Goal: Task Accomplishment & Management: Use online tool/utility

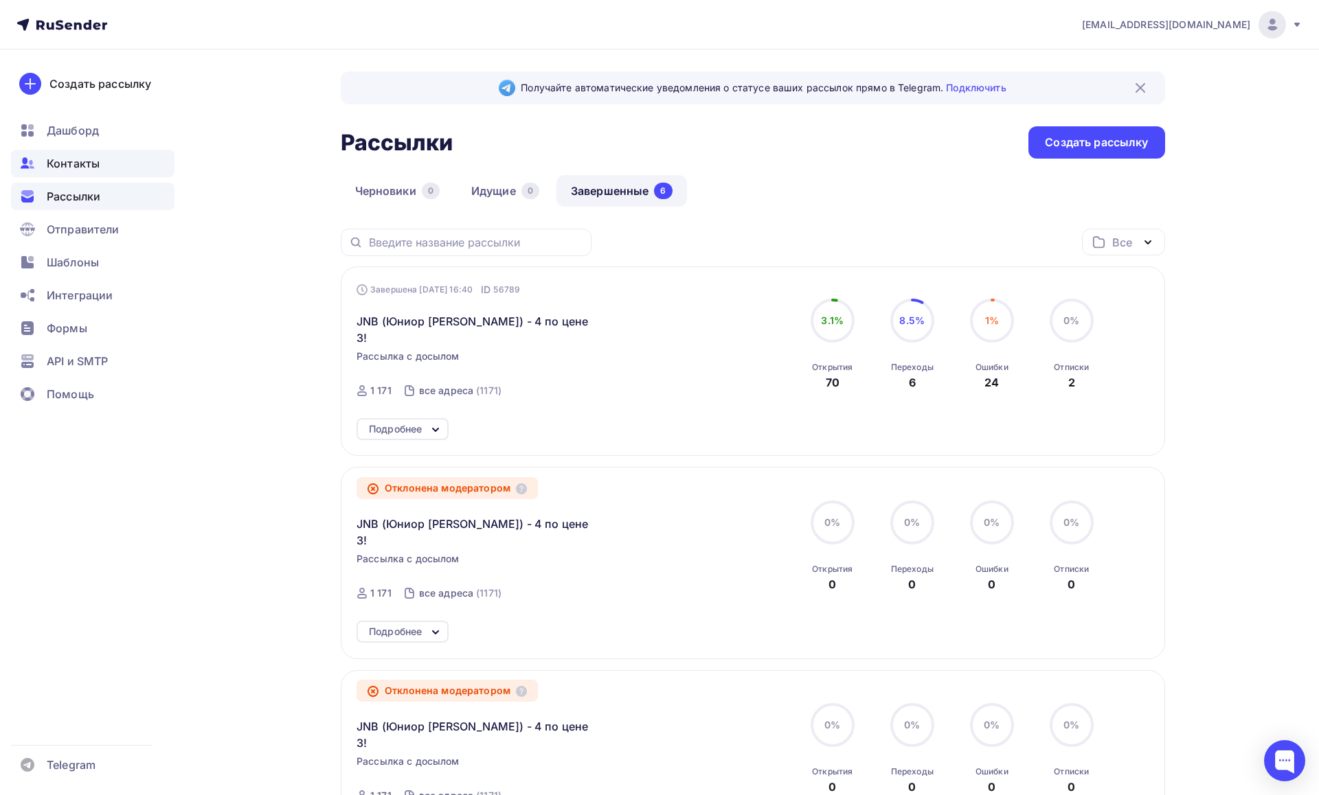
click at [95, 161] on span "Контакты" at bounding box center [73, 163] width 53 height 16
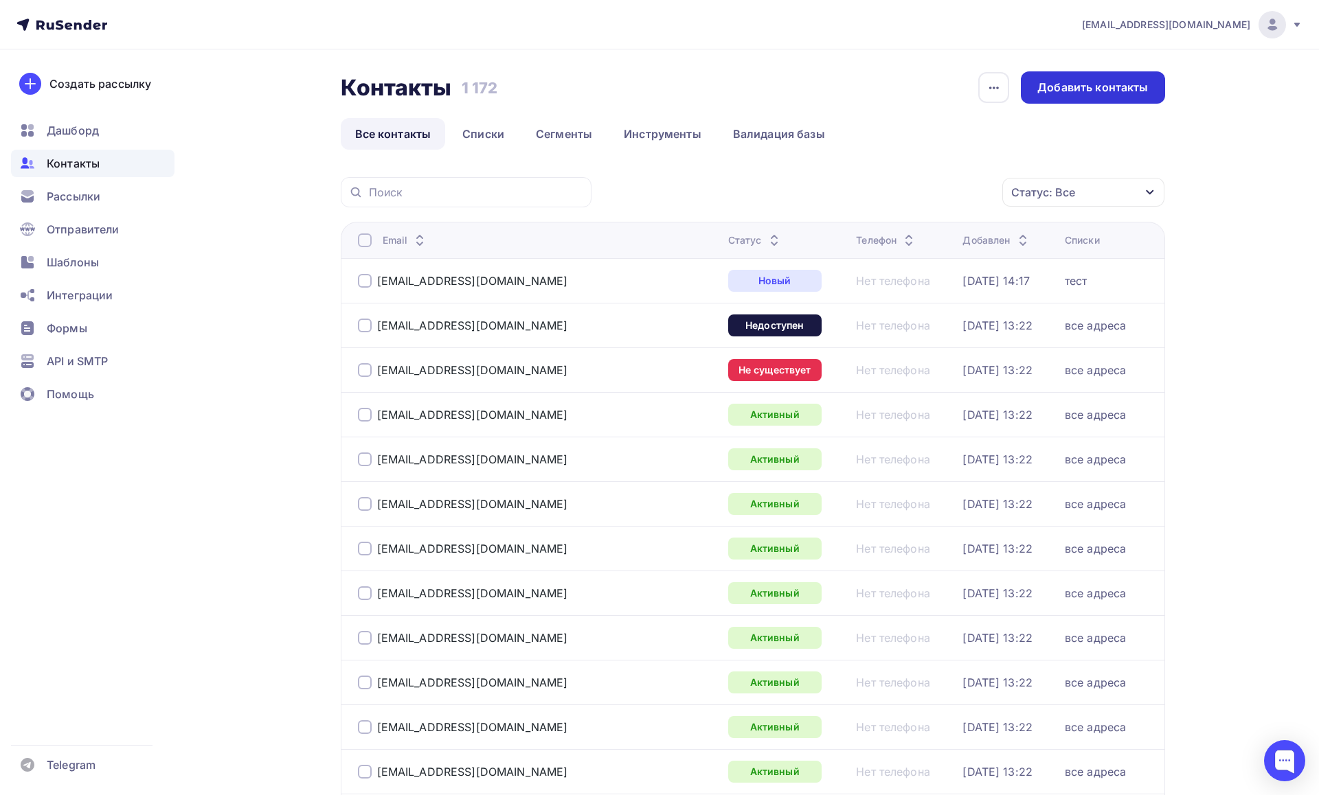
click at [1106, 85] on div "Добавить контакты" at bounding box center [1092, 88] width 111 height 16
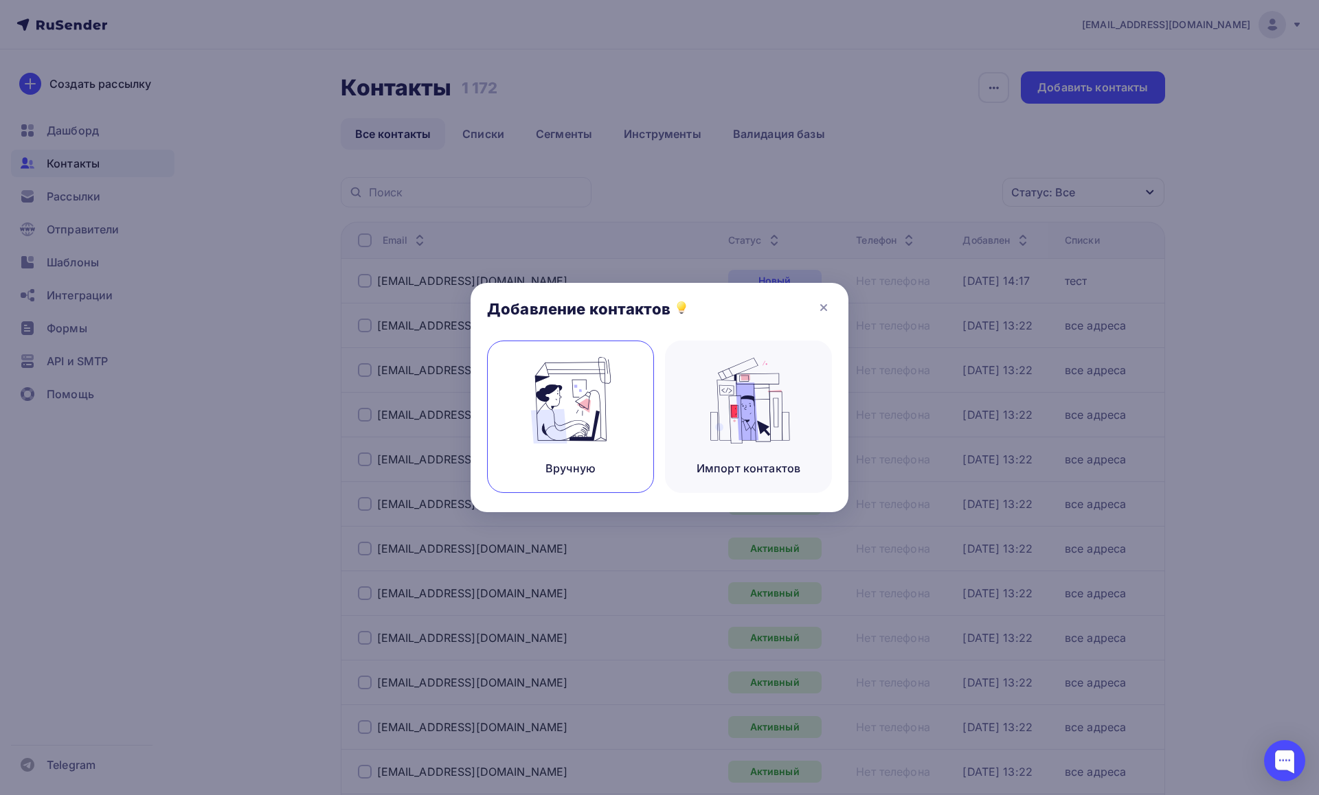
click at [598, 436] on img at bounding box center [571, 400] width 92 height 87
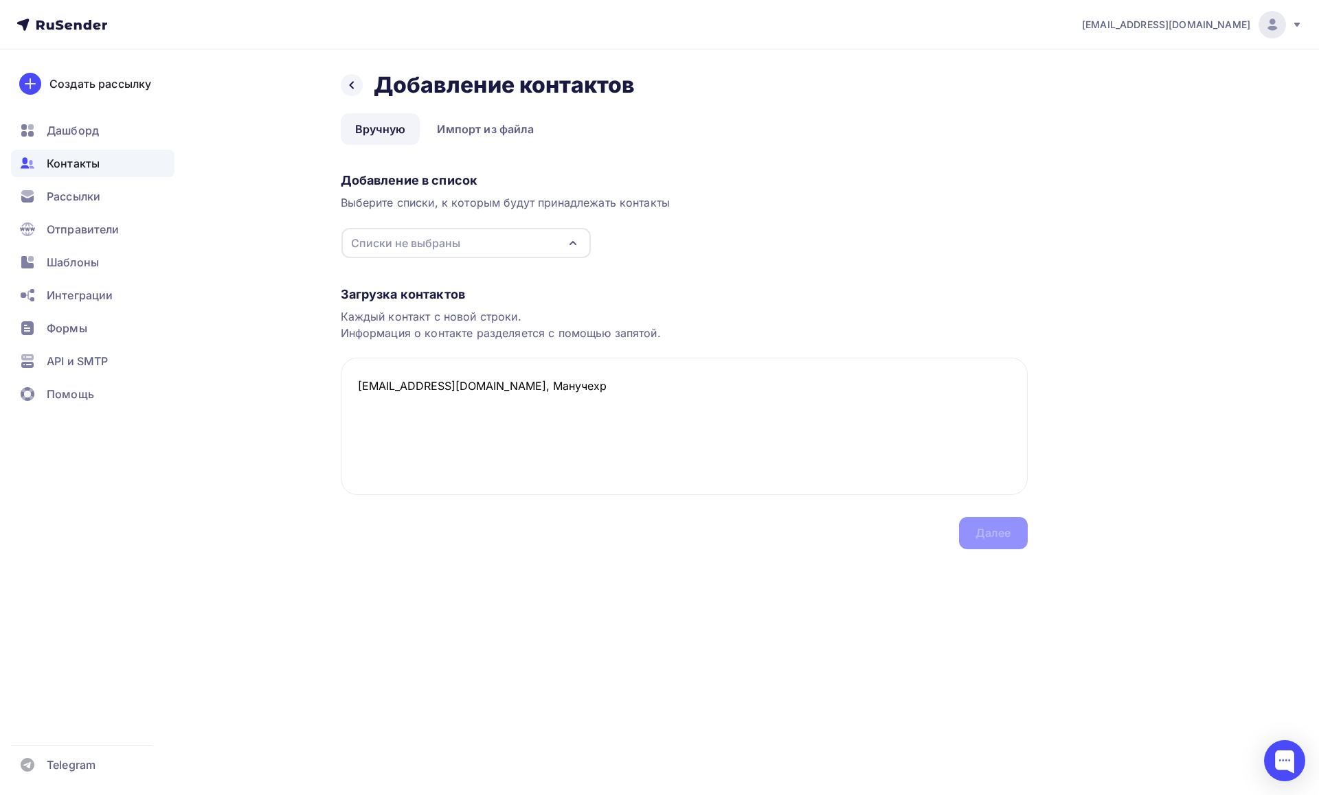
paste textarea "nozimovsunatullo75@gmail.com"
paste textarea "wwwrawidov6368@gmail.com"
paste textarea "boi_1984@mail.ru"
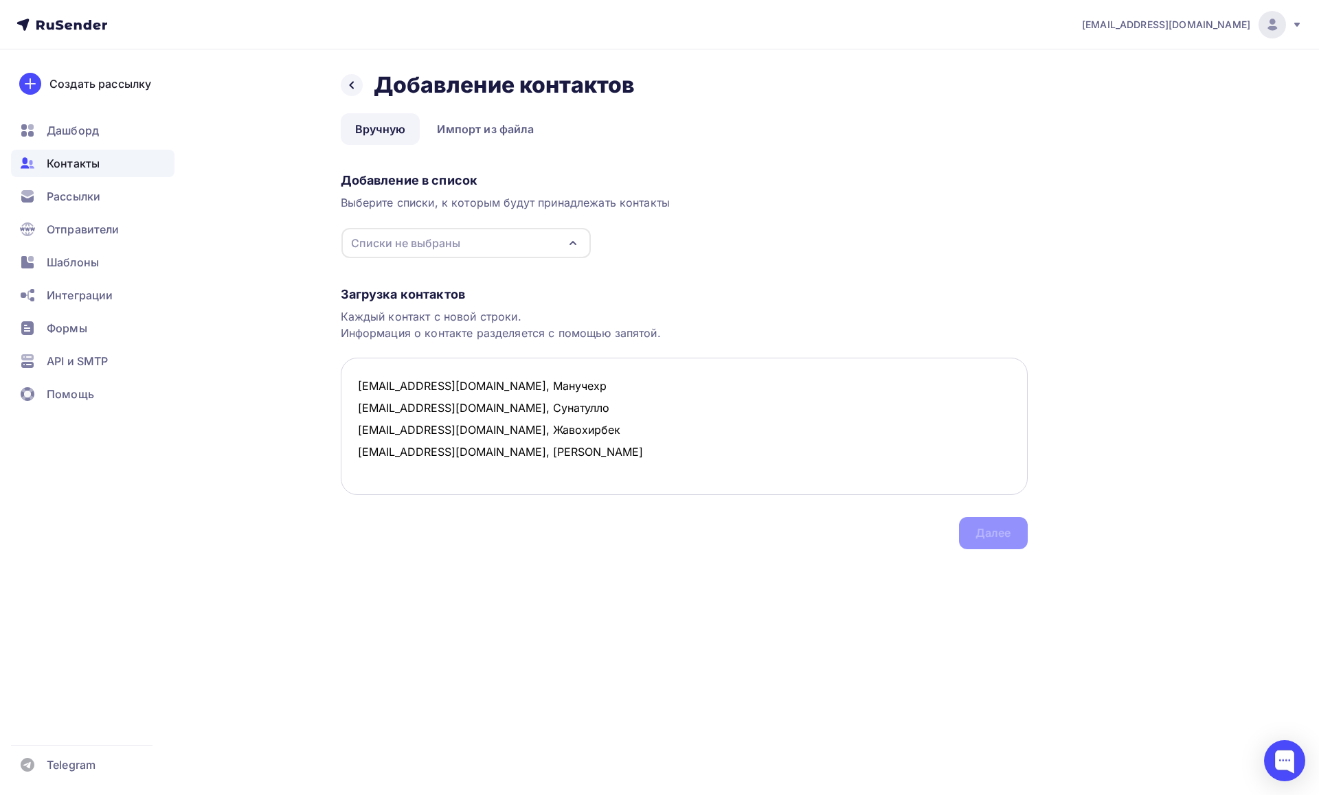
paste textarea "Ameils@mail.ru"
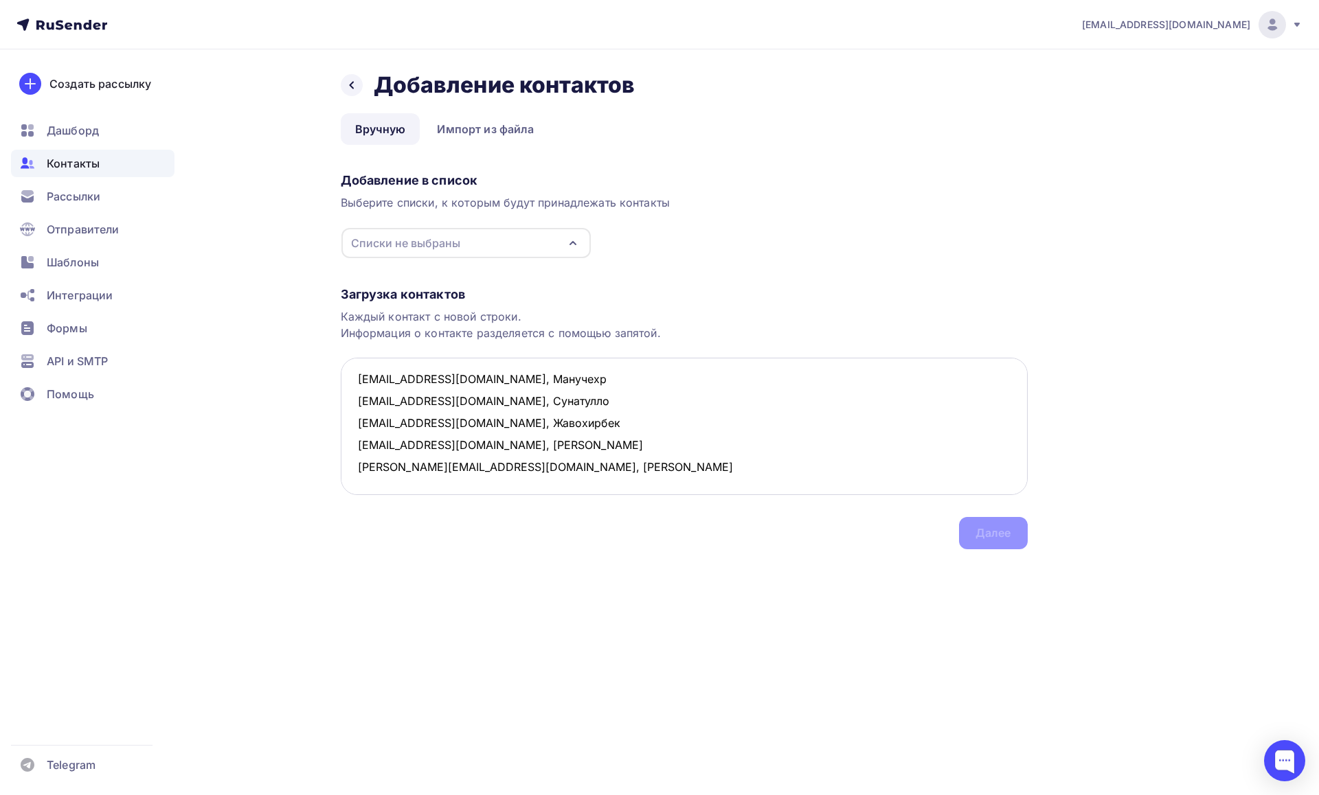
paste textarea "lariencom@mail.ru"
paste textarea "t.n.panasenko1960@yandex.ru"
paste textarea "lariencom@mail.ru"
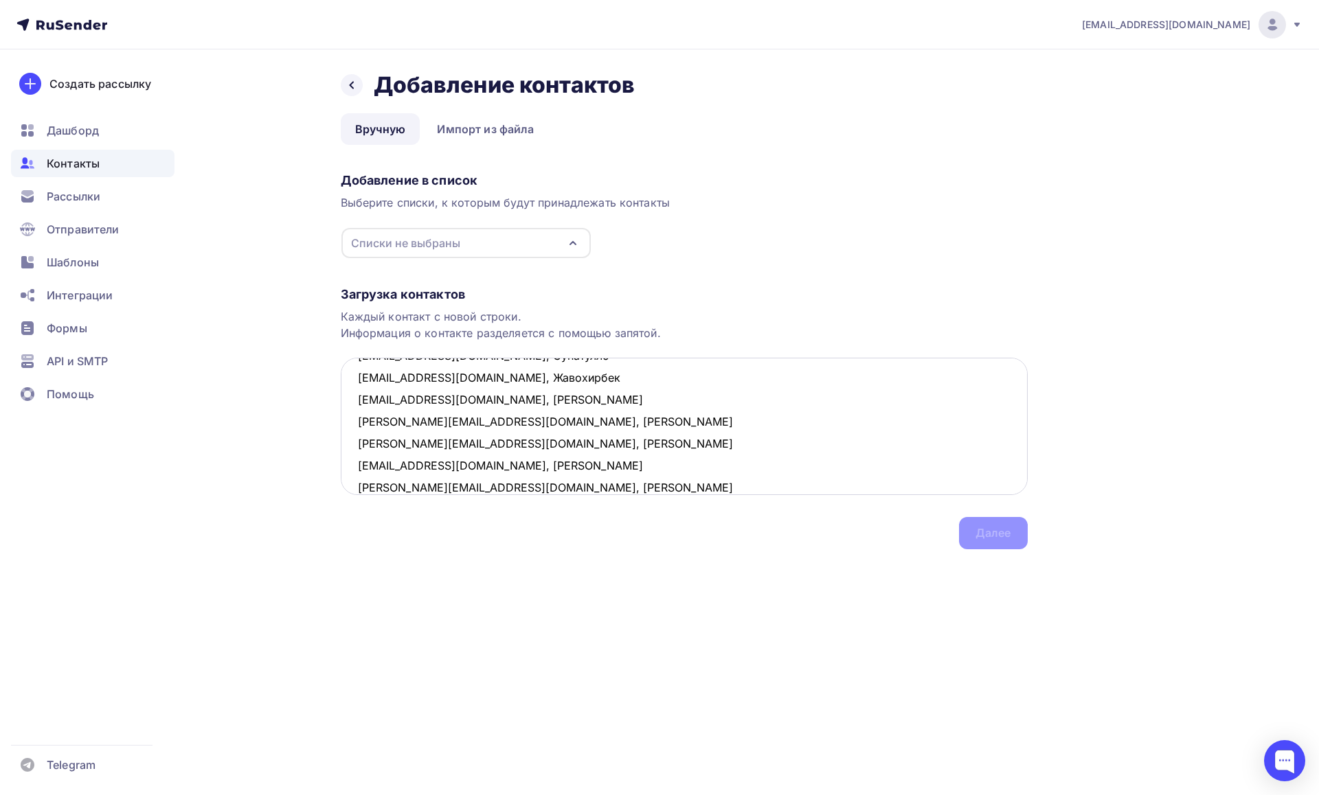
scroll to position [74, 0]
paste textarea "inforel@inbox.ru"
drag, startPoint x: 585, startPoint y: 460, endPoint x: 588, endPoint y: 446, distance: 14.0
click at [588, 446] on textarea "alievmanuchehr2005@gmail.com, Манучехр nozimovsunatullo75@gmail.com, Сунатулло …" at bounding box center [684, 426] width 687 height 137
paste textarea "znaniy201024@yandex.ru"
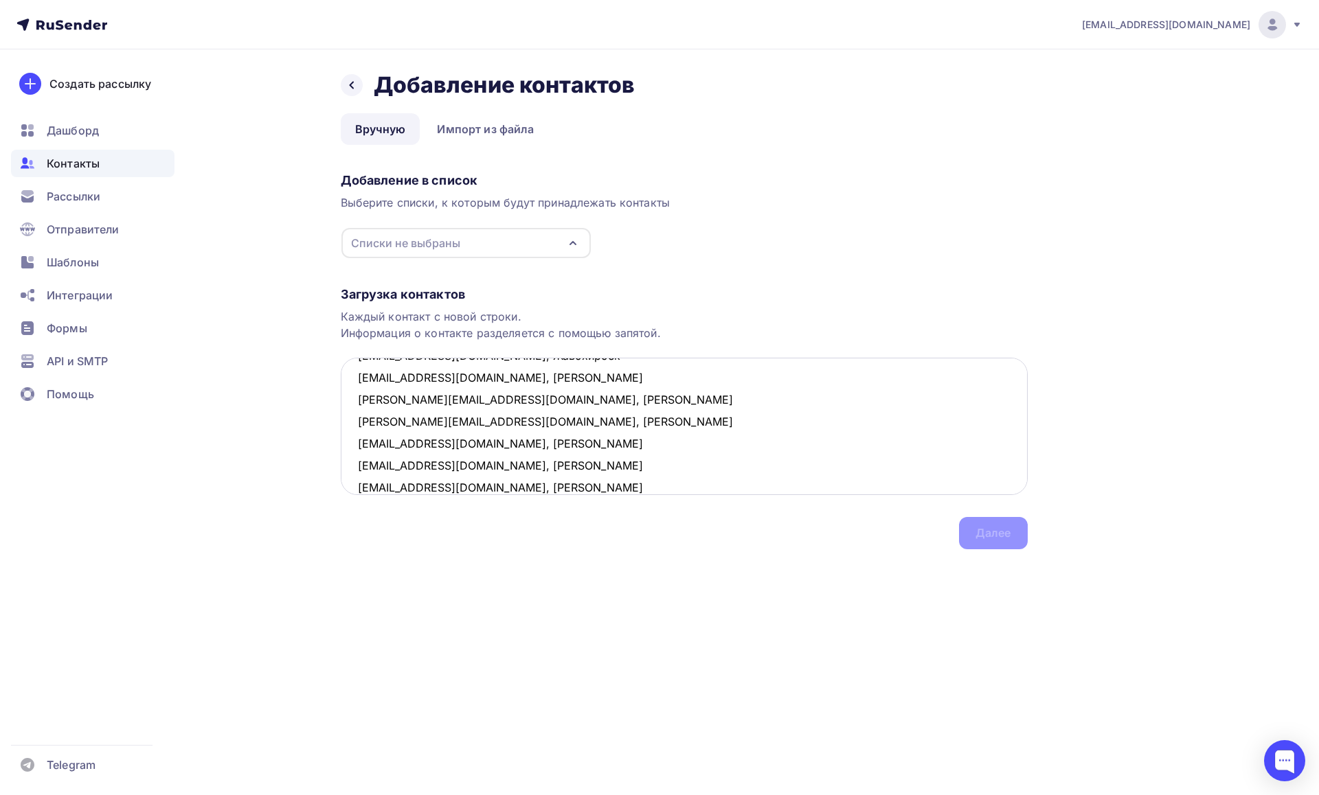
scroll to position [96, 0]
paste textarea "yurii2021@yandex.ru"
paste textarea "t.kochnova@ojeep.ru"
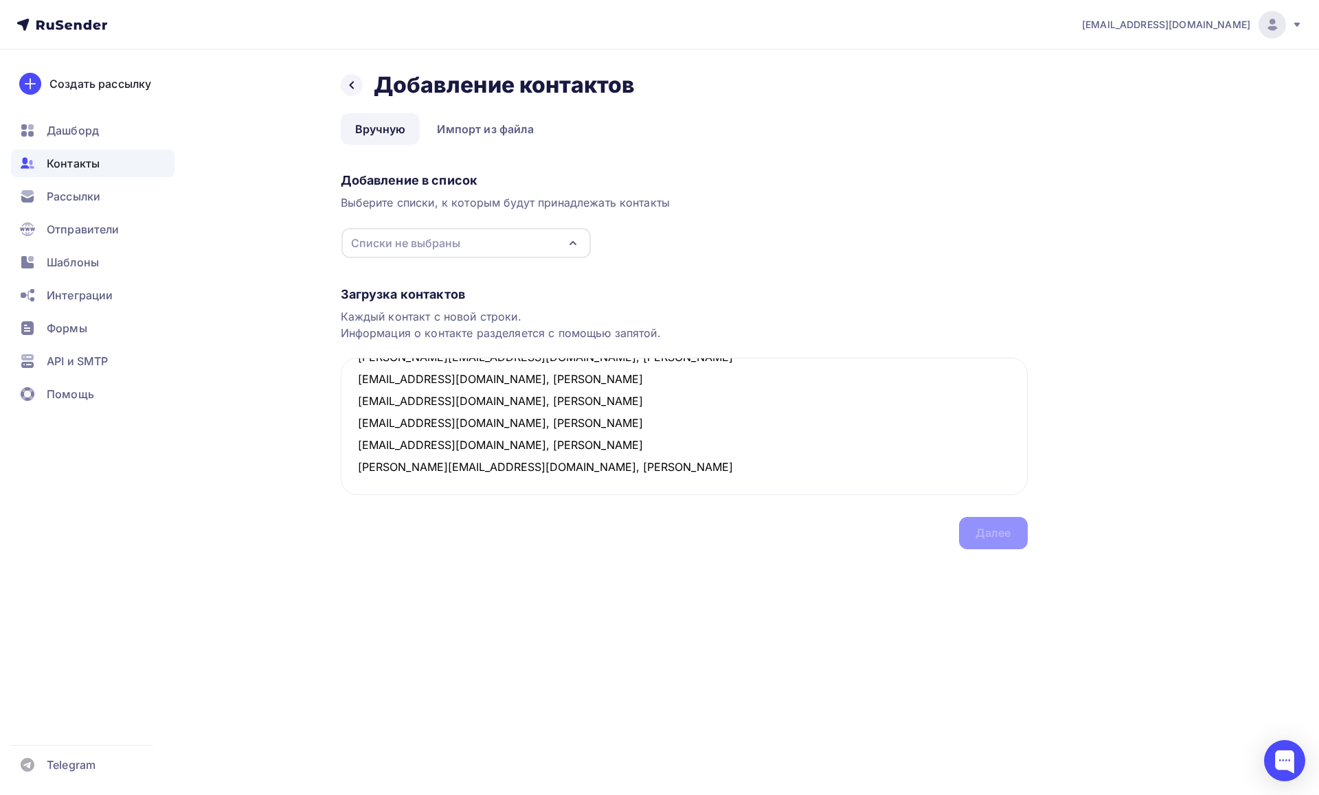
paste textarea "veronika.look@gmail.com"
click at [566, 243] on icon "button" at bounding box center [573, 243] width 16 height 16
type textarea "alievmanuchehr2005@gmail.com, Манучехр nozimovsunatullo75@gmail.com, Сунатулло …"
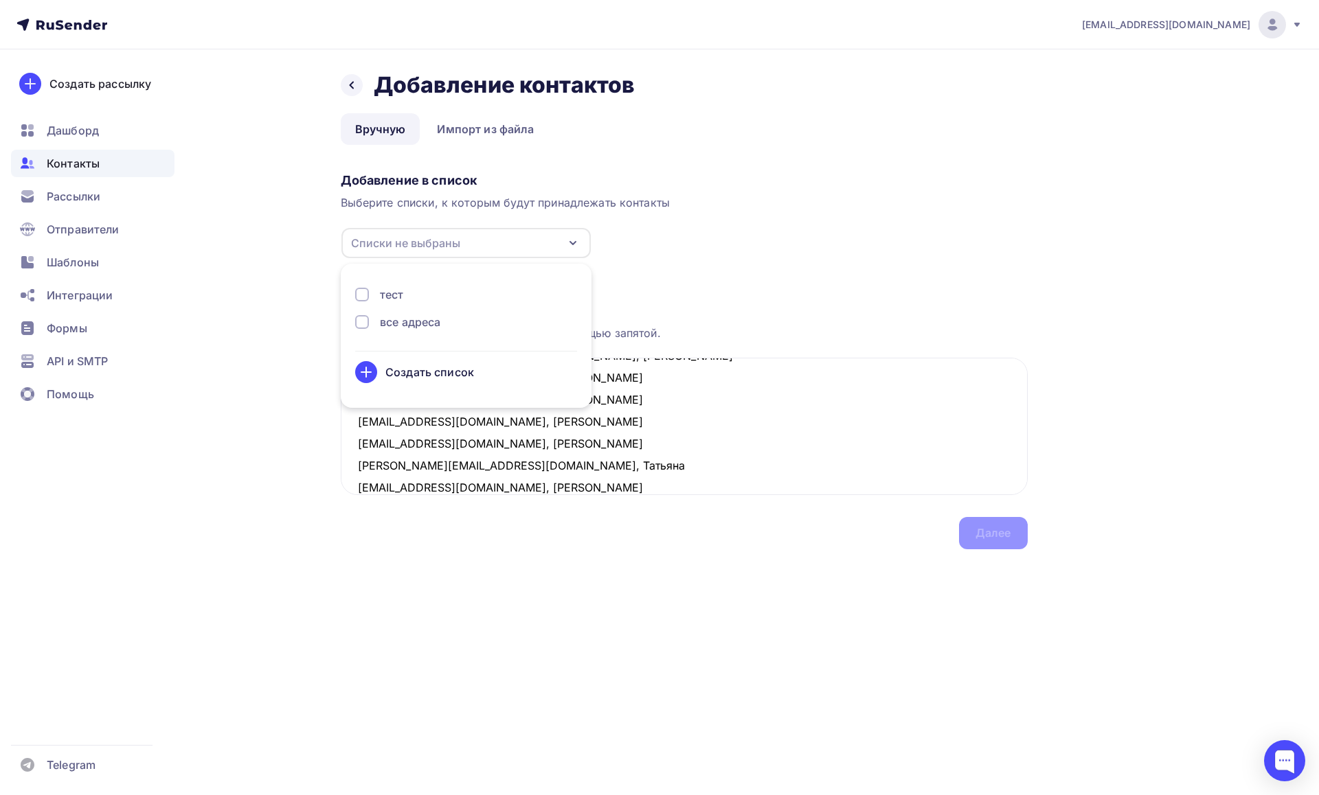
click at [360, 324] on div at bounding box center [362, 322] width 14 height 14
click at [693, 286] on div "Загрузка контактов" at bounding box center [684, 294] width 687 height 16
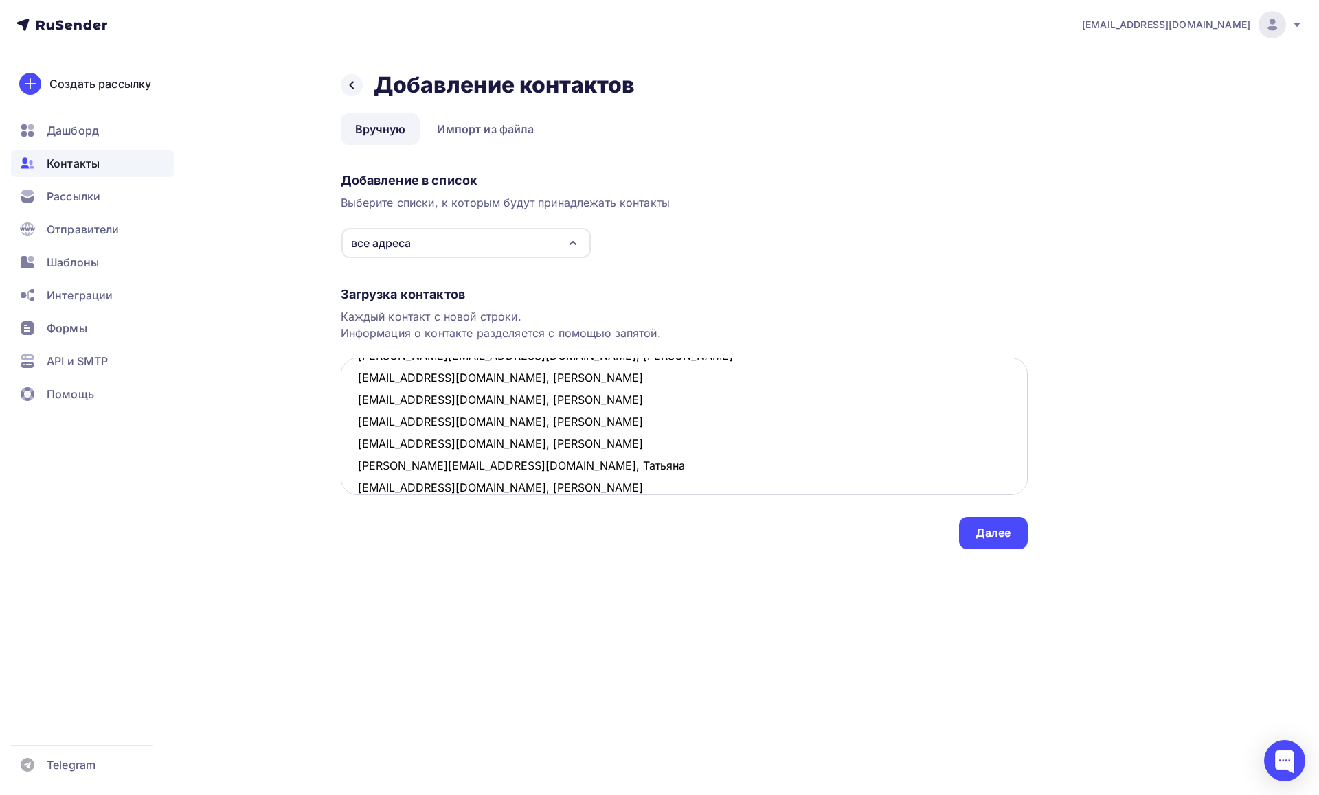
click at [602, 484] on textarea "alievmanuchehr2005@gmail.com, Манучехр nozimovsunatullo75@gmail.com, Сунатулло …" at bounding box center [684, 426] width 687 height 137
click at [564, 456] on textarea "alievmanuchehr2005@gmail.com, Манучехр nozimovsunatullo75@gmail.com, Сунатулло …" at bounding box center [684, 426] width 687 height 137
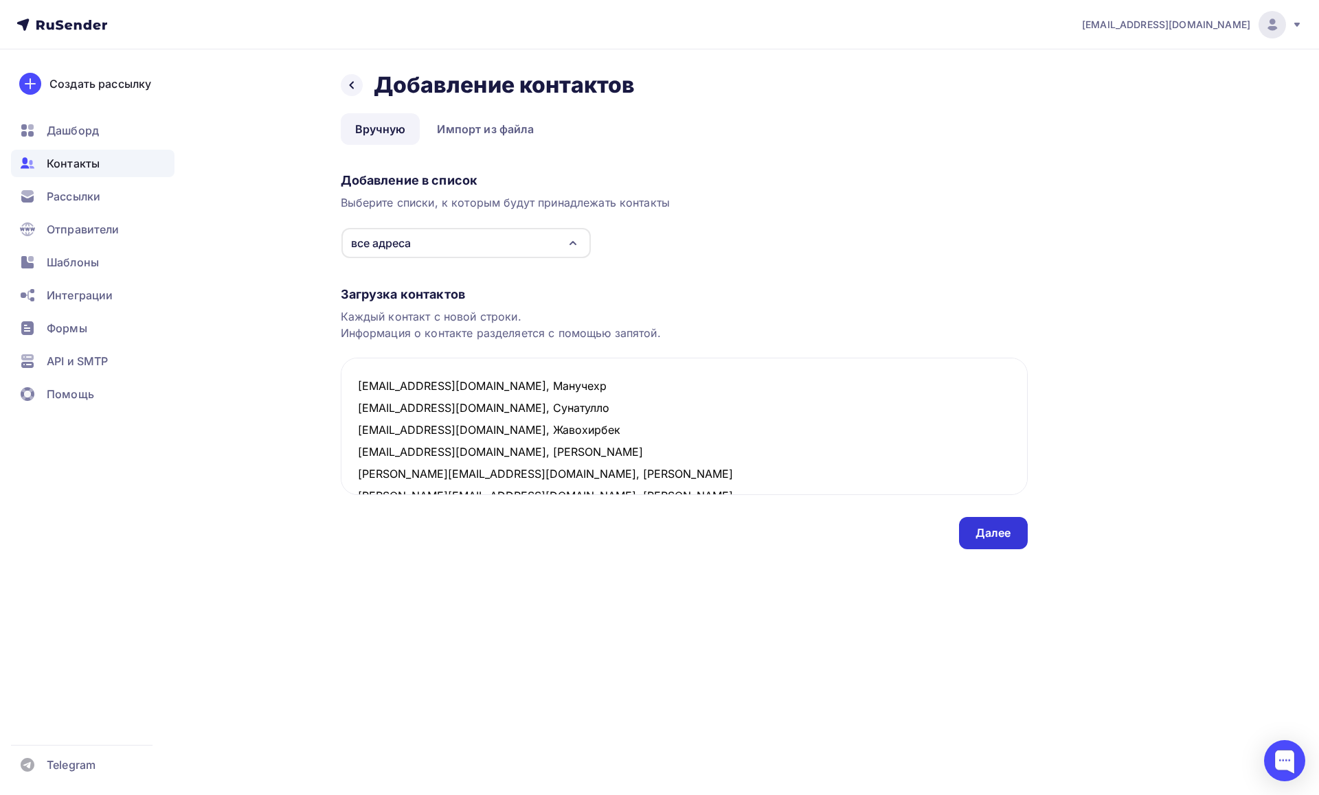
click at [978, 532] on div "Далее" at bounding box center [993, 533] width 36 height 16
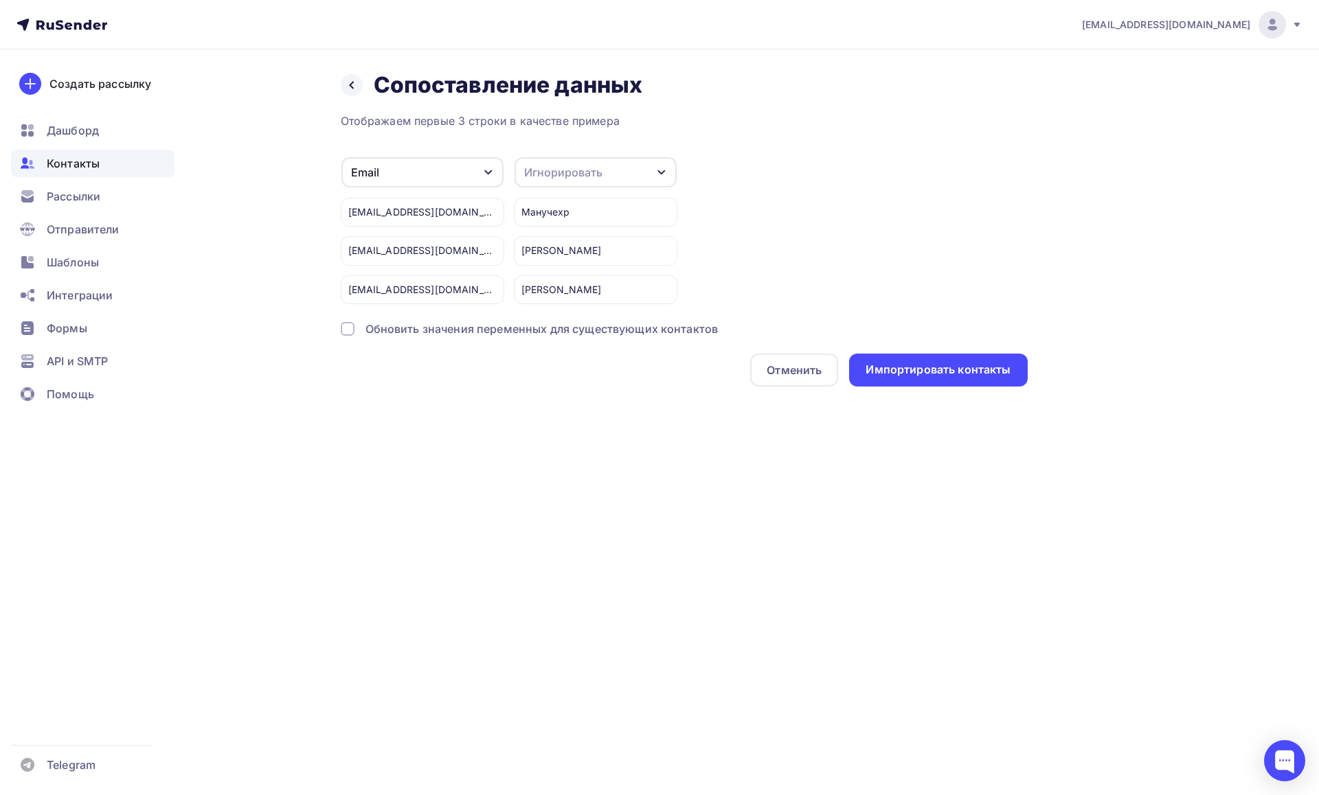
click at [613, 181] on div "Игнорировать" at bounding box center [595, 172] width 162 height 30
click at [561, 252] on div "Имя" at bounding box center [570, 255] width 80 height 16
click at [892, 362] on div "Импортировать контакты" at bounding box center [938, 370] width 178 height 33
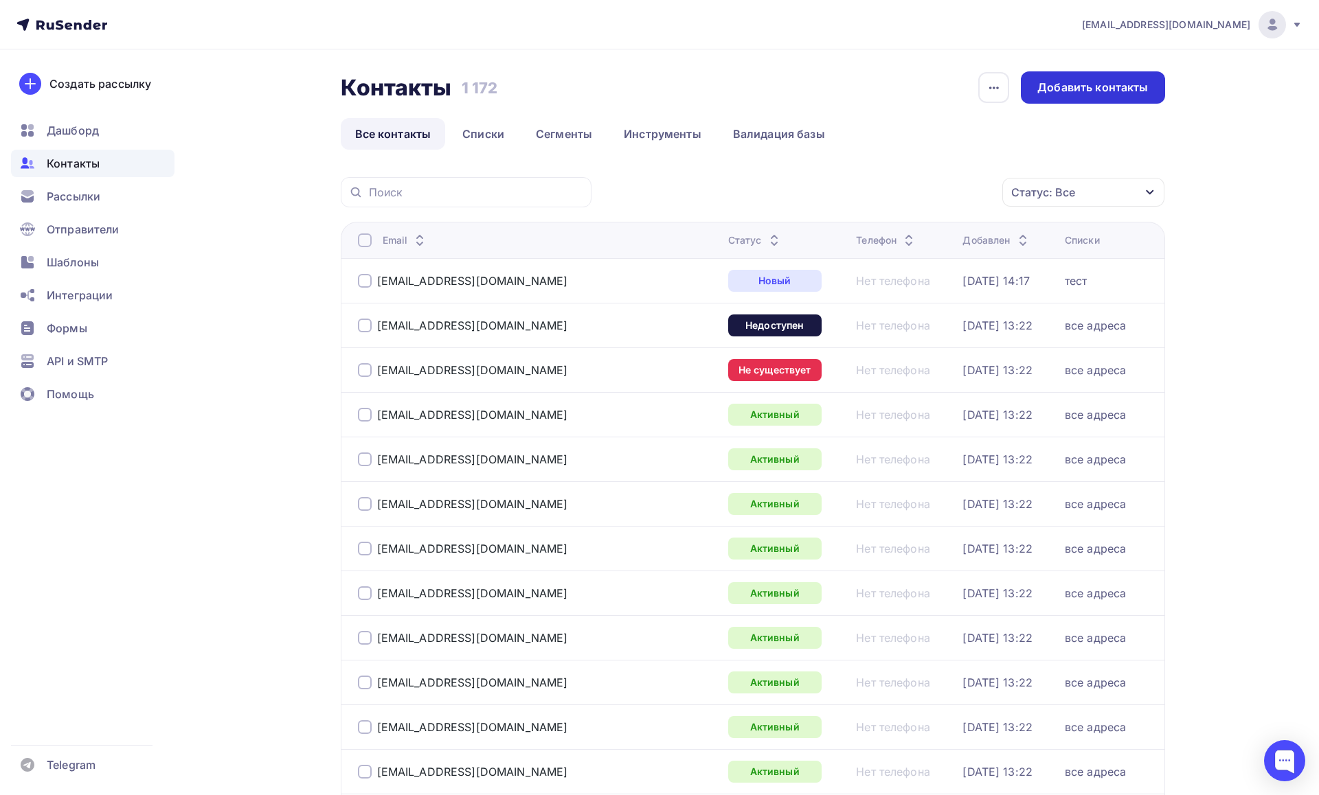
click at [1065, 91] on div "Добавить контакты" at bounding box center [1092, 88] width 111 height 16
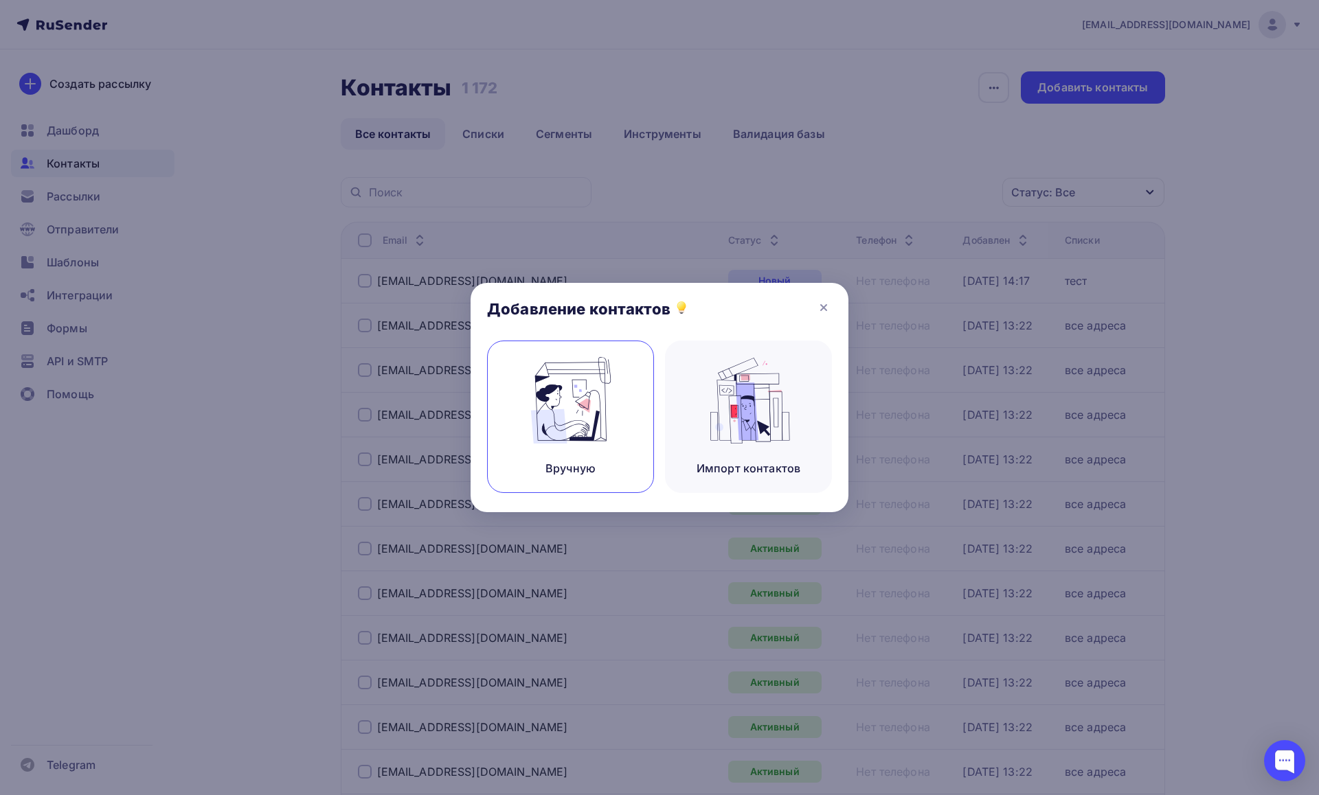
click at [597, 429] on img at bounding box center [571, 400] width 92 height 87
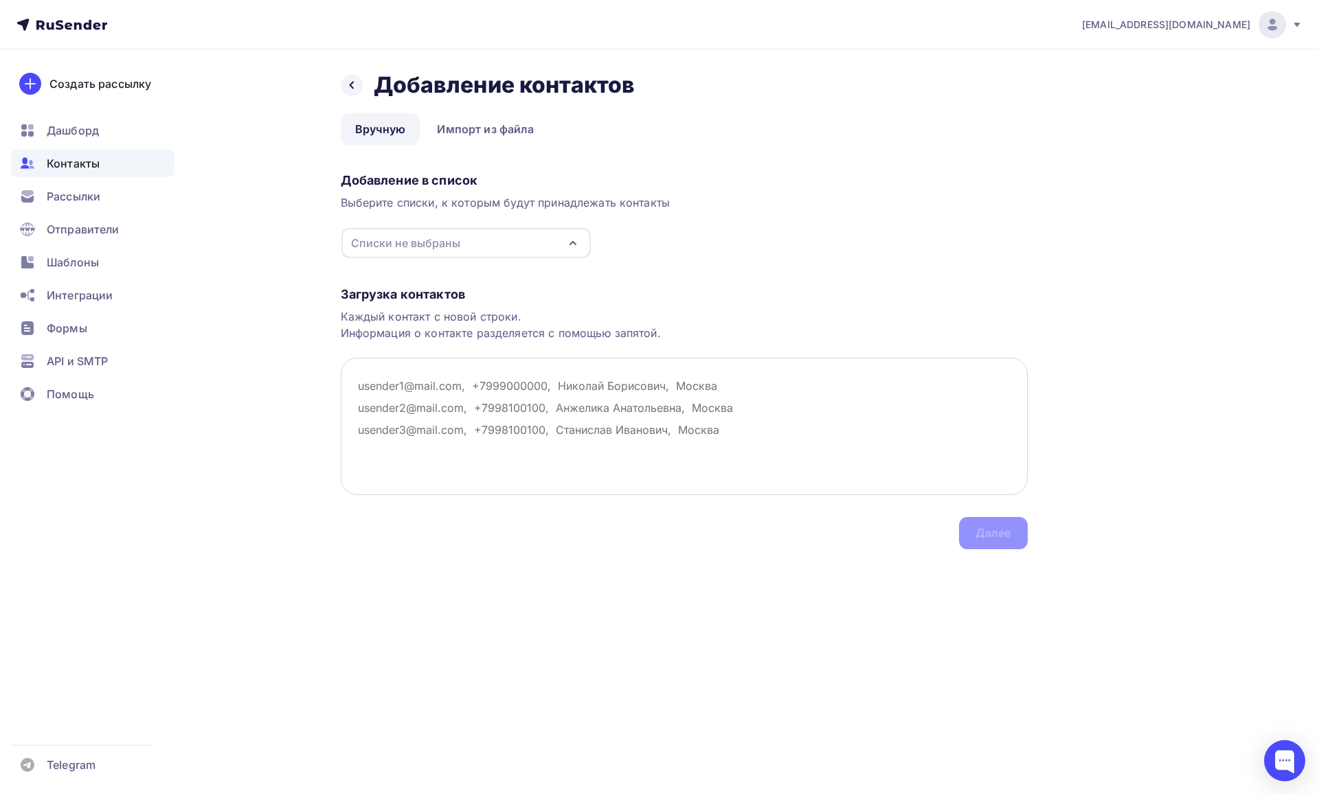
click at [585, 432] on textarea at bounding box center [684, 426] width 687 height 137
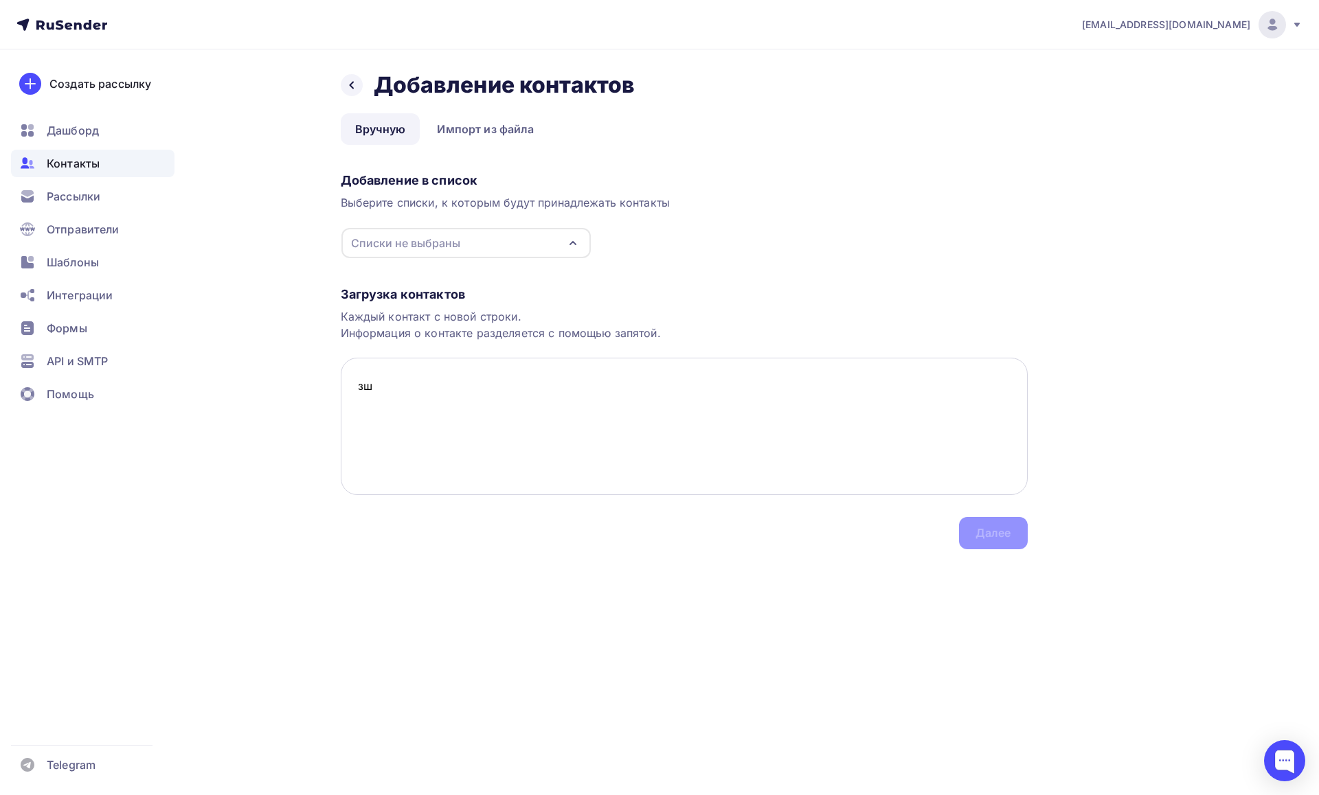
type textarea "з"
paste textarea "Алиев Манучехр alievmanuchehr2005@gmail.com Default Включено 146.103.113.193 09…"
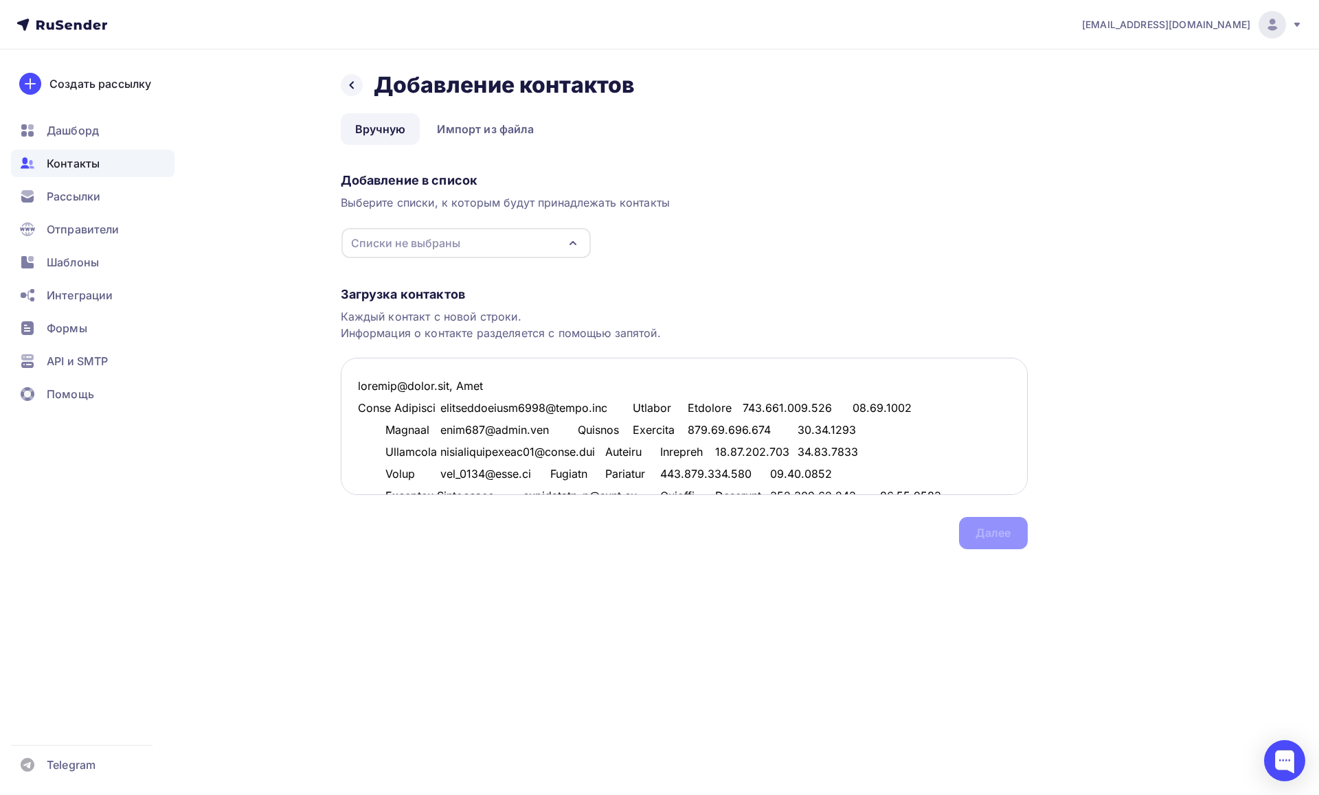
drag, startPoint x: 981, startPoint y: 410, endPoint x: 954, endPoint y: 396, distance: 30.1
click at [954, 396] on textarea at bounding box center [684, 426] width 687 height 137
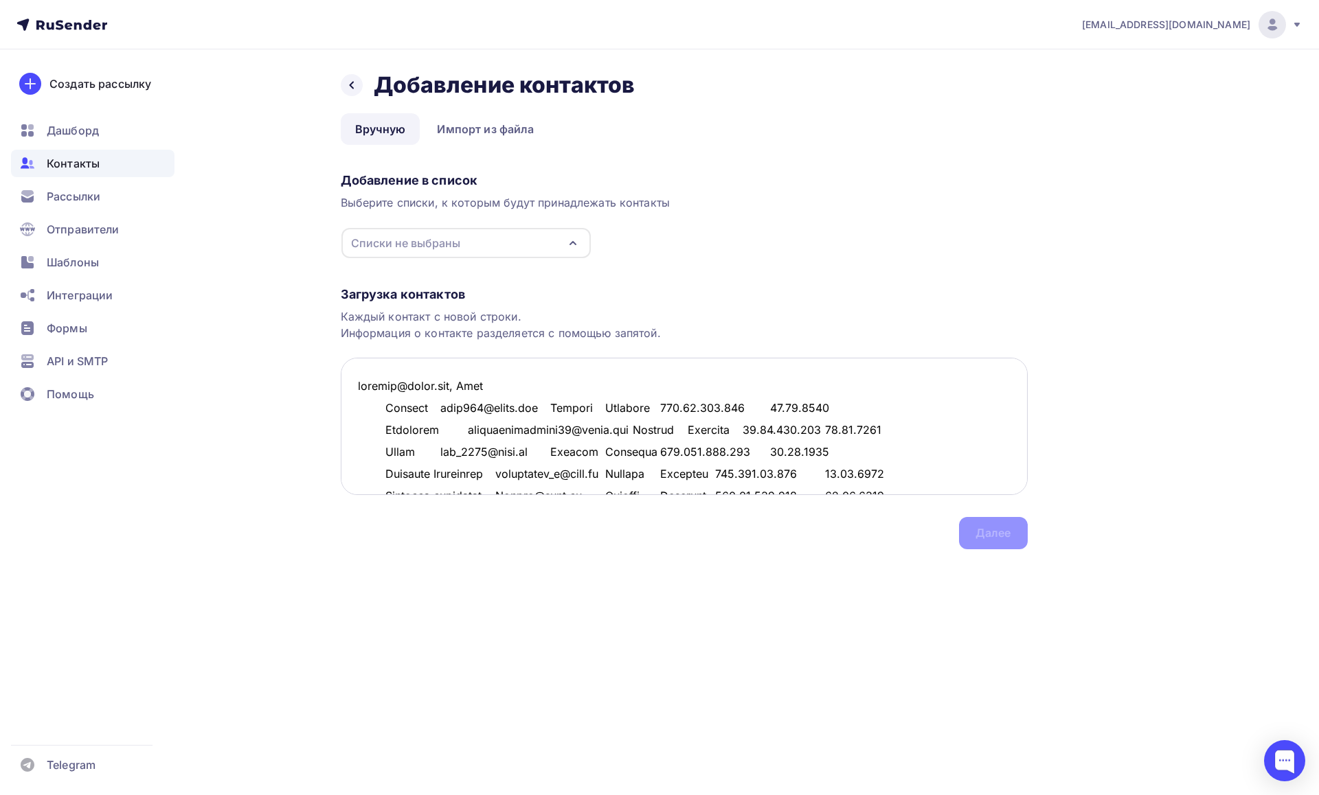
click at [385, 405] on textarea at bounding box center [684, 426] width 687 height 137
drag, startPoint x: 537, startPoint y: 409, endPoint x: 433, endPoint y: 409, distance: 103.7
click at [433, 409] on textarea at bounding box center [684, 426] width 687 height 137
click at [384, 408] on textarea at bounding box center [684, 426] width 687 height 137
paste textarea "rsda719@gmail.com"
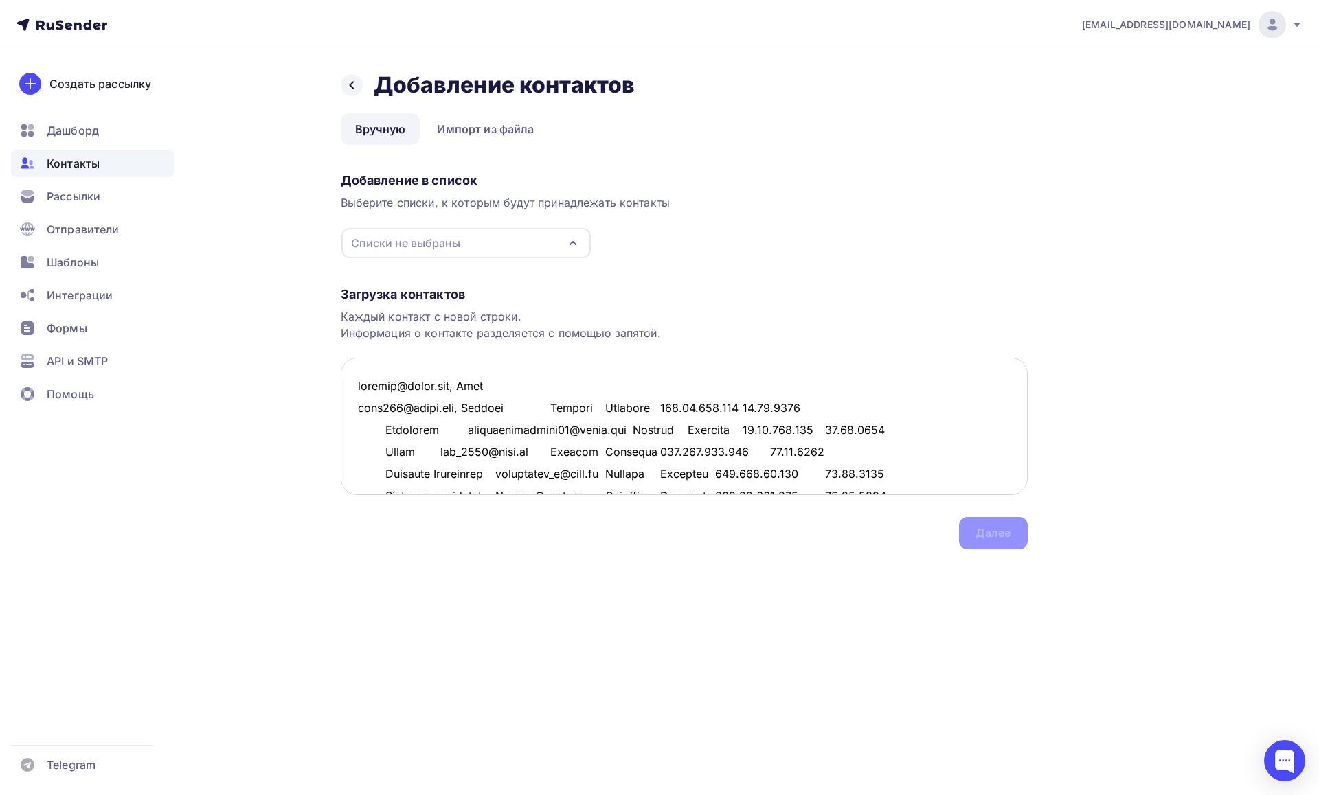
drag, startPoint x: 885, startPoint y: 408, endPoint x: 519, endPoint y: 404, distance: 366.1
click at [519, 404] on textarea at bounding box center [684, 426] width 687 height 137
drag, startPoint x: 833, startPoint y: 449, endPoint x: 317, endPoint y: 424, distance: 517.2
click at [317, 424] on div "Назад Добавление контактов Добавление контактов Вручную Импорт из файла Вручную…" at bounding box center [660, 326] width 1126 height 555
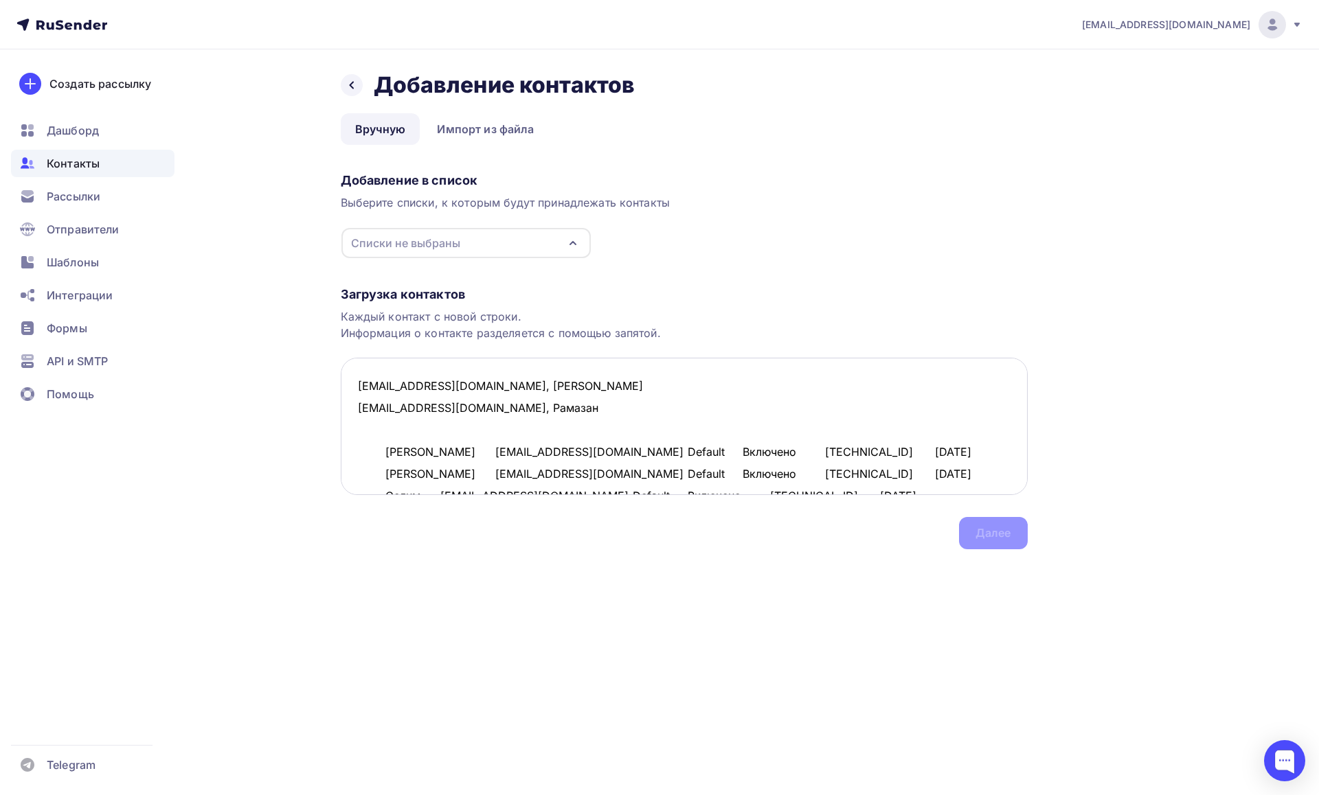
drag, startPoint x: 611, startPoint y: 453, endPoint x: 505, endPoint y: 451, distance: 106.5
click at [505, 451] on textarea "piragof@gmail.com, Илья rsda719@gmail.com, Рамазан Владимир Пустовалов pustoval…" at bounding box center [684, 426] width 687 height 137
drag, startPoint x: 396, startPoint y: 442, endPoint x: 388, endPoint y: 444, distance: 8.0
click at [396, 442] on textarea "piragof@gmail.com, Илья rsda719@gmail.com, Рамазан Владимир Пустовалов Default …" at bounding box center [684, 426] width 687 height 137
click at [383, 451] on textarea "piragof@gmail.com, Илья rsda719@gmail.com, Рамазан Владимир Пустовалов Default …" at bounding box center [684, 426] width 687 height 137
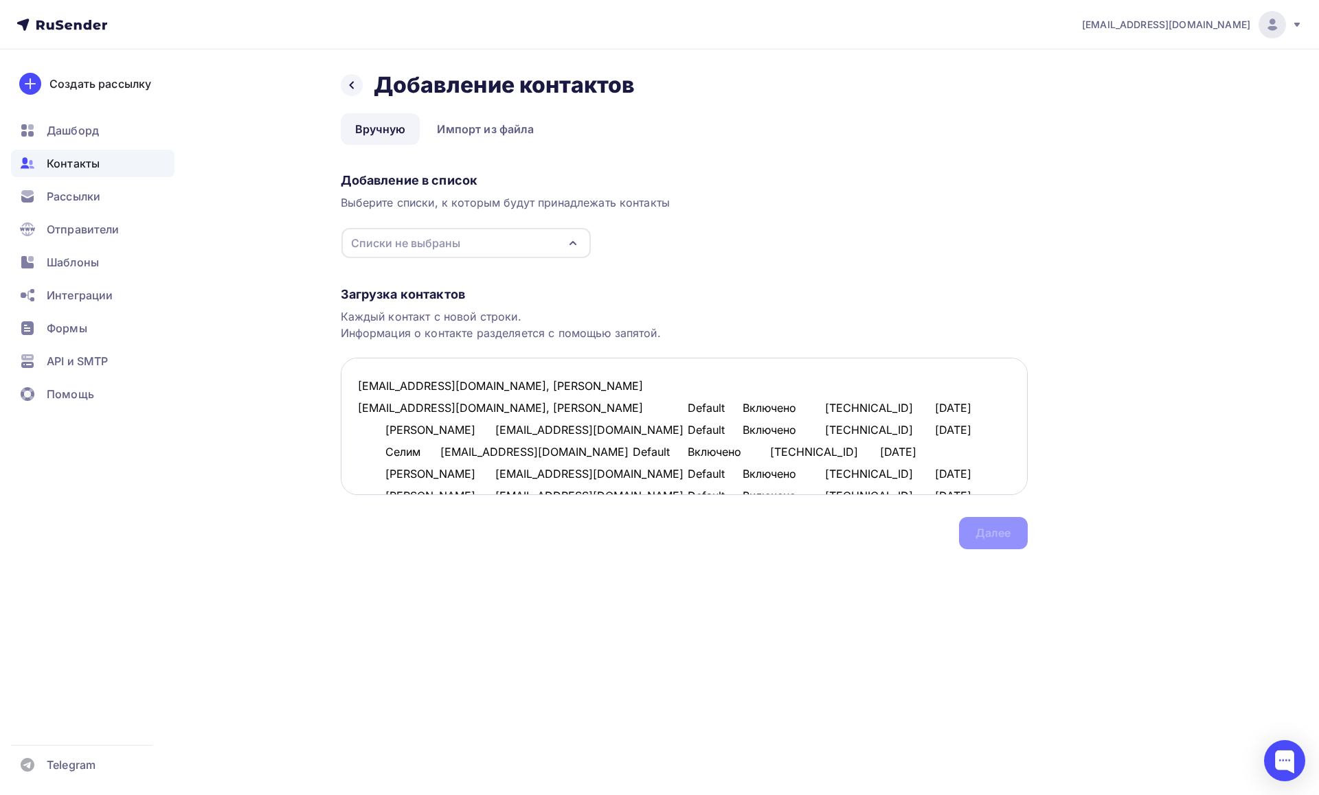
paste textarea "pustovalov_v@live.ru"
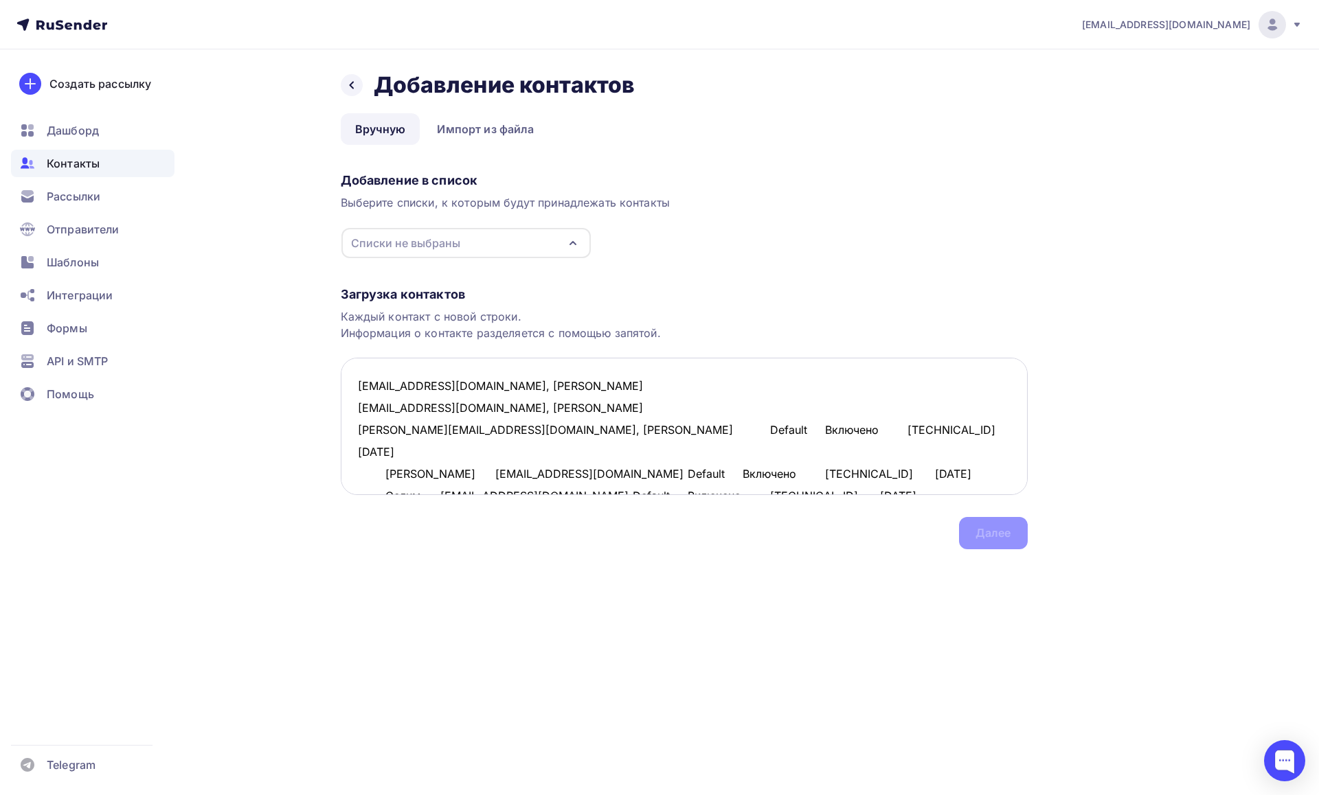
drag, startPoint x: 936, startPoint y: 427, endPoint x: 531, endPoint y: 426, distance: 404.6
click at [531, 426] on textarea "piragof@gmail.com, Илья rsda719@gmail.com, Рамазан pustovalov_v@live.ru, Владим…" at bounding box center [684, 426] width 687 height 137
drag, startPoint x: 908, startPoint y: 450, endPoint x: 822, endPoint y: 442, distance: 86.9
click at [896, 436] on textarea "piragof@gmail.com, Илья rsda719@gmail.com, Рамазан pustovalov_v@live.ru, Владим…" at bounding box center [684, 426] width 687 height 137
drag, startPoint x: 582, startPoint y: 452, endPoint x: 427, endPoint y: 451, distance: 155.9
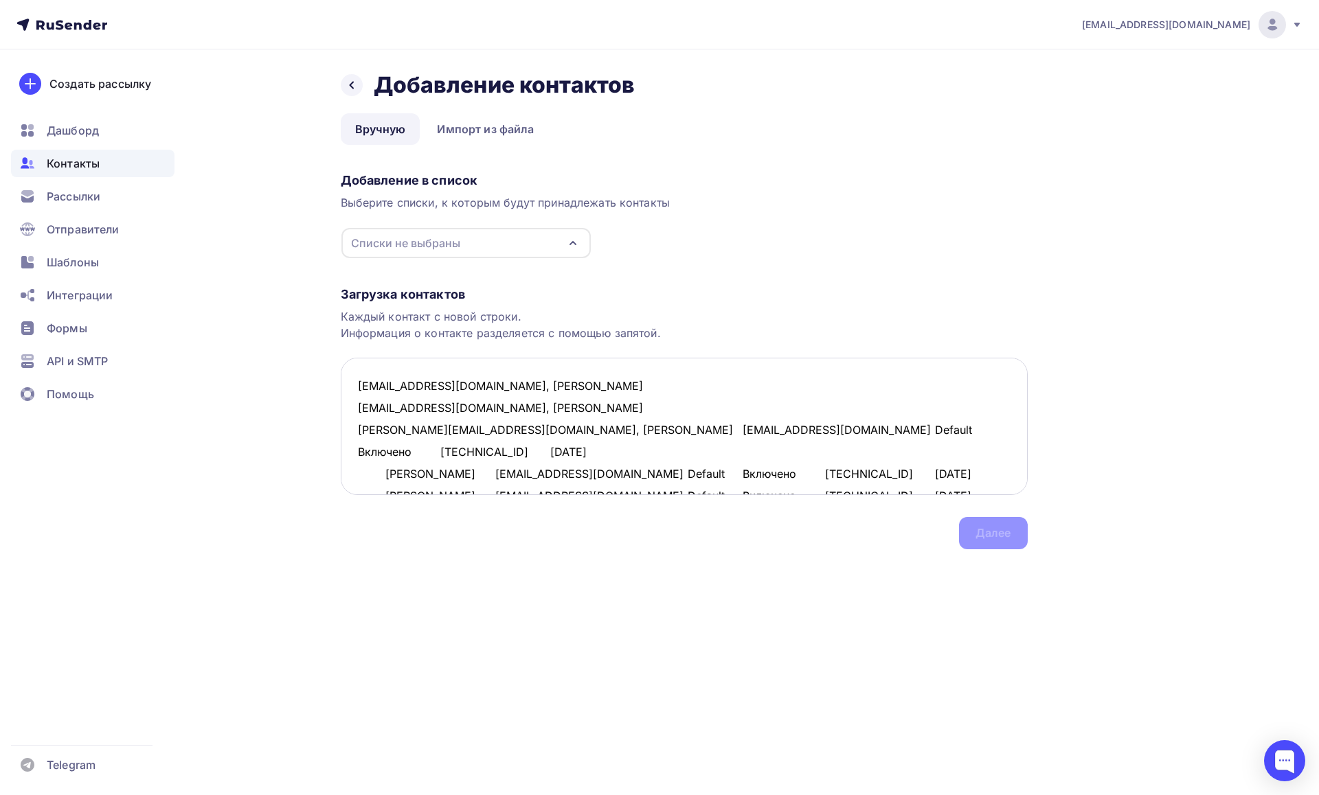
click at [431, 450] on textarea "piragof@gmail.com, Илья rsda719@gmail.com, Рамазан pustovalov_v@live.ru, Владим…" at bounding box center [684, 426] width 687 height 137
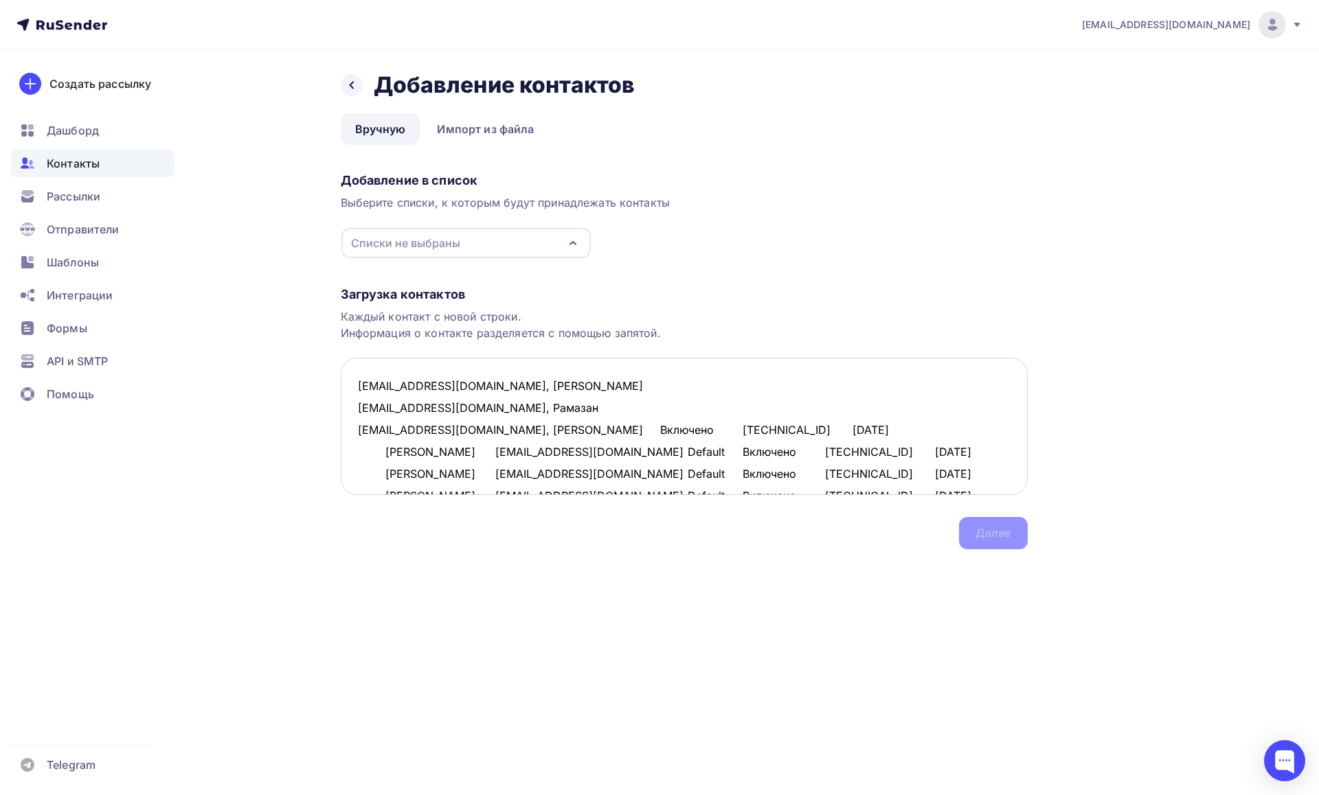
click at [383, 454] on textarea "piragof@gmail.com, Илья rsda719@gmail.com, Рамазан pustovalov_v@live.ru, Владим…" at bounding box center [684, 426] width 687 height 137
paste textarea "abdulazievselim1@gmail.com"
drag, startPoint x: 846, startPoint y: 452, endPoint x: 556, endPoint y: 453, distance: 289.9
click at [556, 453] on textarea "piragof@gmail.com, Илья rsda719@gmail.com, Рамазан pustovalov_v@live.ru, Владим…" at bounding box center [684, 426] width 687 height 137
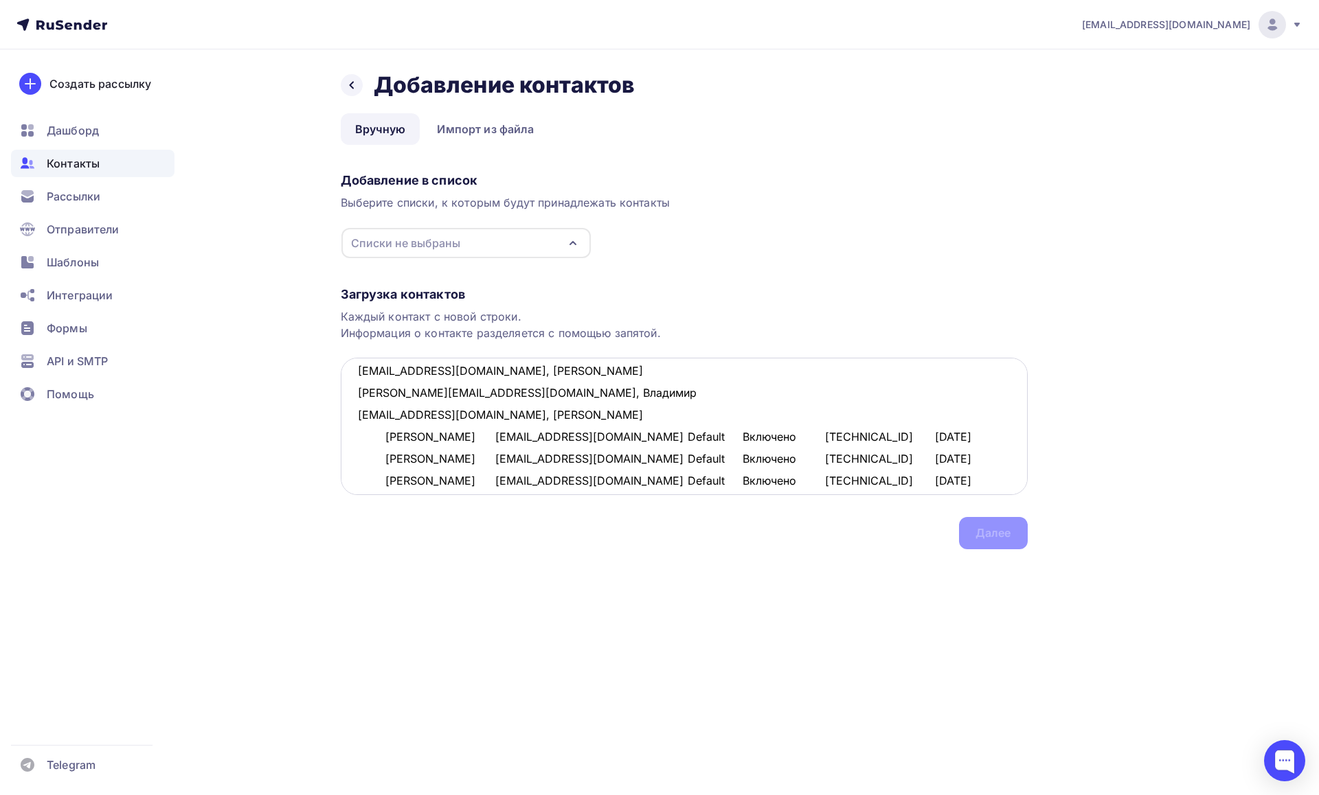
scroll to position [41, 0]
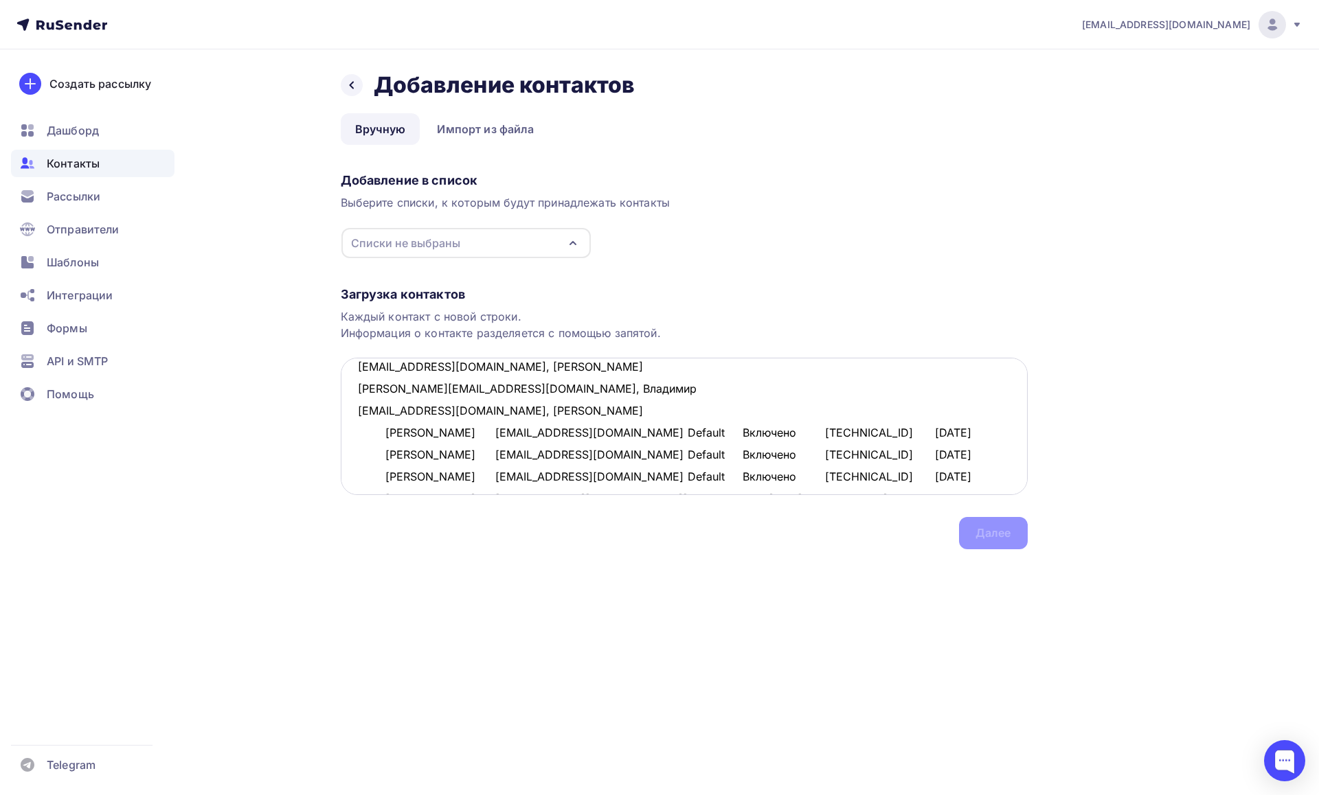
drag, startPoint x: 955, startPoint y: 431, endPoint x: 945, endPoint y: 416, distance: 17.3
click at [945, 416] on textarea "piragof@gmail.com, Илья rsda719@gmail.com, Рамазан pustovalov_v@live.ru, Владим…" at bounding box center [684, 426] width 687 height 137
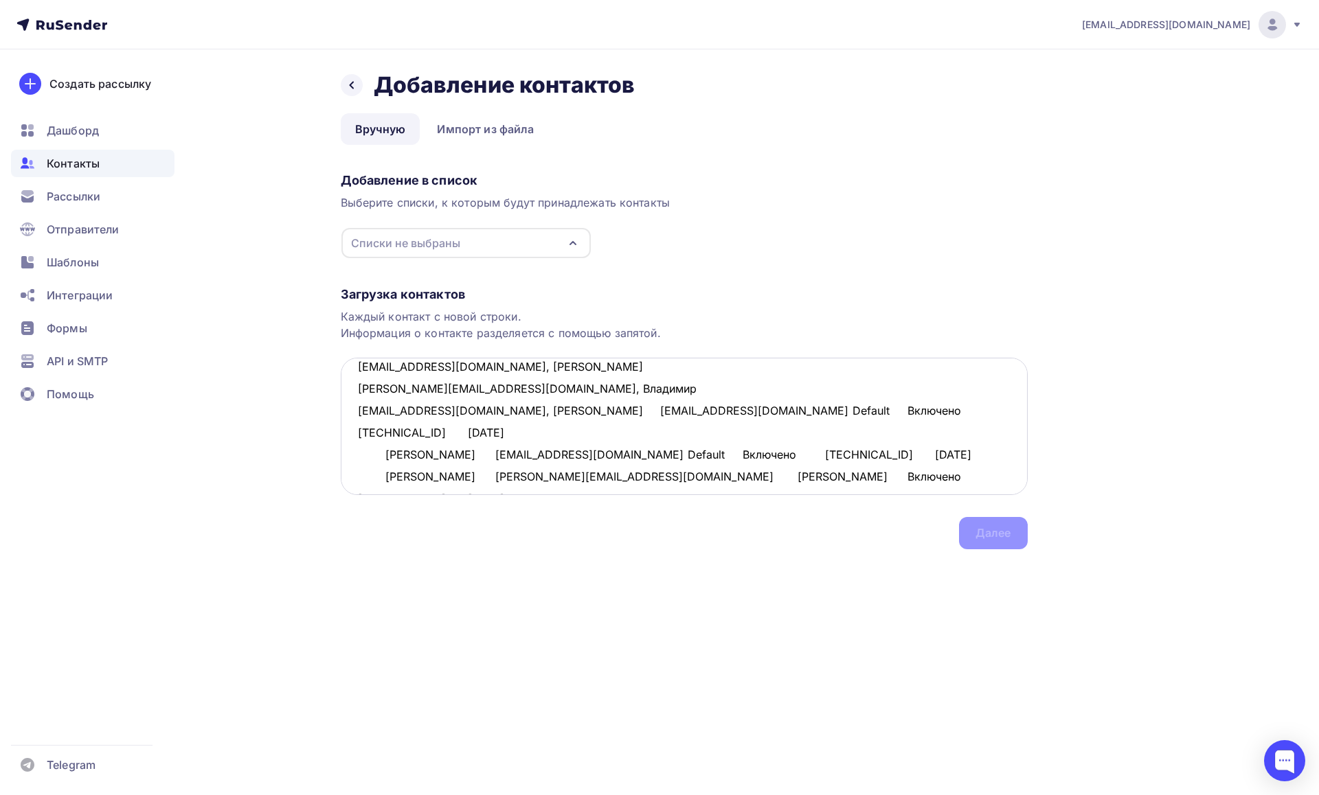
click at [385, 431] on textarea "piragof@gmail.com, Илья rsda719@gmail.com, Рамазан pustovalov_v@live.ru, Владим…" at bounding box center [684, 426] width 687 height 137
click at [383, 455] on textarea "piragof@gmail.com, Илья rsda719@gmail.com, Рамазан pustovalov_v@live.ru, Владим…" at bounding box center [684, 426] width 687 height 137
click at [382, 473] on textarea "piragof@gmail.com, Илья rsda719@gmail.com, Рамазан pustovalov_v@live.ru, Владим…" at bounding box center [684, 426] width 687 height 137
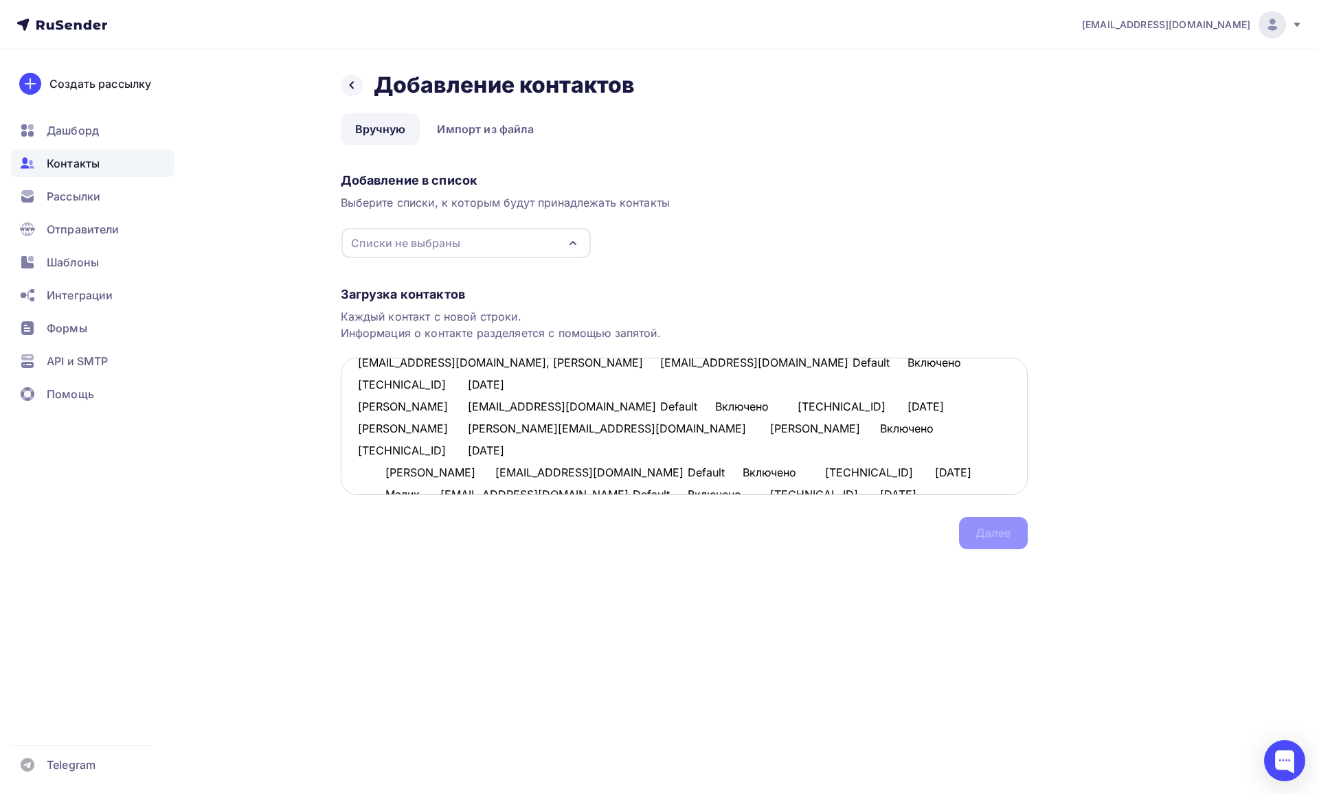
scroll to position [95, 0]
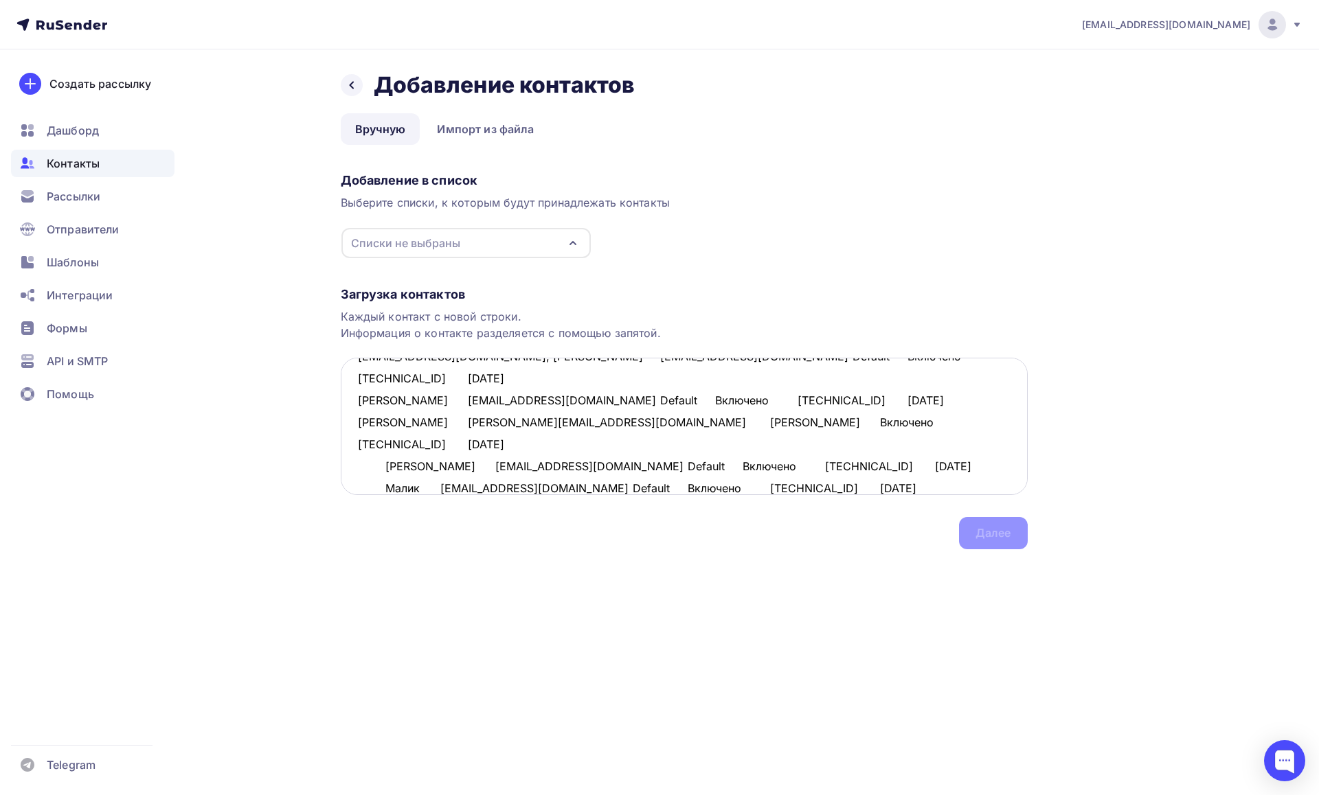
click at [384, 445] on textarea "piragof@gmail.com, Илья rsda719@gmail.com, Рамазан pustovalov_v@live.ru, Владим…" at bounding box center [684, 426] width 687 height 137
click at [385, 466] on textarea "piragof@gmail.com, Илья rsda719@gmail.com, Рамазан pustovalov_v@live.ru, Владим…" at bounding box center [684, 426] width 687 height 137
drag, startPoint x: 503, startPoint y: 467, endPoint x: 408, endPoint y: 466, distance: 95.5
click at [408, 466] on textarea "piragof@gmail.com, Илья rsda719@gmail.com, Рамазан pustovalov_v@live.ru, Владим…" at bounding box center [684, 426] width 687 height 137
click at [356, 468] on textarea "piragof@gmail.com, Илья rsda719@gmail.com, Рамазан pustovalov_v@live.ru, Владим…" at bounding box center [684, 426] width 687 height 137
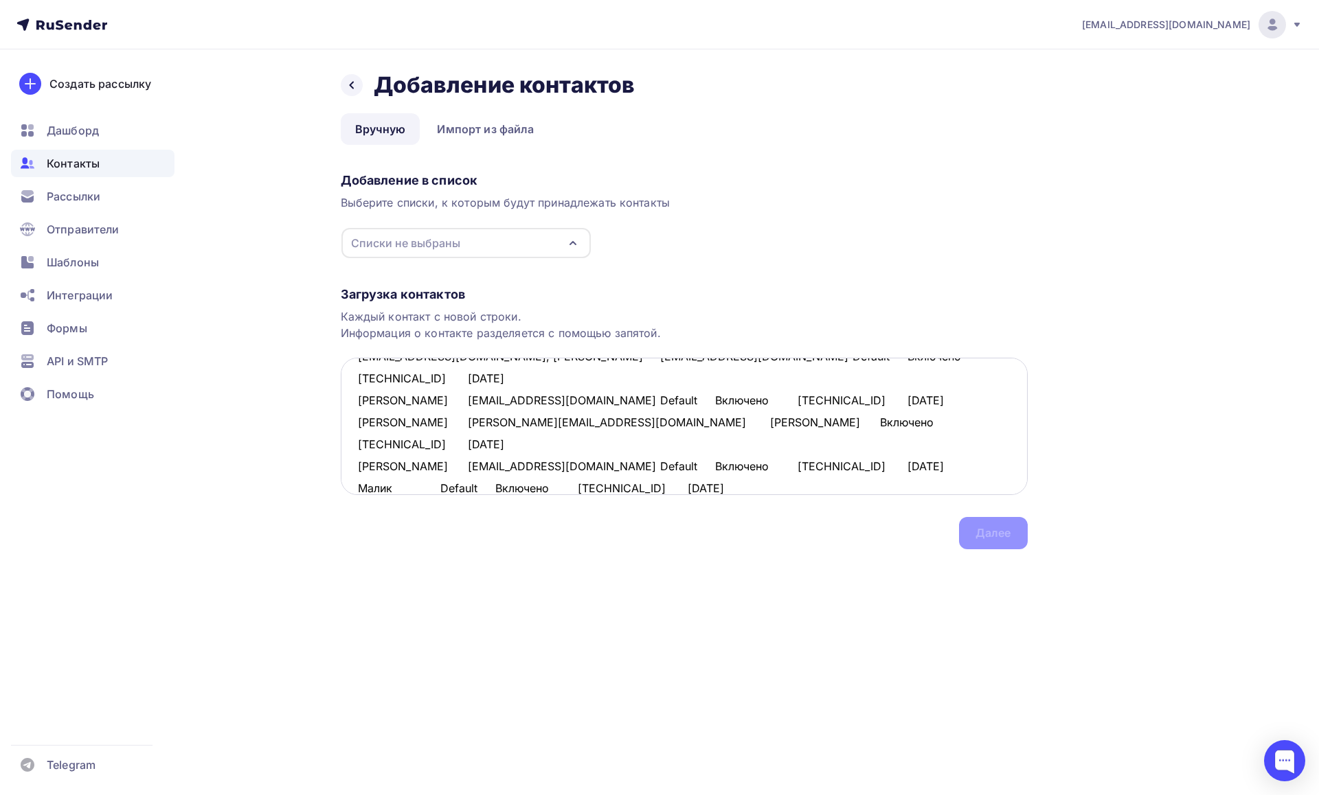
paste textarea "malik1387@mail.ru"
drag, startPoint x: 599, startPoint y: 444, endPoint x: 534, endPoint y: 445, distance: 65.3
click at [534, 445] on textarea "piragof@gmail.com, Илья rsda719@gmail.com, Рамазан pustovalov_v@live.ru, Владим…" at bounding box center [684, 426] width 687 height 137
click at [356, 444] on textarea "piragof@gmail.com, Илья rsda719@gmail.com, Рамазан pustovalov_v@live.ru, Владим…" at bounding box center [684, 426] width 687 height 137
paste textarea "alyiona_doll@inbox.ru"
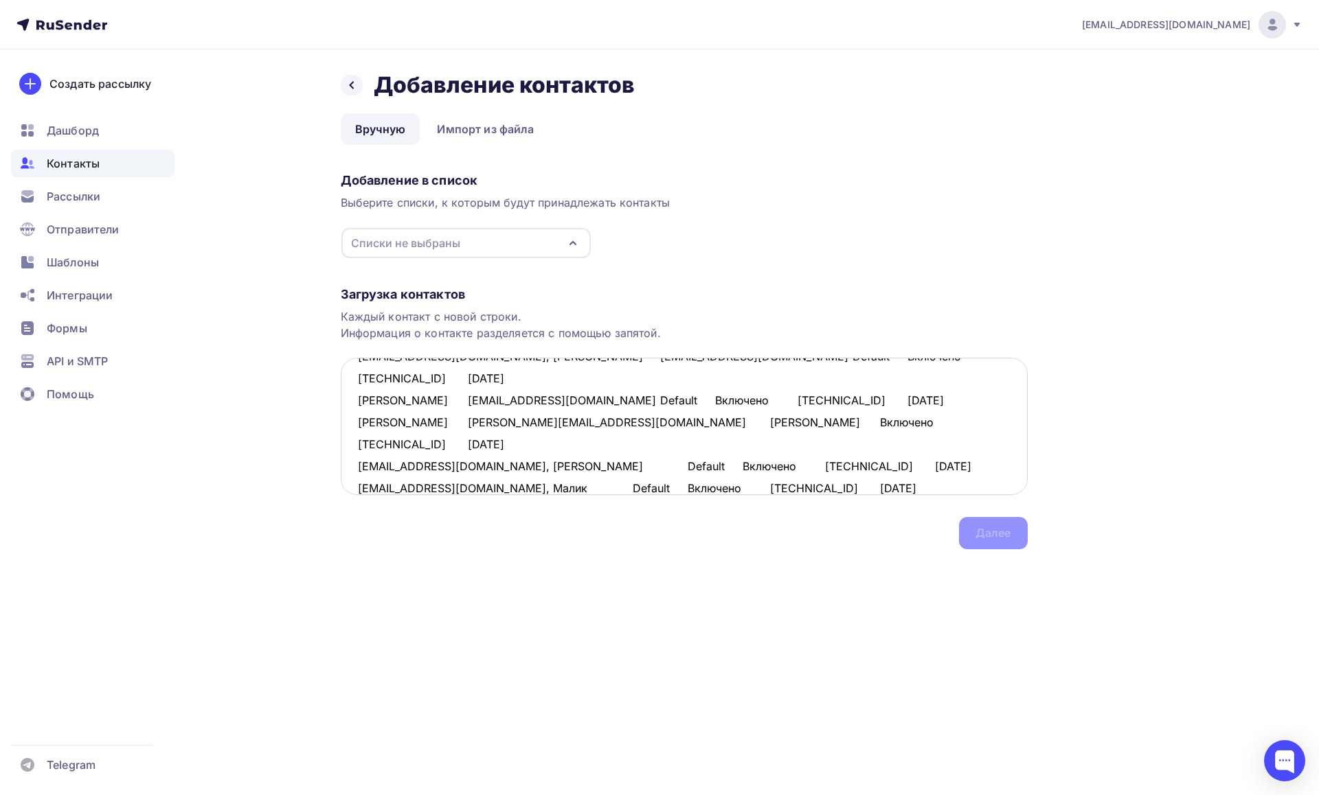
drag, startPoint x: 566, startPoint y: 424, endPoint x: 457, endPoint y: 423, distance: 109.2
click at [457, 423] on textarea "piragof@gmail.com, Илья rsda719@gmail.com, Рамазан pustovalov_v@live.ru, Владим…" at bounding box center [684, 426] width 687 height 137
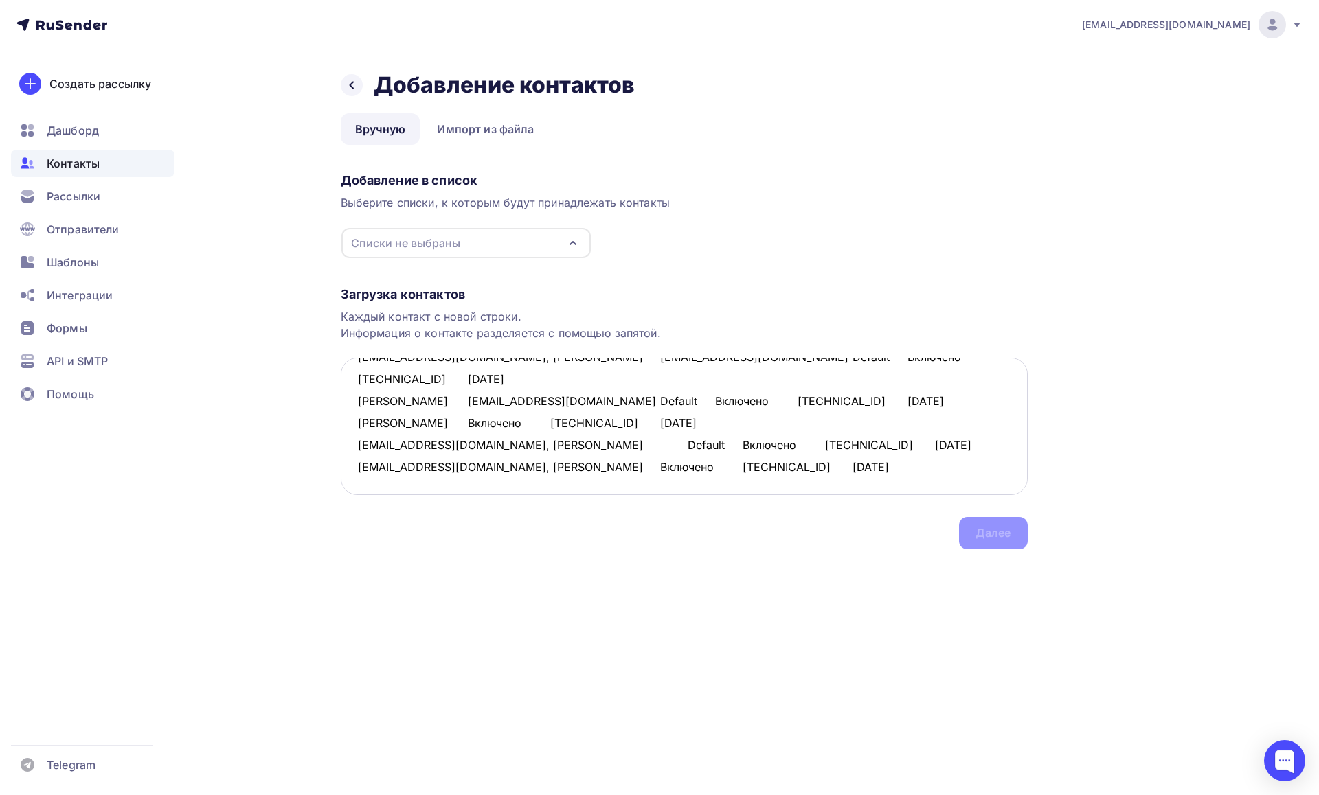
click at [359, 423] on textarea "piragof@gmail.com, Илья rsda719@gmail.com, Рамазан pustovalov_v@live.ru, Владим…" at bounding box center [684, 426] width 687 height 137
paste textarea "t.kochnova@ojeep.ru"
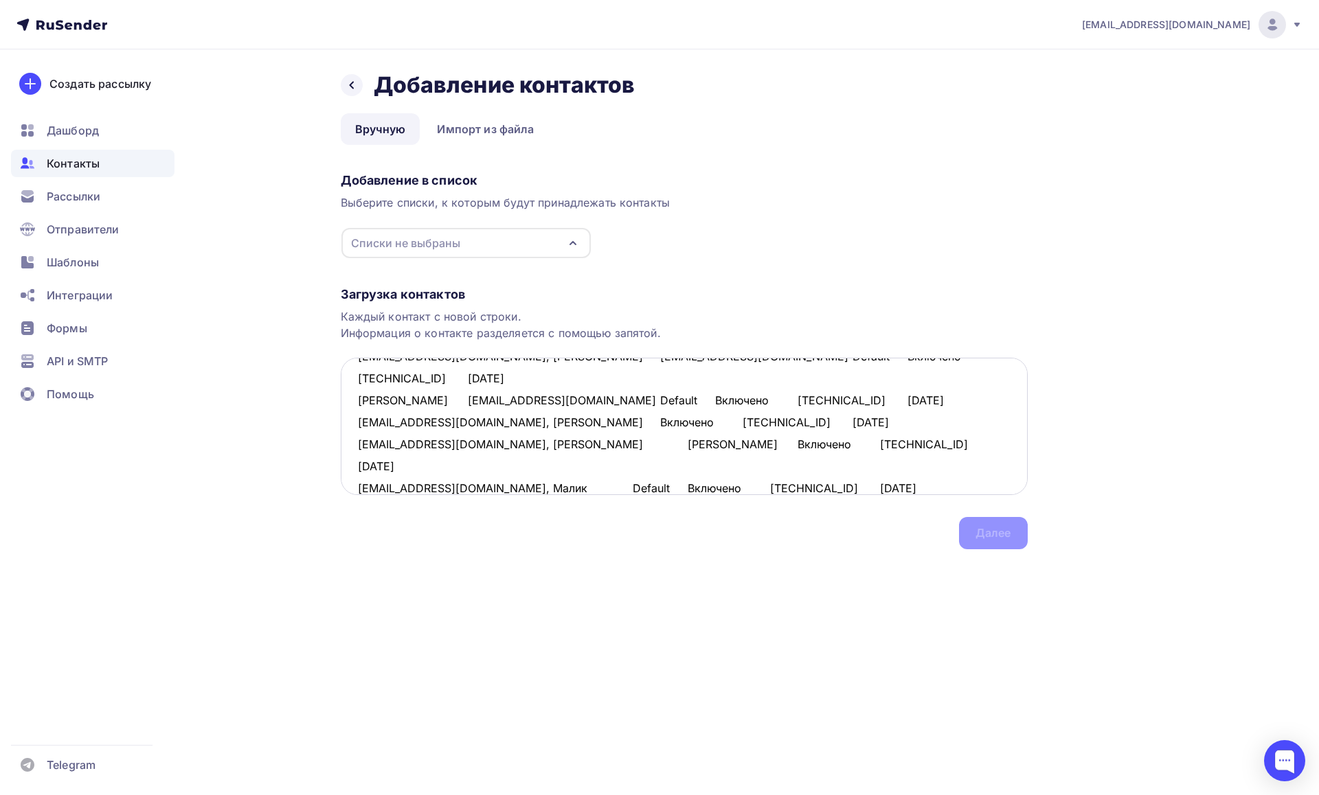
drag, startPoint x: 561, startPoint y: 400, endPoint x: 433, endPoint y: 403, distance: 128.5
click at [433, 403] on textarea "piragof@gmail.com, Илья rsda719@gmail.com, Рамазан pustovalov_v@live.ru, Владим…" at bounding box center [684, 426] width 687 height 137
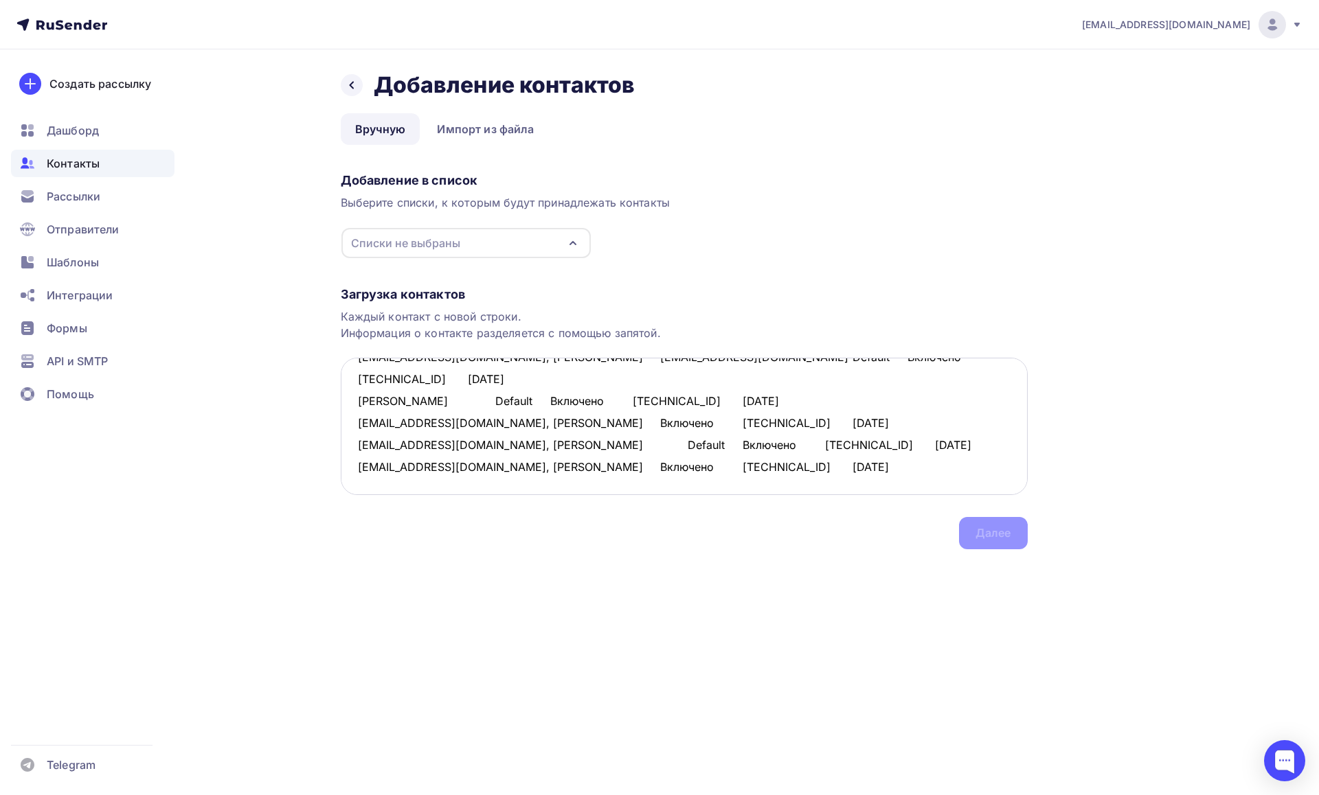
click at [354, 398] on textarea "piragof@gmail.com, Илья rsda719@gmail.com, Рамазан pustovalov_v@live.ru, Владим…" at bounding box center [684, 426] width 687 height 137
paste textarea "sergionatali9@gmail.com"
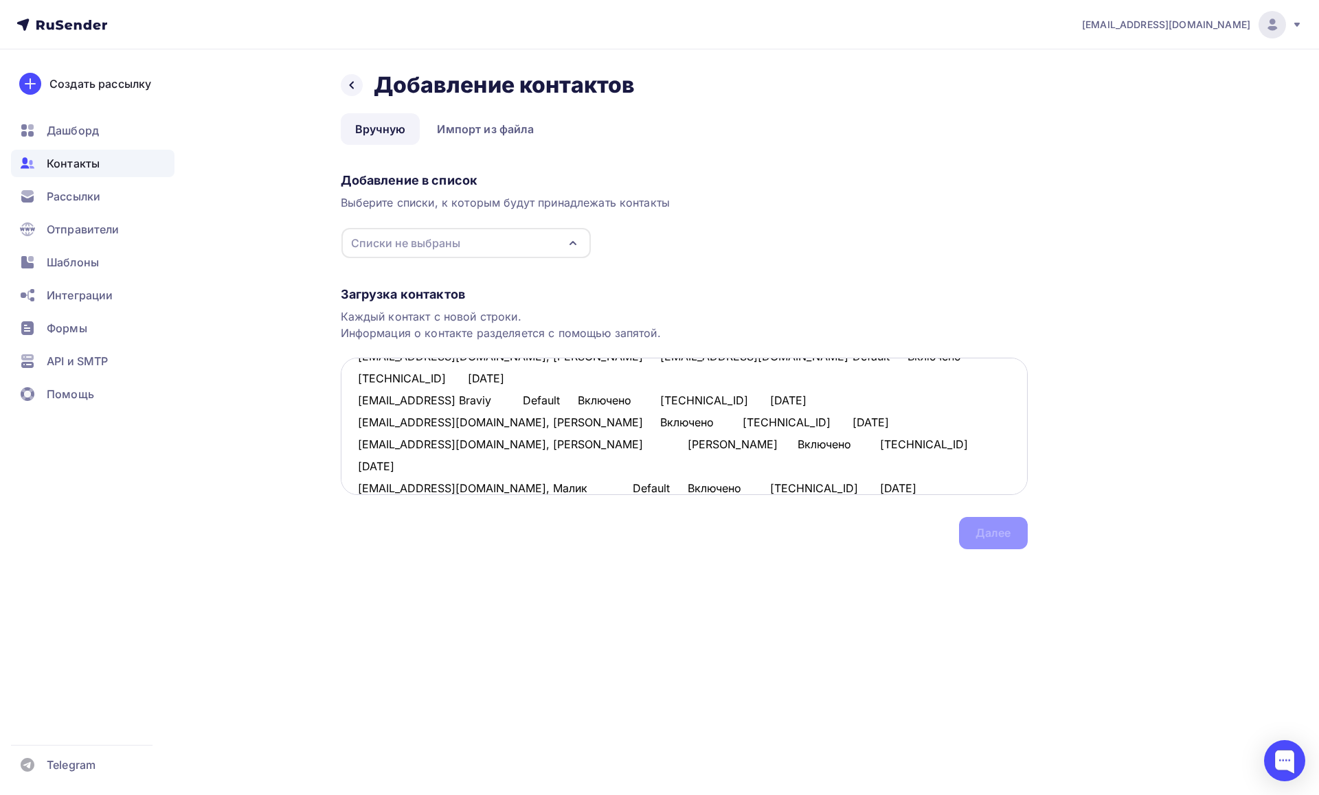
drag, startPoint x: 589, startPoint y: 378, endPoint x: 523, endPoint y: 389, distance: 66.1
click at [468, 381] on textarea "piragof@gmail.com, Илья rsda719@gmail.com, Рамазан pustovalov_v@live.ru, Владим…" at bounding box center [684, 426] width 687 height 137
click at [526, 389] on textarea "piragof@gmail.com, Илья rsda719@gmail.com, Рамазан pustovalov_v@live.ru, Владим…" at bounding box center [684, 426] width 687 height 137
drag, startPoint x: 552, startPoint y: 380, endPoint x: 460, endPoint y: 381, distance: 92.0
click at [460, 381] on textarea "piragof@gmail.com, Илья rsda719@gmail.com, Рамазан pustovalov_v@live.ru, Владим…" at bounding box center [684, 426] width 687 height 137
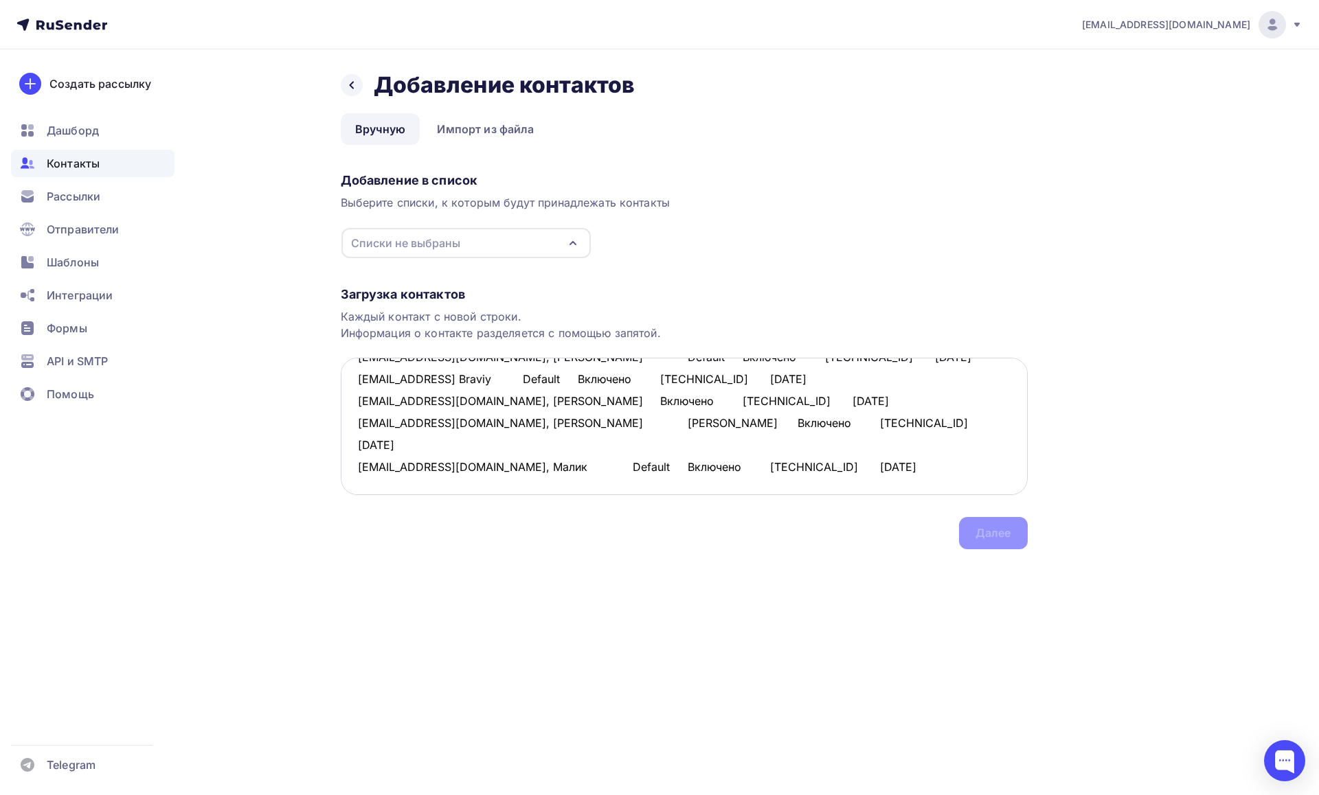
click at [359, 378] on textarea "piragof@gmail.com, Илья rsda719@gmail.com, Рамазан pustovalov_v@live.ru, Владим…" at bounding box center [684, 426] width 687 height 137
paste textarea "obubnova@mail.ru"
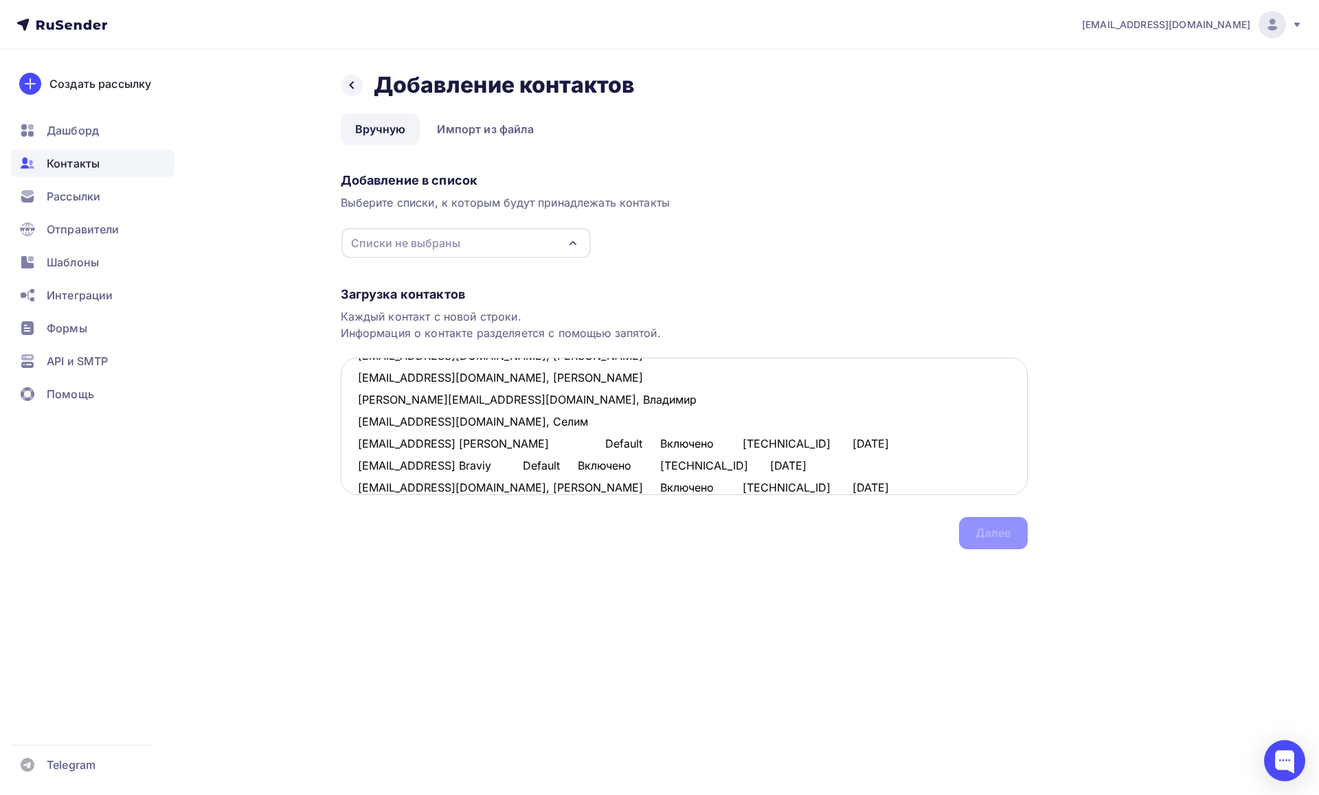
scroll to position [32, 0]
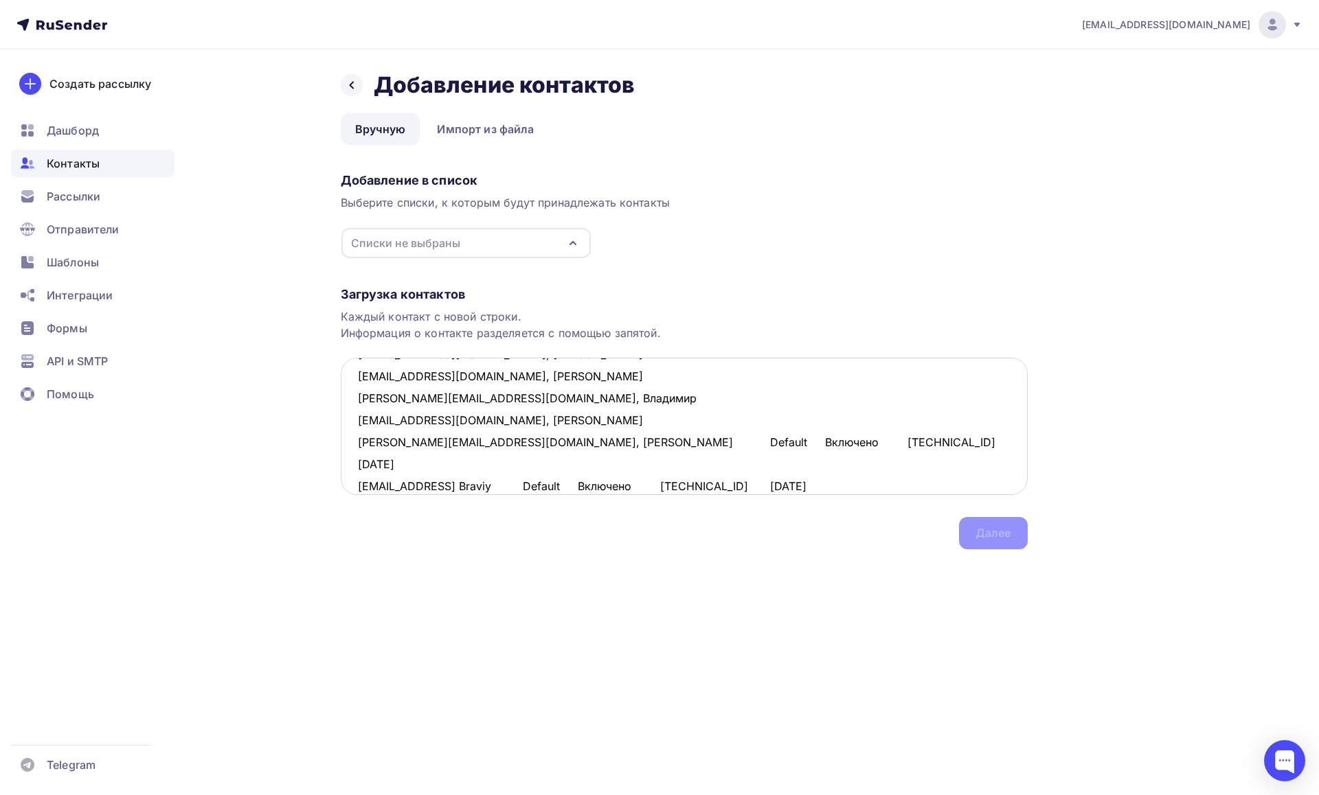
drag, startPoint x: 706, startPoint y: 440, endPoint x: 497, endPoint y: 444, distance: 208.9
click at [497, 444] on textarea "piragof@gmail.com, Илья rsda719@gmail.com, Рамазан pustovalov_v@live.ru, Владим…" at bounding box center [684, 426] width 687 height 137
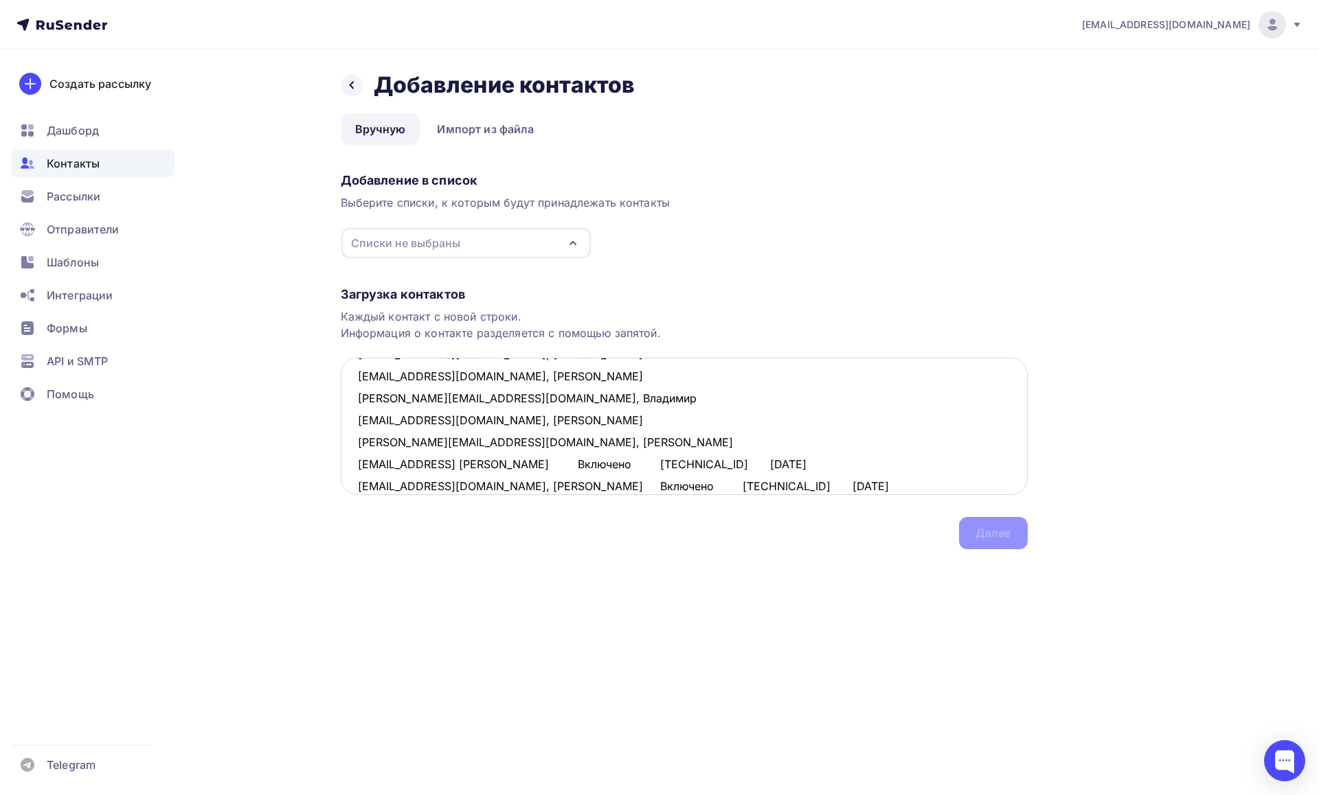
click at [488, 466] on textarea "piragof@gmail.com, Илья rsda719@gmail.com, Рамазан pustovalov_v@live.ru, Владим…" at bounding box center [684, 426] width 687 height 137
drag, startPoint x: 870, startPoint y: 462, endPoint x: 564, endPoint y: 462, distance: 306.3
click at [564, 462] on textarea "piragof@gmail.com, Илья rsda719@gmail.com, Рамазан pustovalov_v@live.ru, Владим…" at bounding box center [684, 426] width 687 height 137
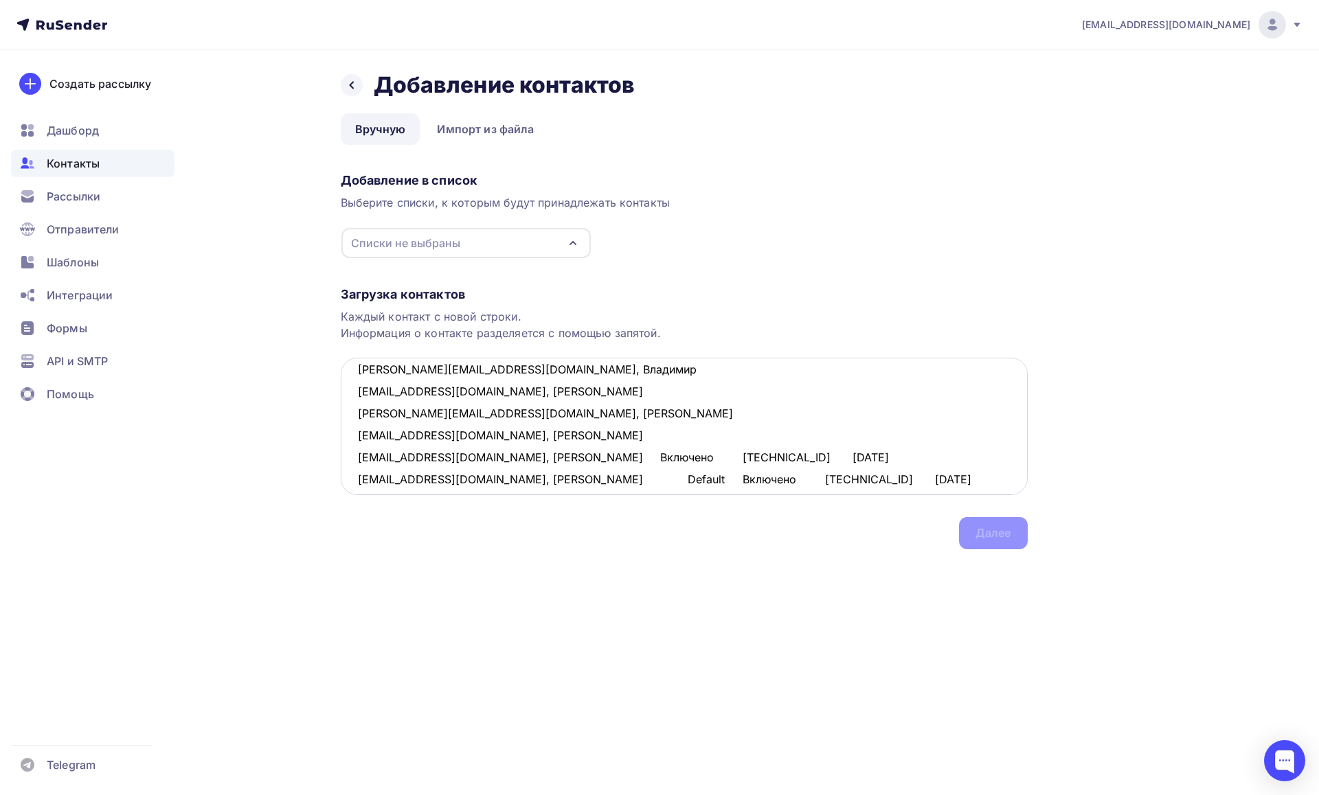
drag, startPoint x: 517, startPoint y: 458, endPoint x: 482, endPoint y: 458, distance: 35.0
click at [482, 458] on textarea "piragof@gmail.com, Илья rsda719@gmail.com, Рамазан pustovalov_v@live.ru, Владим…" at bounding box center [684, 426] width 687 height 137
drag, startPoint x: 852, startPoint y: 456, endPoint x: 519, endPoint y: 455, distance: 332.5
click at [519, 455] on textarea "piragof@gmail.com, Илья rsda719@gmail.com, Рамазан pustovalov_v@live.ru, Владим…" at bounding box center [684, 426] width 687 height 137
drag, startPoint x: 570, startPoint y: 435, endPoint x: 538, endPoint y: 437, distance: 32.3
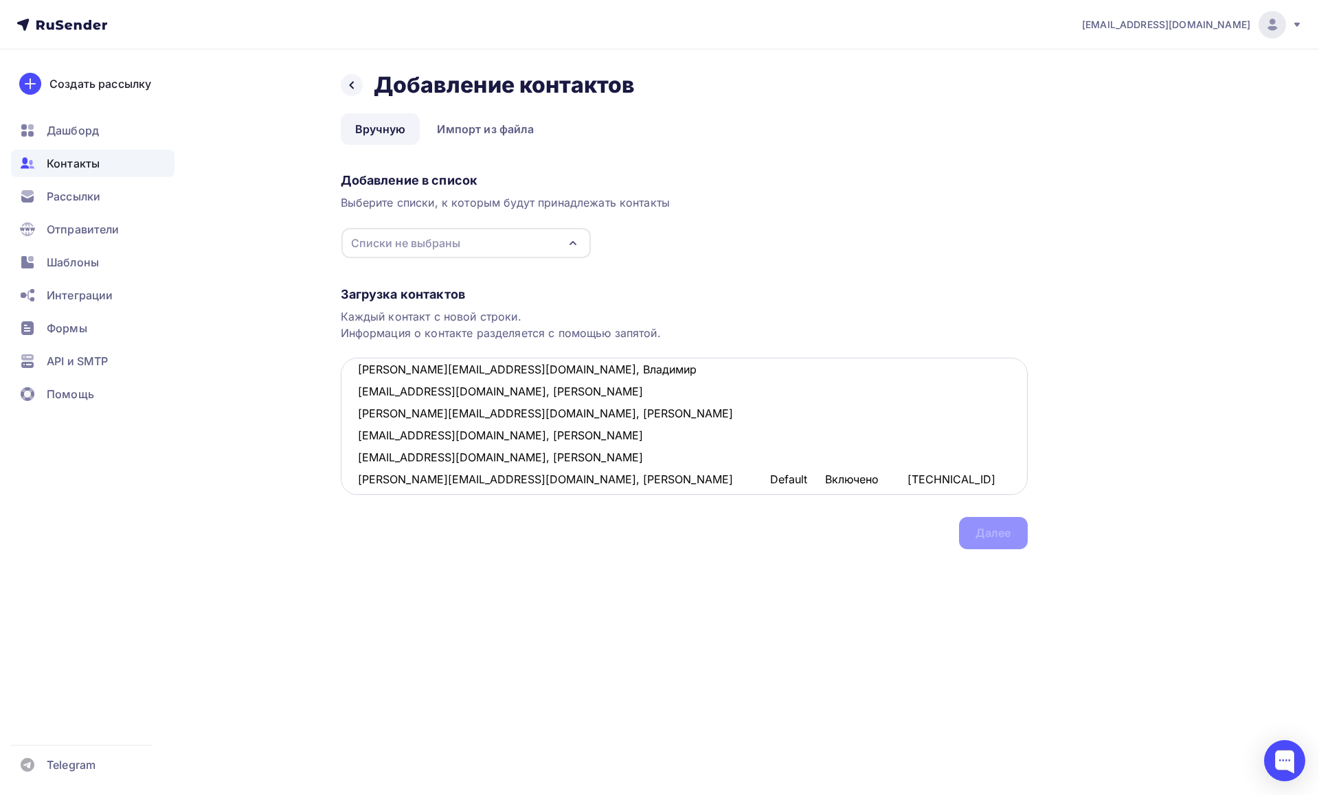
click at [538, 437] on textarea "piragof@gmail.com, Илья rsda719@gmail.com, Рамазан pustovalov_v@live.ru, Владим…" at bounding box center [684, 426] width 687 height 137
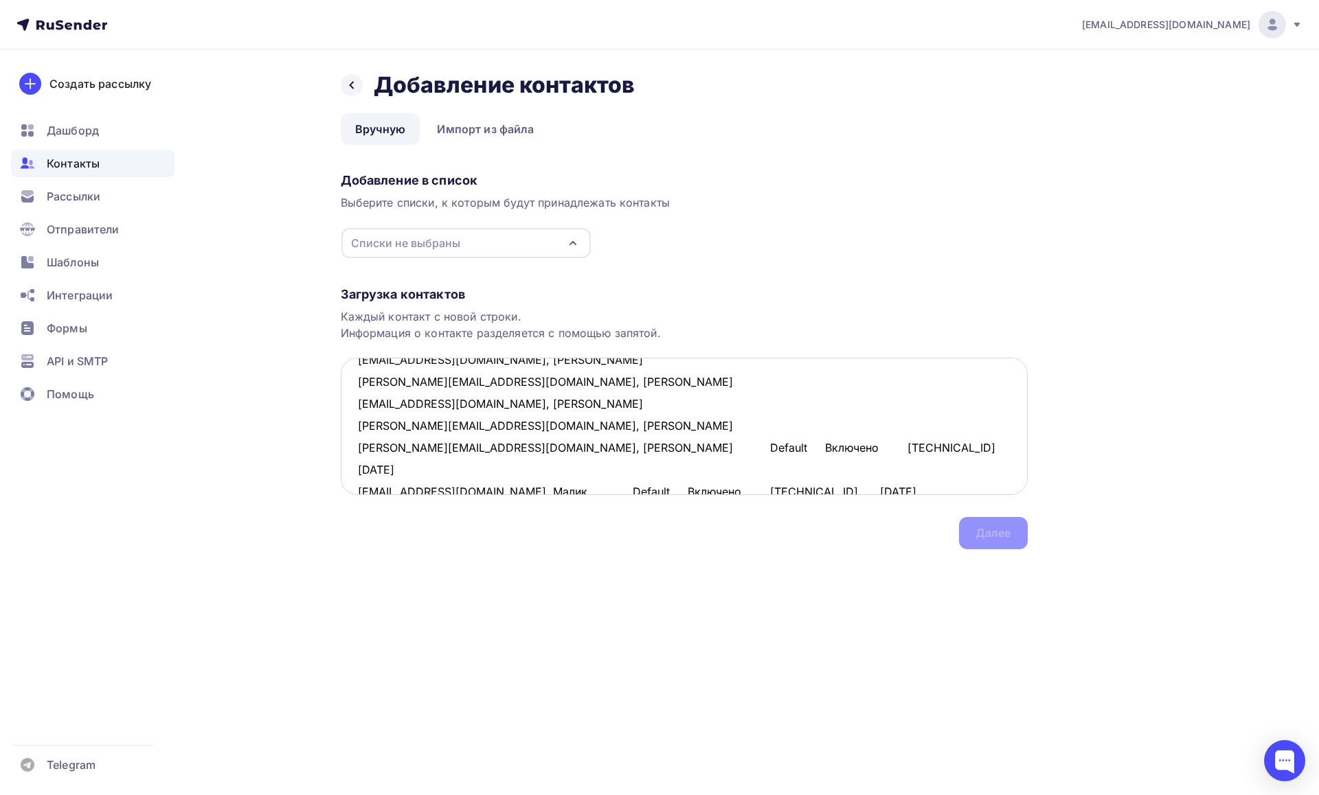
drag, startPoint x: 743, startPoint y: 446, endPoint x: 513, endPoint y: 440, distance: 229.5
click at [513, 440] on textarea "piragof@gmail.com, Илья rsda719@gmail.com, Рамазан pustovalov_v@live.ru, Владим…" at bounding box center [684, 426] width 687 height 137
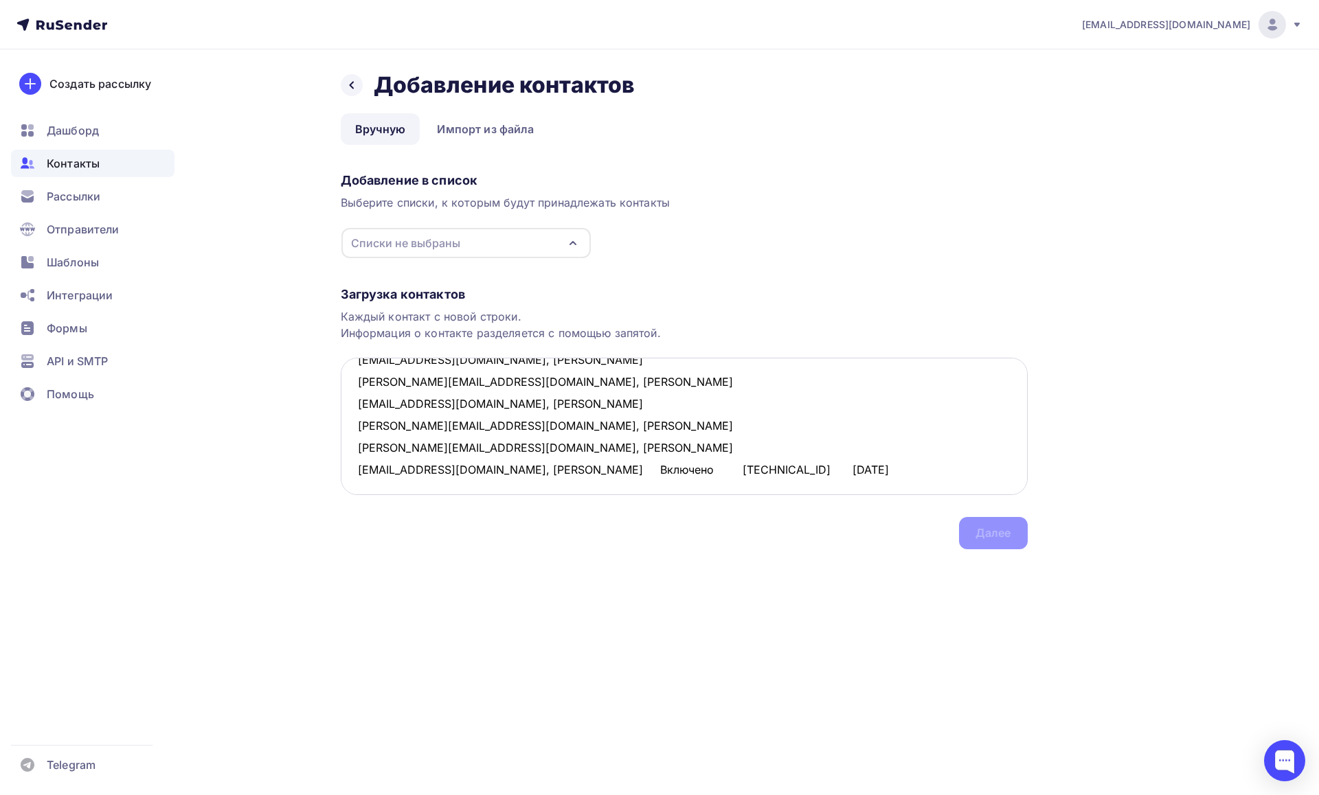
drag, startPoint x: 819, startPoint y: 469, endPoint x: 506, endPoint y: 465, distance: 313.2
click at [506, 465] on textarea "piragof@gmail.com, Илья rsda719@gmail.com, Рамазан pustovalov_v@live.ru, Владим…" at bounding box center [684, 426] width 687 height 137
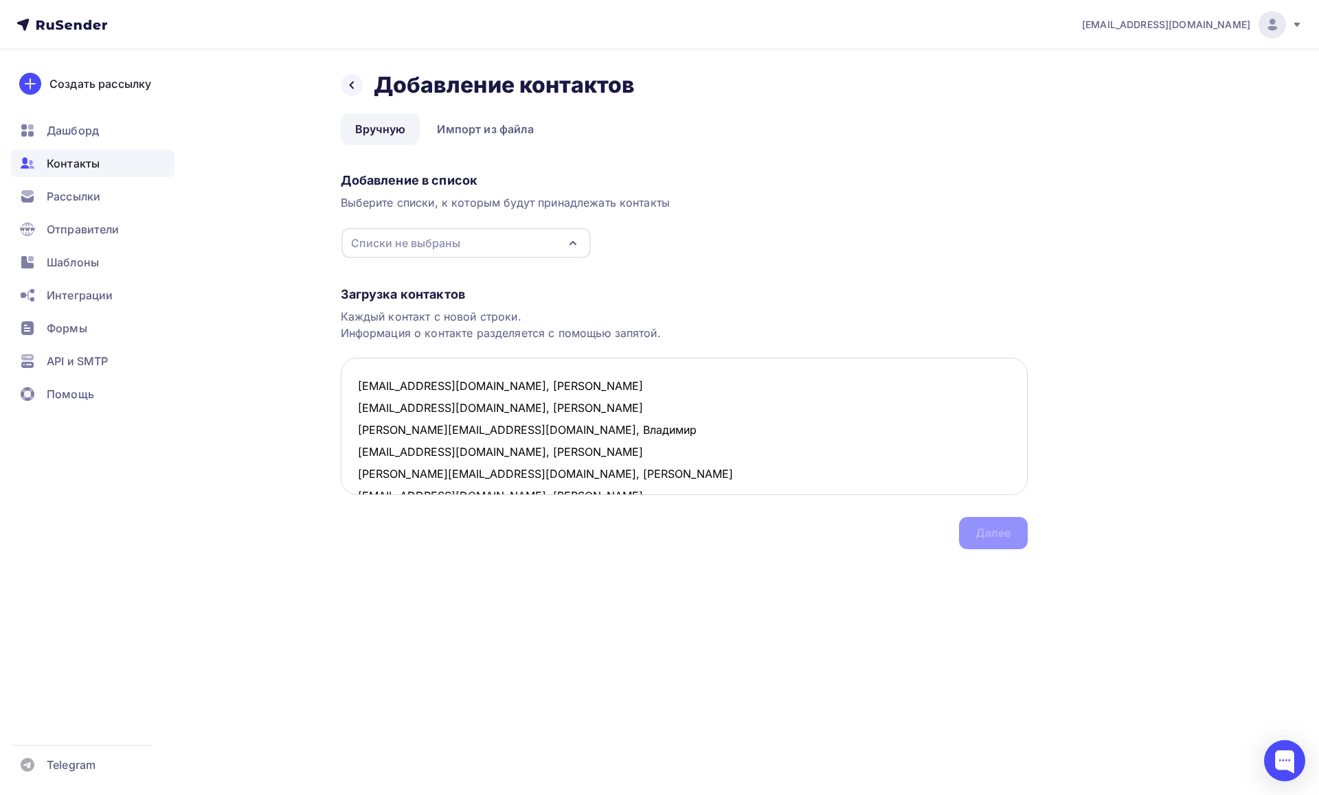
click at [556, 381] on textarea "piragof@gmail.com, Илья rsda719@gmail.com, Рамазан pustovalov_v@live.ru, Владим…" at bounding box center [684, 426] width 687 height 137
click at [537, 242] on div "Списки не выбраны" at bounding box center [465, 243] width 249 height 30
type textarea "piragof@gmail.com, Илья pirogovala@mail.ru, Людмила rsda719@gmail.com, Рамазан …"
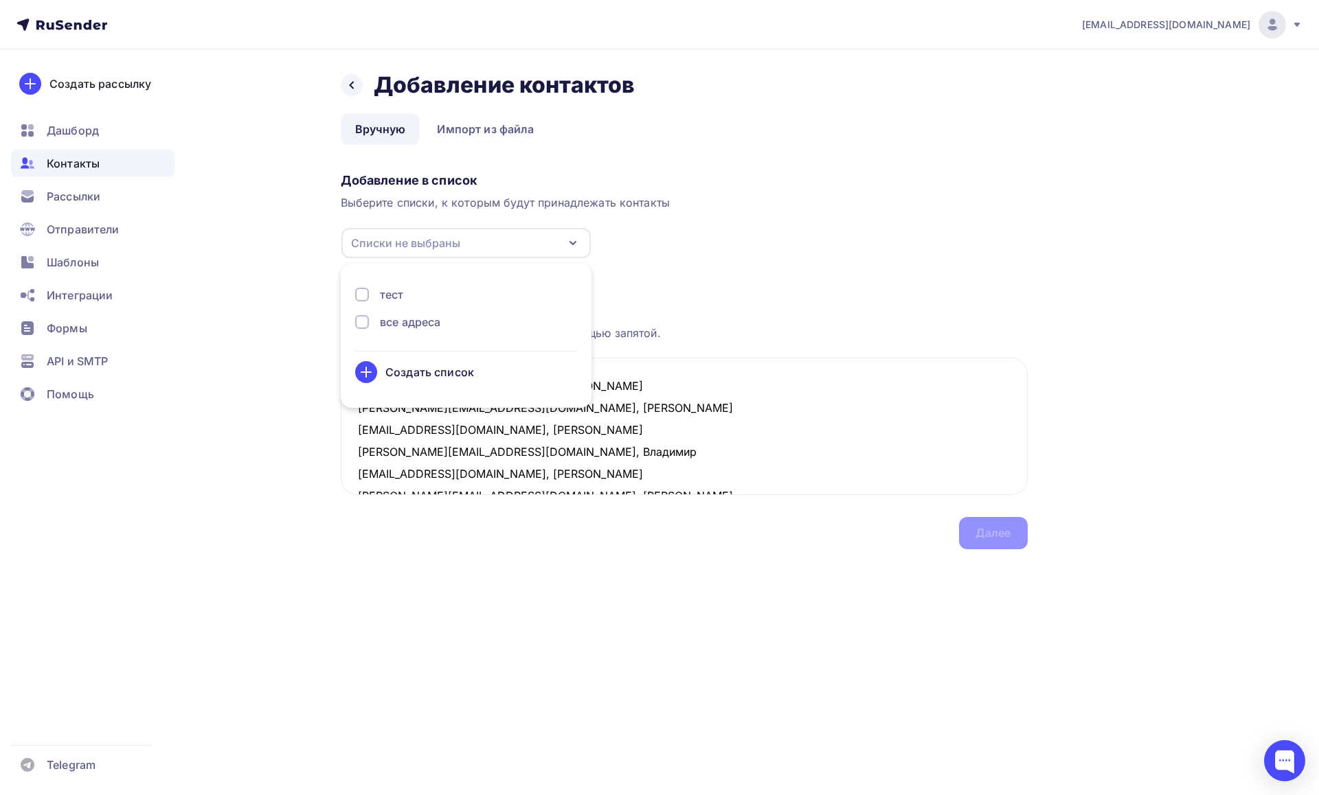
click at [361, 292] on div at bounding box center [362, 295] width 14 height 14
click at [363, 320] on div at bounding box center [362, 322] width 14 height 14
click at [681, 293] on div "Загрузка контактов" at bounding box center [684, 294] width 687 height 16
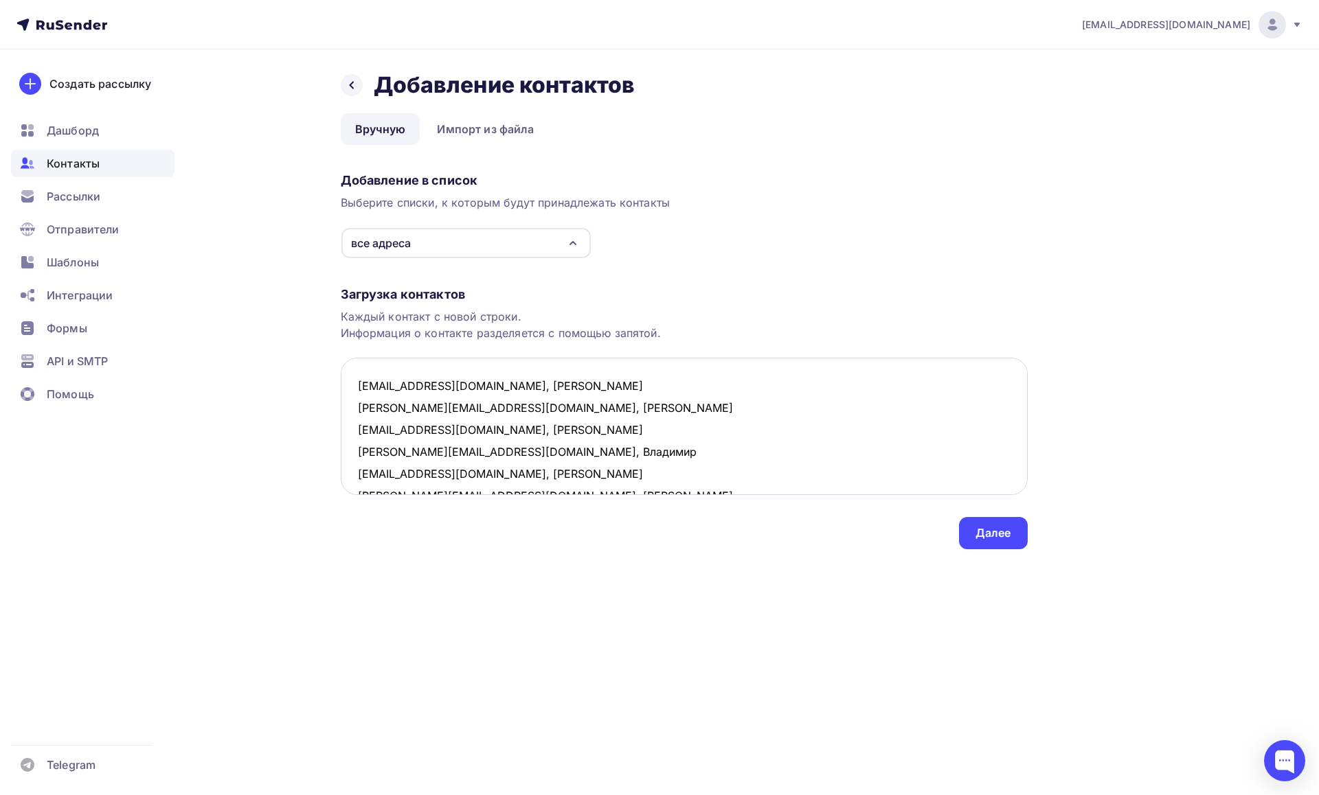
scroll to position [117, 0]
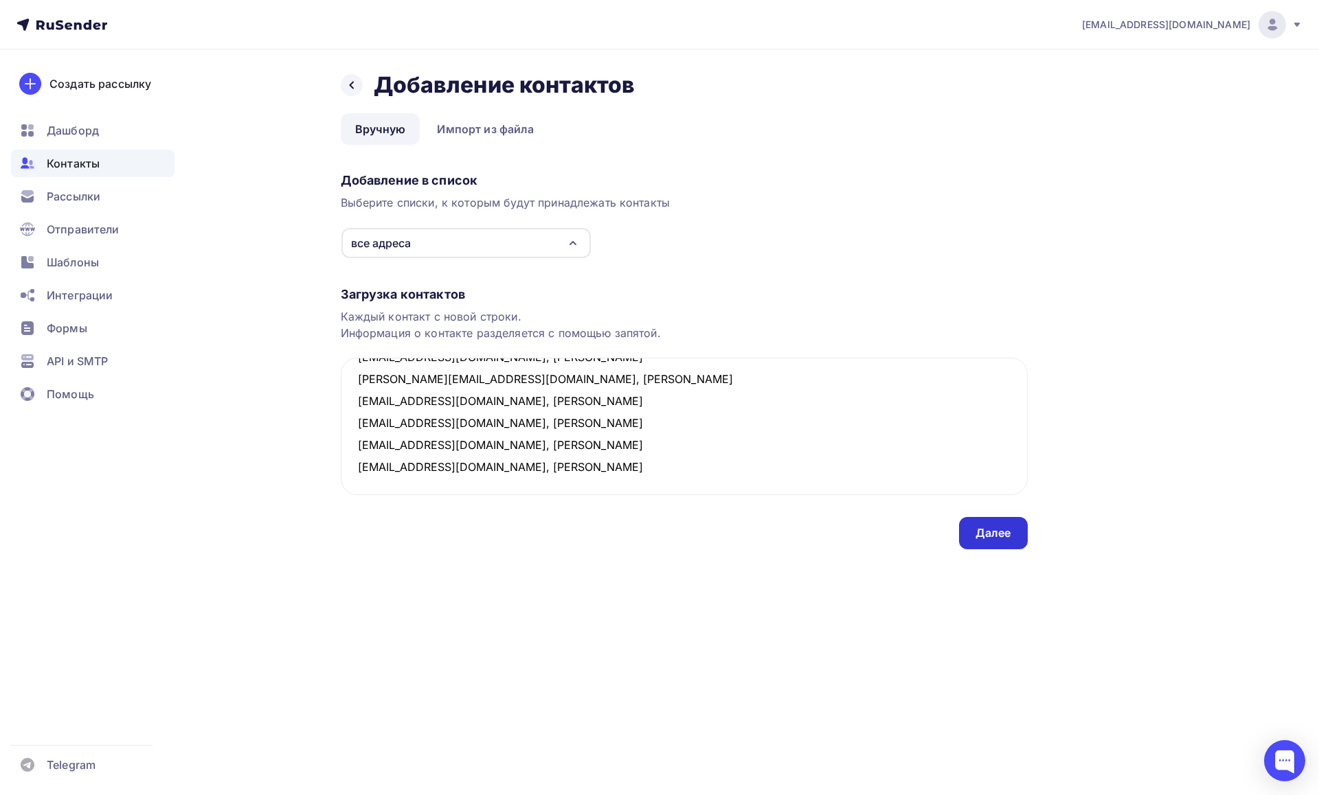
click at [977, 533] on div "Далее" at bounding box center [993, 533] width 36 height 16
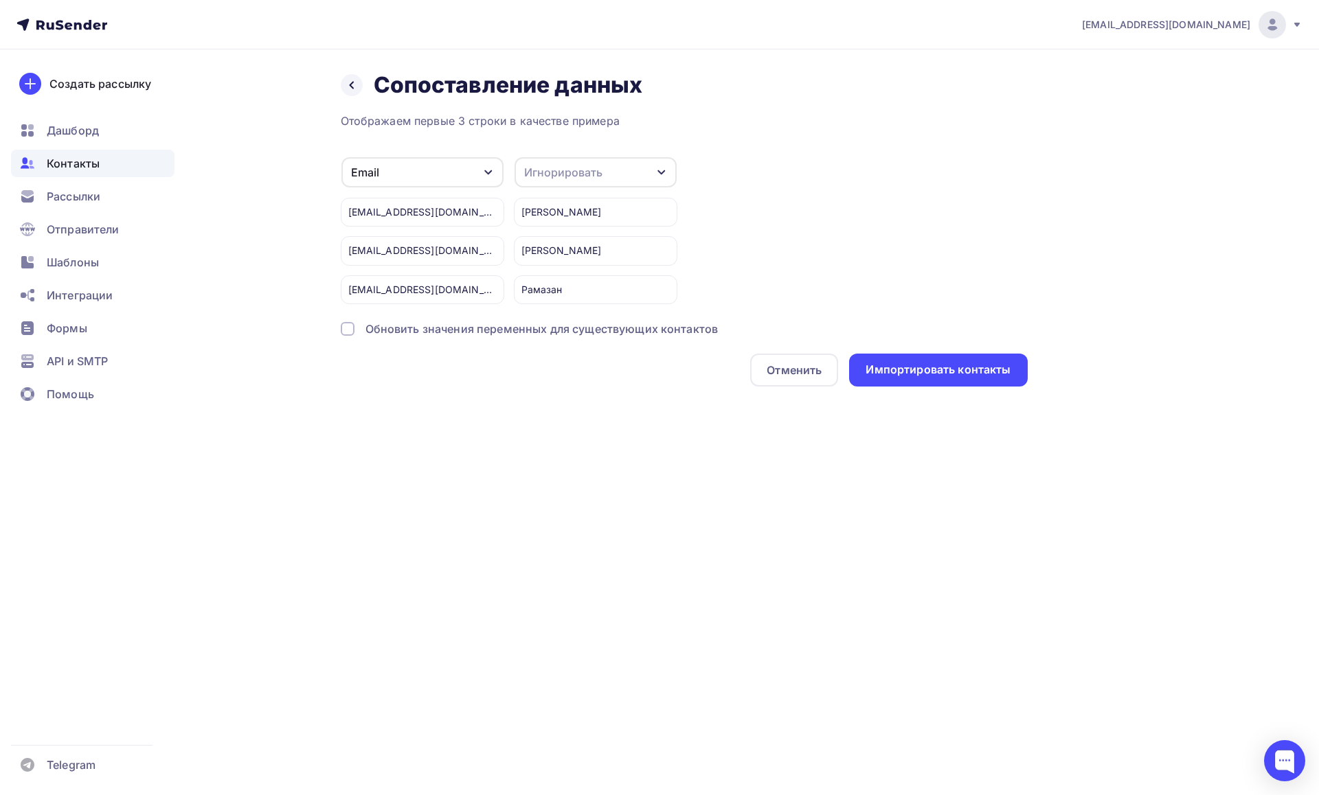
click at [600, 163] on div "Игнорировать" at bounding box center [595, 172] width 162 height 30
click at [543, 259] on div "Имя" at bounding box center [570, 255] width 80 height 16
click at [931, 362] on div "Импортировать контакты" at bounding box center [937, 370] width 145 height 16
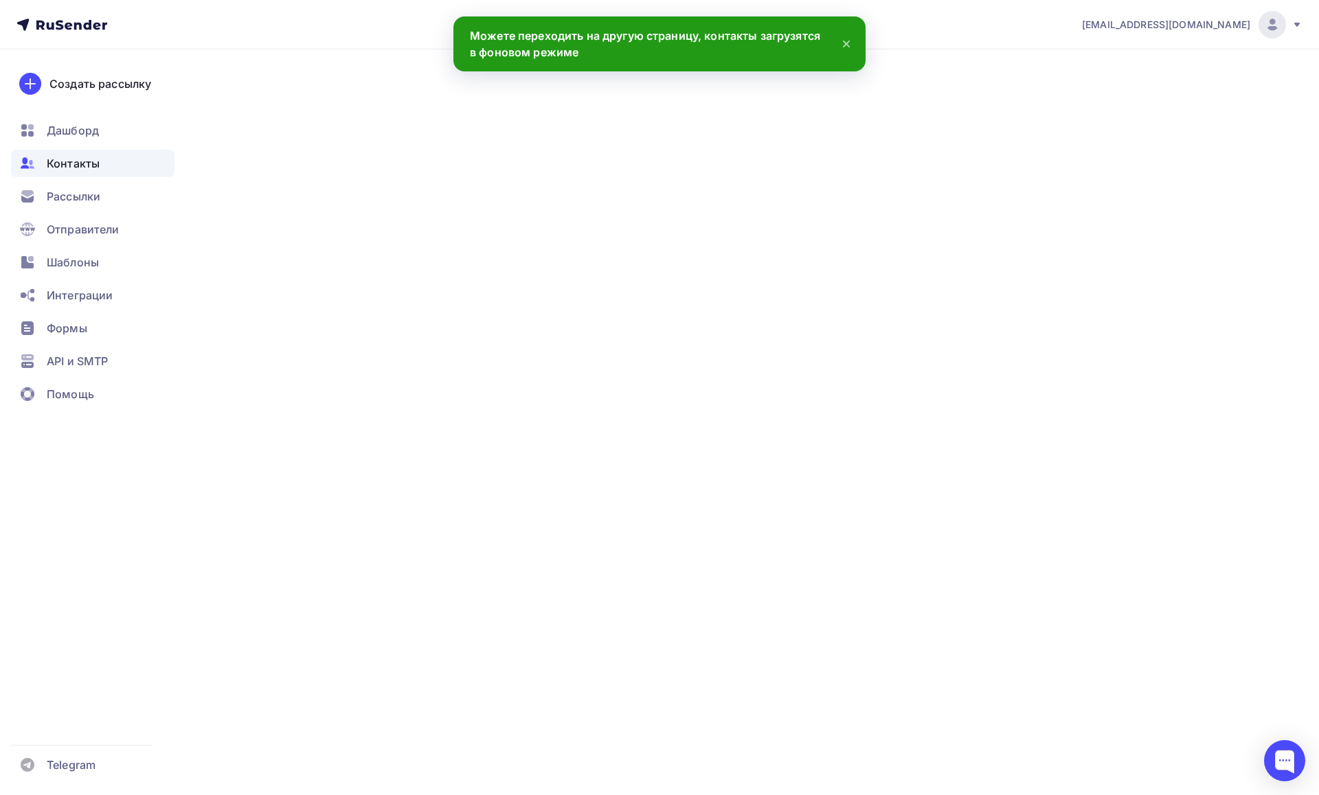
scroll to position [117, 0]
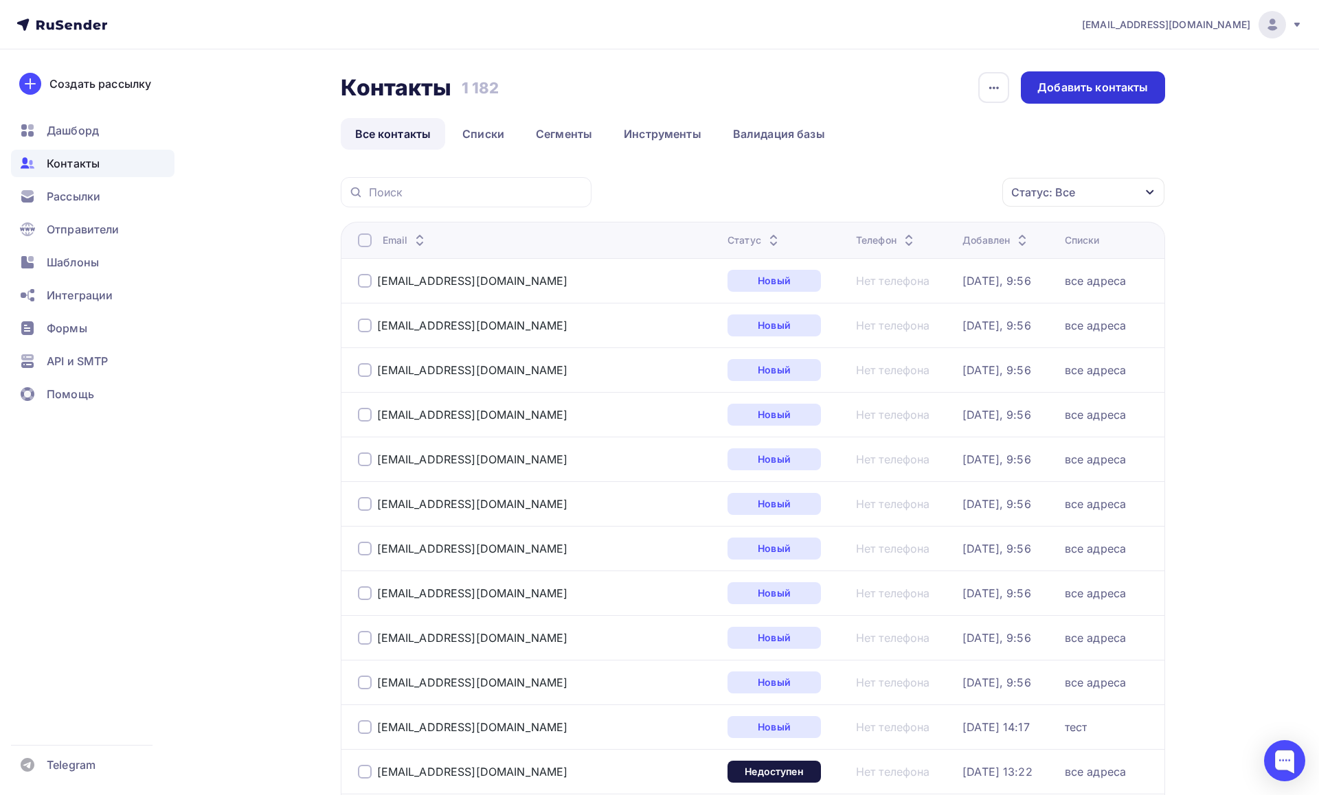
click at [1097, 91] on div "Добавить контакты" at bounding box center [1092, 88] width 111 height 16
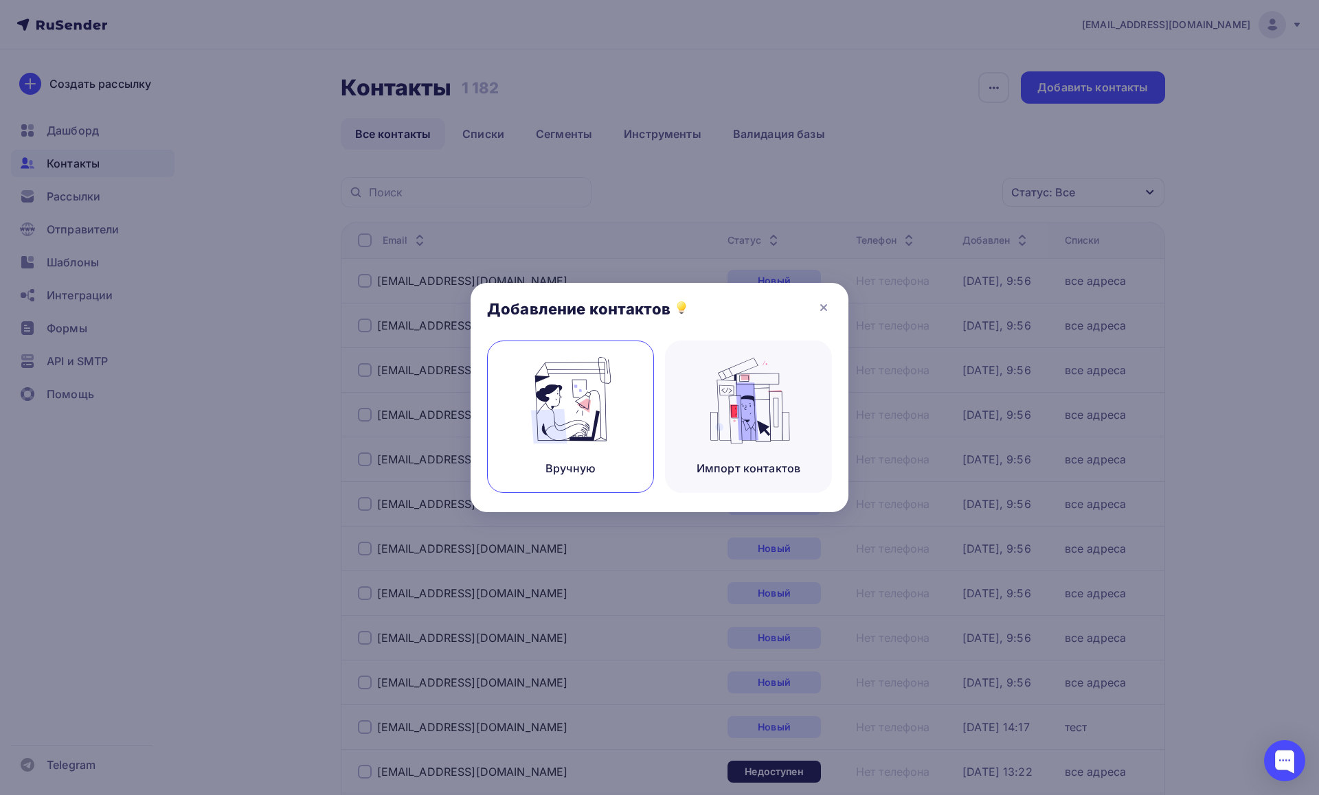
click at [595, 409] on img at bounding box center [571, 400] width 92 height 87
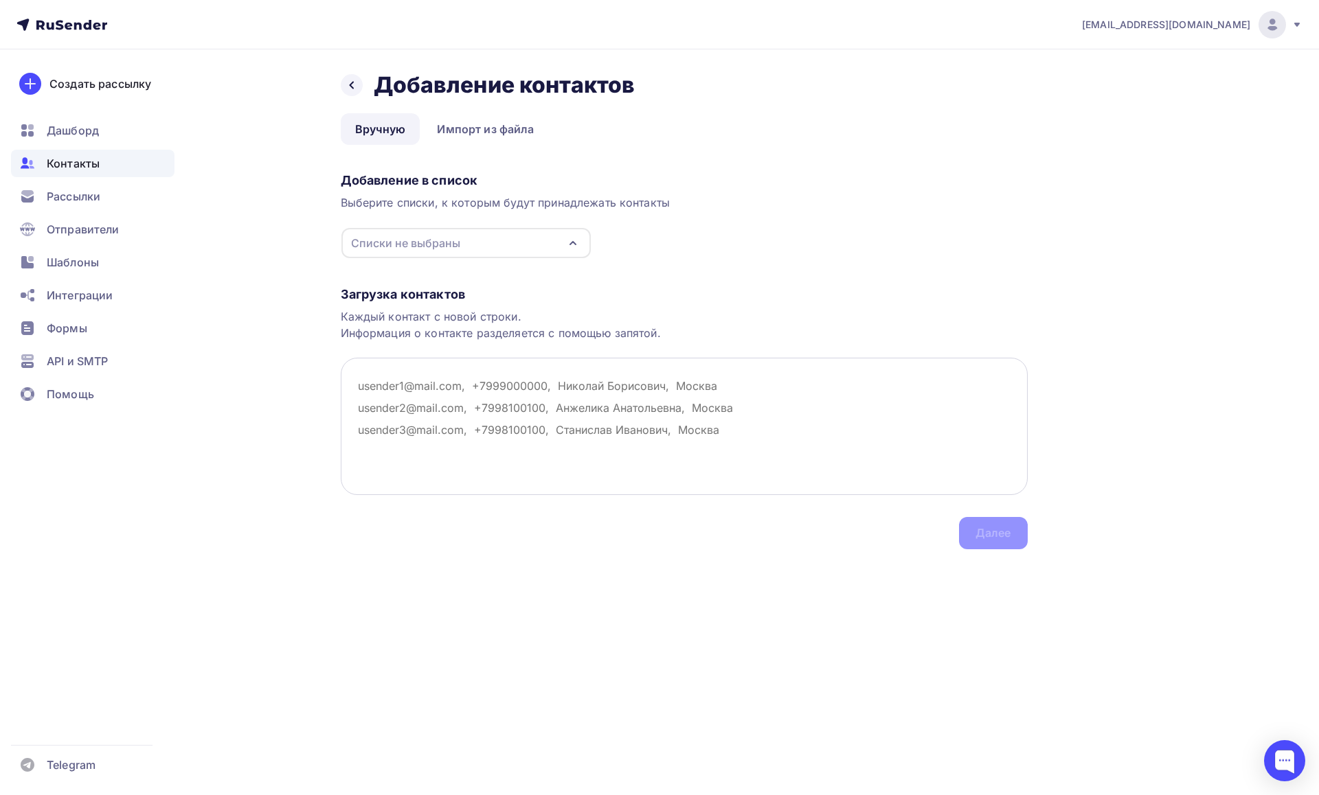
click at [470, 405] on textarea at bounding box center [684, 426] width 687 height 137
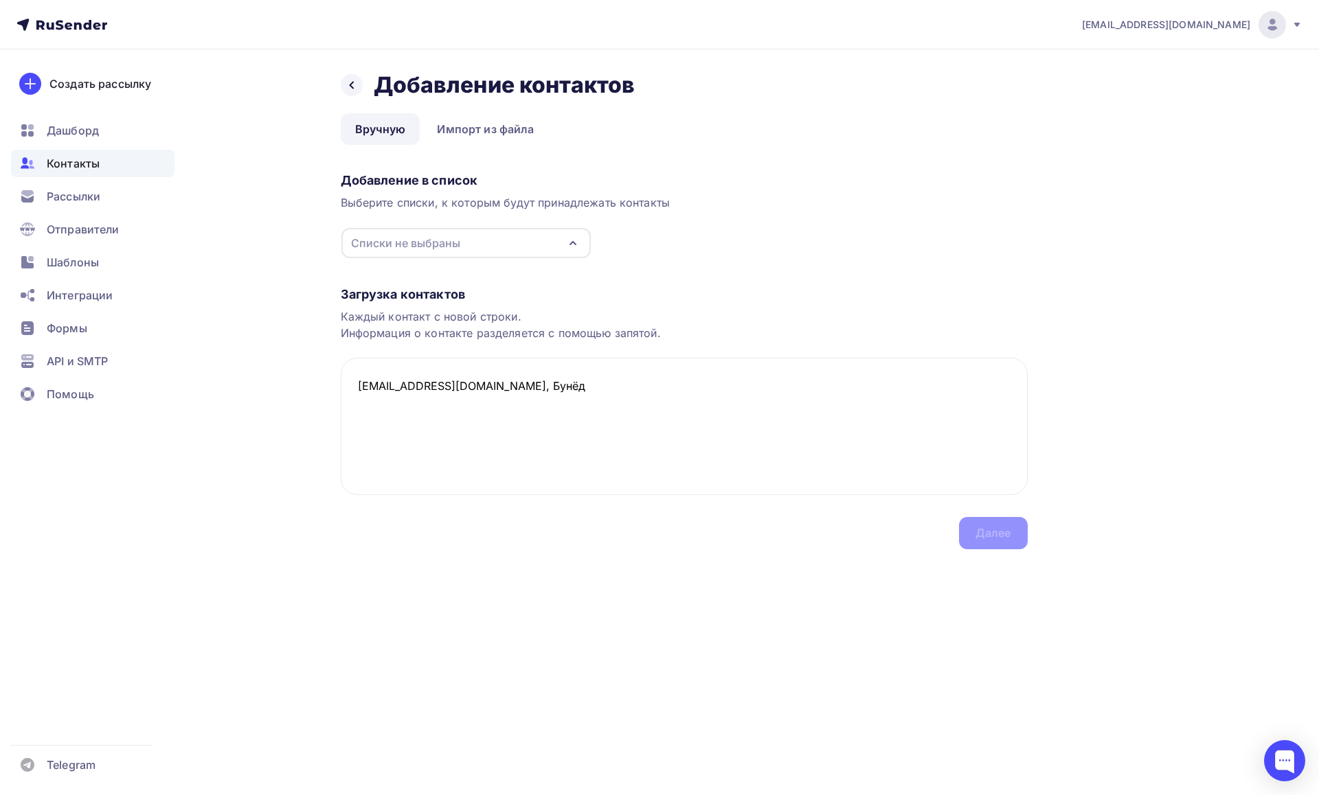
paste textarea "irina.aleksandrovna.92@list.ru"
paste textarea "agureeva.lubov@yandex.ru"
paste textarea "soistaergaseva@gmail.com"
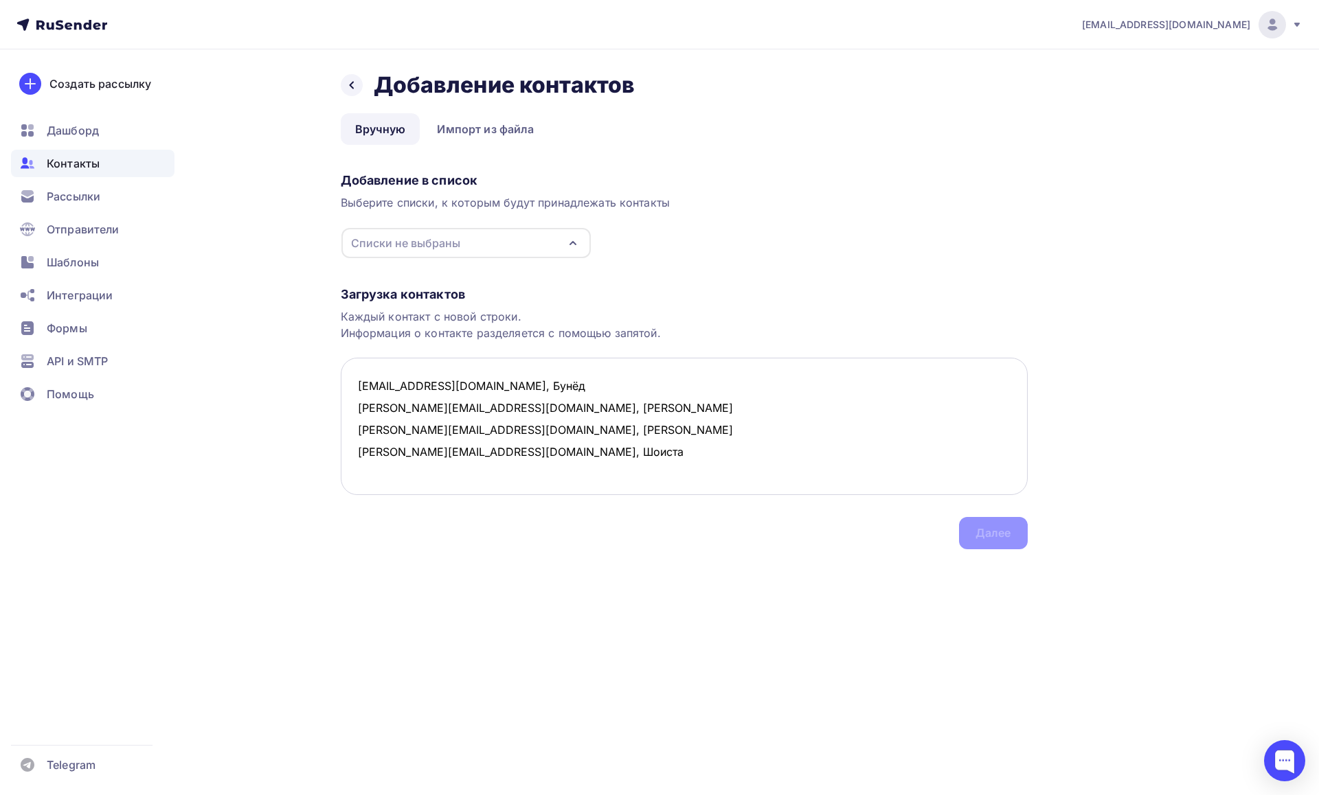
paste textarea "J.H_2000@icloud.com"
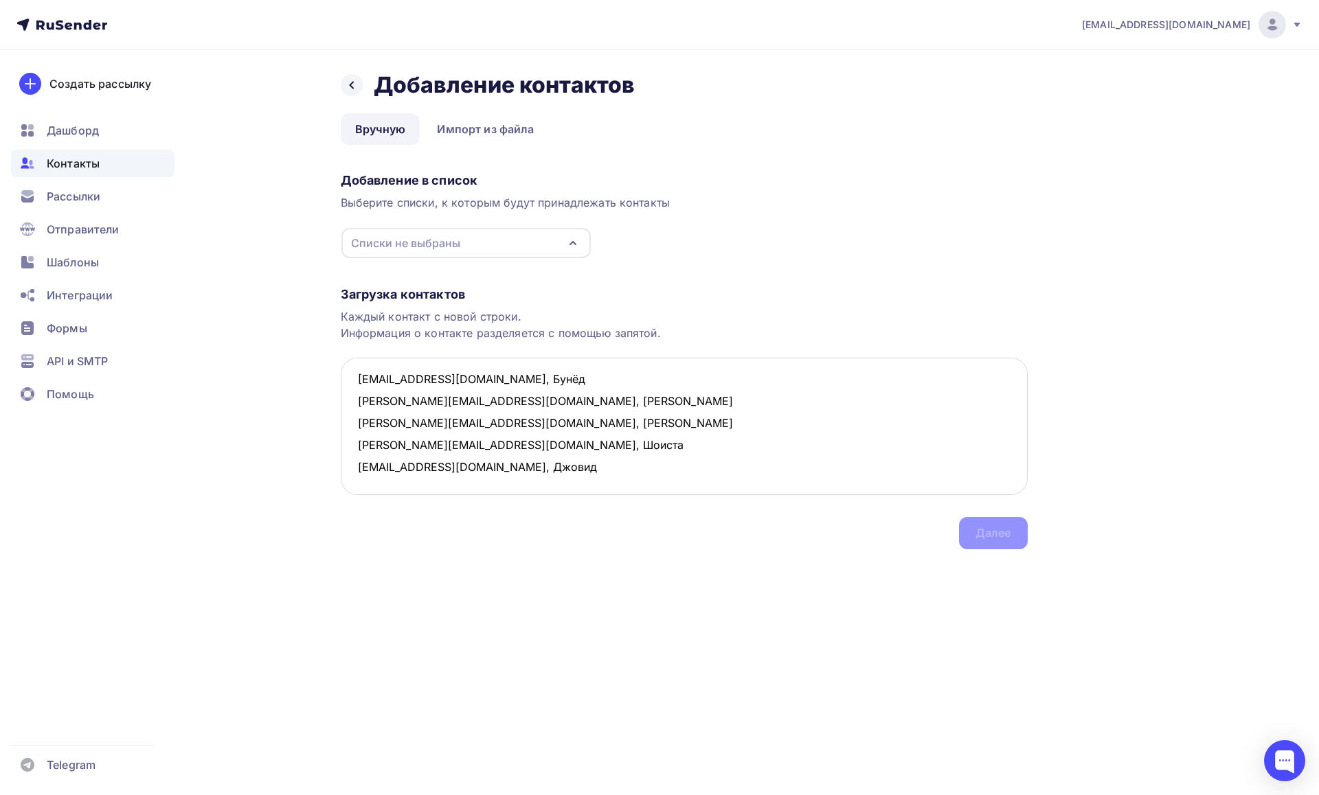
paste textarea "Валерия Курникова lera.kurnikova.1978@mail.ru Default Включено 188.113.166.96 2…"
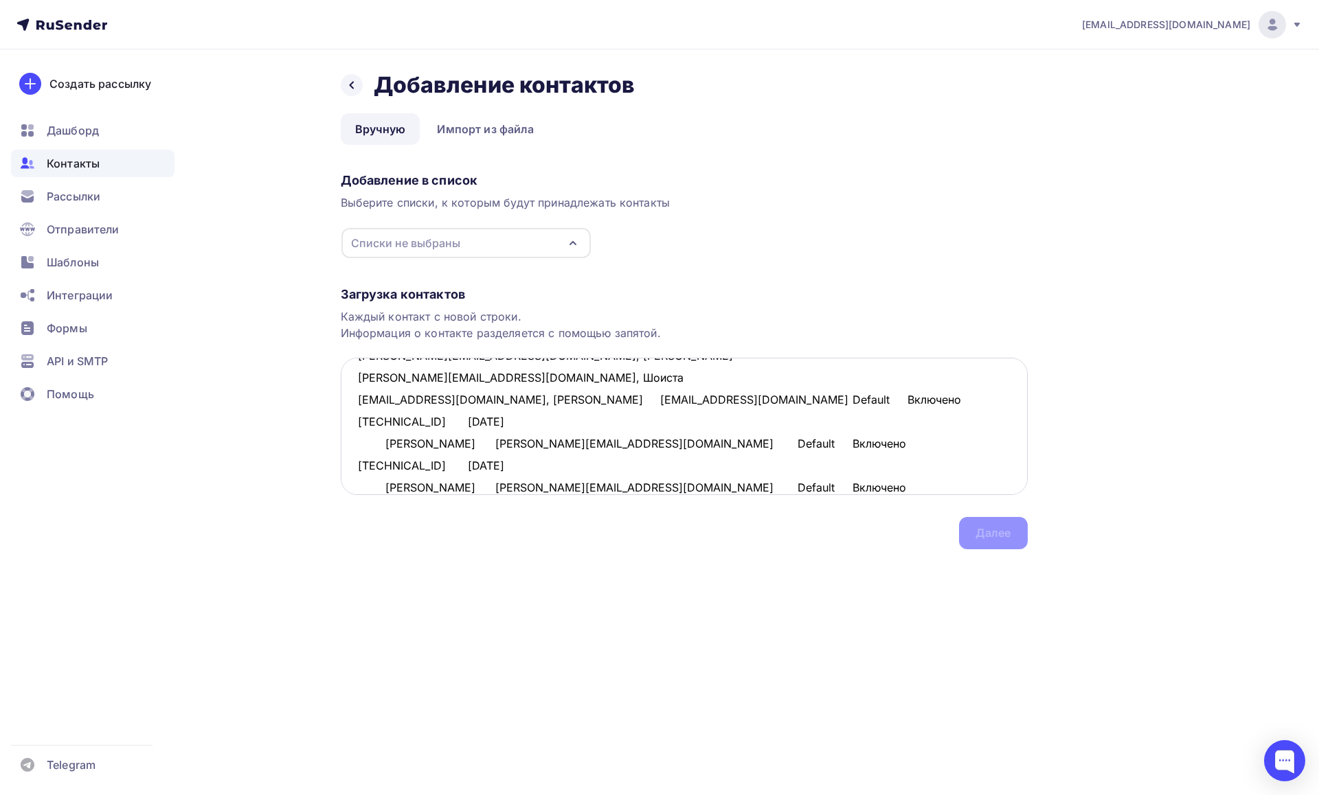
click at [383, 444] on textarea "bunedurazaliev2019@gmail.com, Бунёд irina.aleksandrovna.92@list.ru, Ирина agure…" at bounding box center [684, 426] width 687 height 137
click at [385, 467] on textarea "bunedurazaliev2019@gmail.com, Бунёд irina.aleksandrovna.92@list.ru, Ирина agure…" at bounding box center [684, 426] width 687 height 137
click at [385, 484] on textarea "bunedurazaliev2019@gmail.com, Бунёд irina.aleksandrovna.92@list.ru, Ирина agure…" at bounding box center [684, 426] width 687 height 137
drag, startPoint x: 624, startPoint y: 420, endPoint x: 479, endPoint y: 420, distance: 144.2
click at [479, 420] on textarea "bunedurazaliev2019@gmail.com, Бунёд irina.aleksandrovna.92@list.ru, Ирина agure…" at bounding box center [684, 426] width 687 height 137
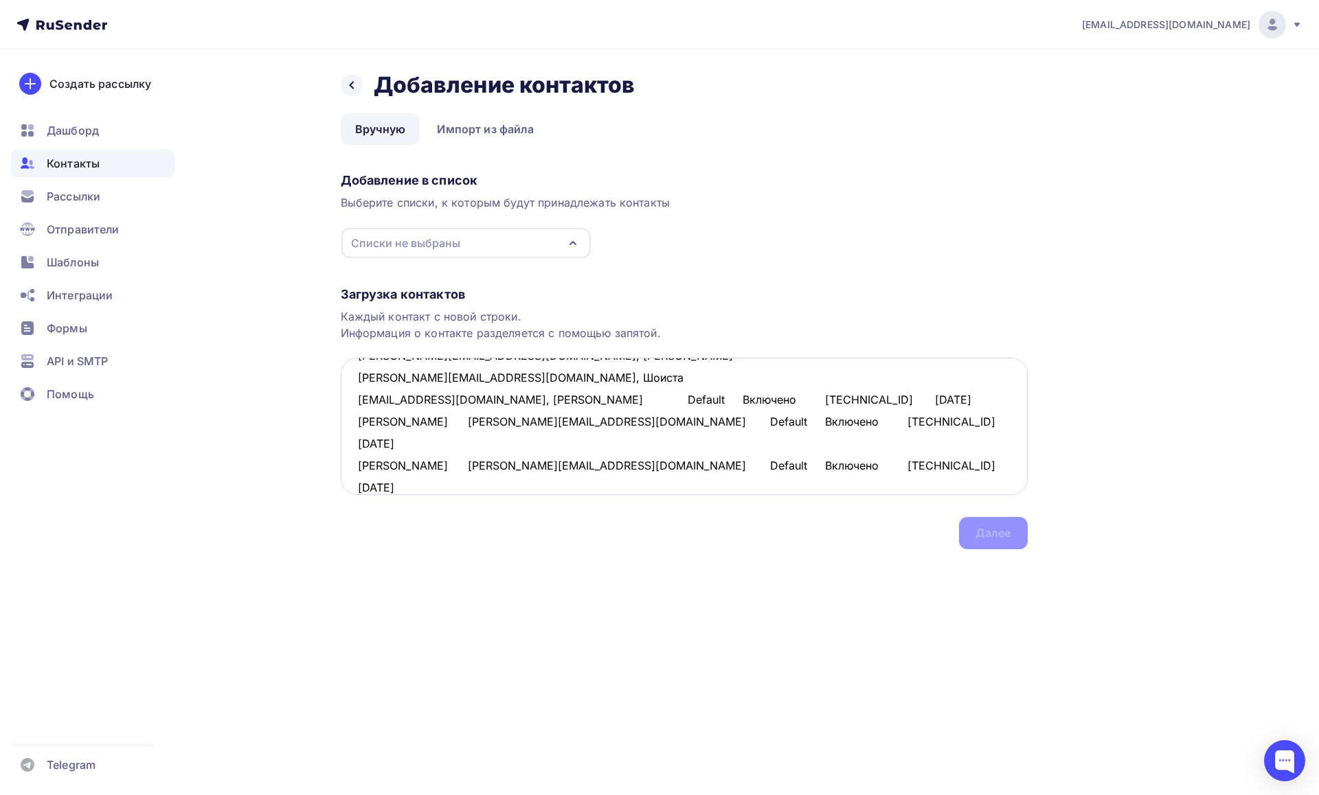
click at [359, 422] on textarea "bunedurazaliev2019@gmail.com, Бунёд irina.aleksandrovna.92@list.ru, Ирина agure…" at bounding box center [684, 426] width 687 height 137
paste textarea "lera.kurnikova.1978@mail.ru"
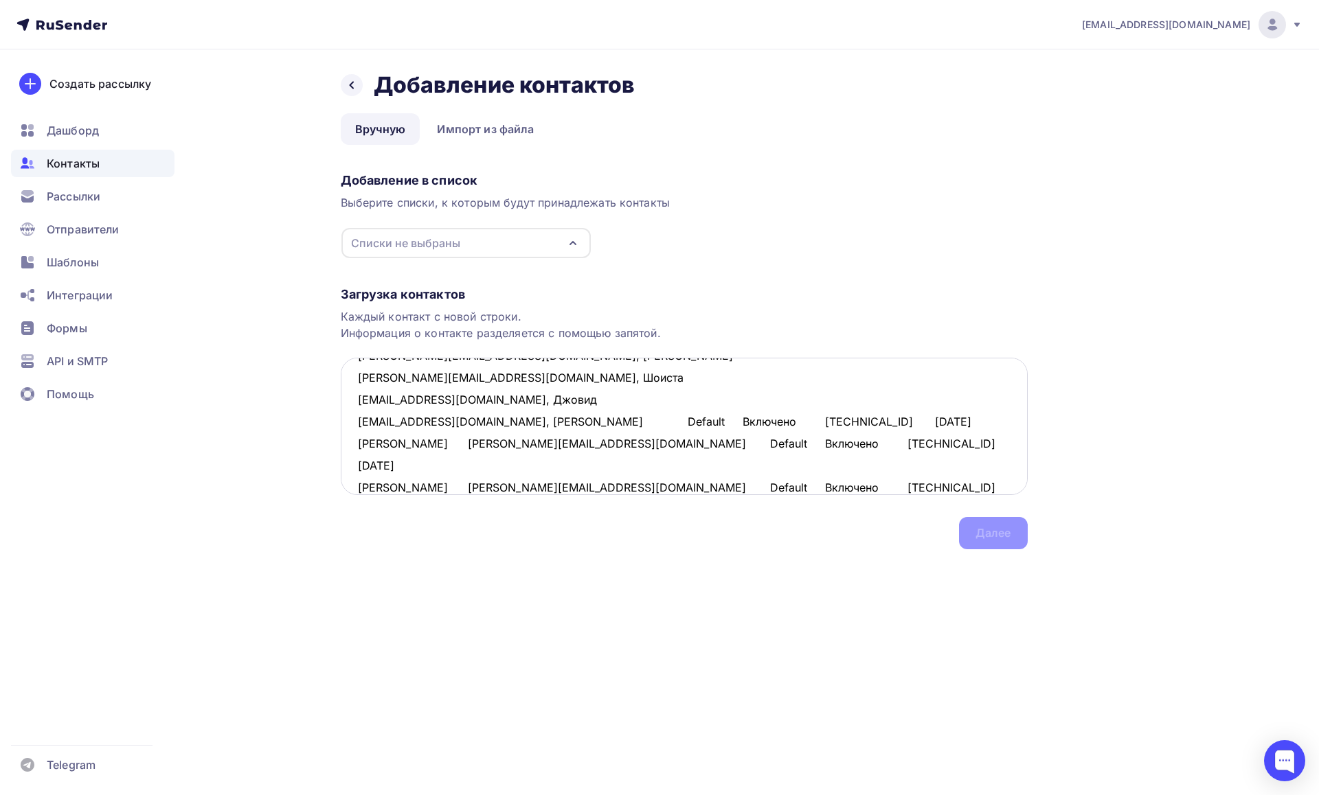
drag, startPoint x: 933, startPoint y: 416, endPoint x: 562, endPoint y: 418, distance: 371.6
click at [562, 418] on textarea "bunedurazaliev2019@gmail.com, Бунёд irina.aleksandrovna.92@list.ru, Ирина agure…" at bounding box center [684, 426] width 687 height 137
drag, startPoint x: 612, startPoint y: 444, endPoint x: 458, endPoint y: 442, distance: 153.9
click at [458, 442] on textarea "bunedurazaliev2019@gmail.com, Бунёд irina.aleksandrovna.92@list.ru, Ирина agure…" at bounding box center [684, 426] width 687 height 137
click at [603, 454] on textarea "bunedurazaliev2019@gmail.com, Бунёд irina.aleksandrovna.92@list.ru, Ирина agure…" at bounding box center [684, 426] width 687 height 137
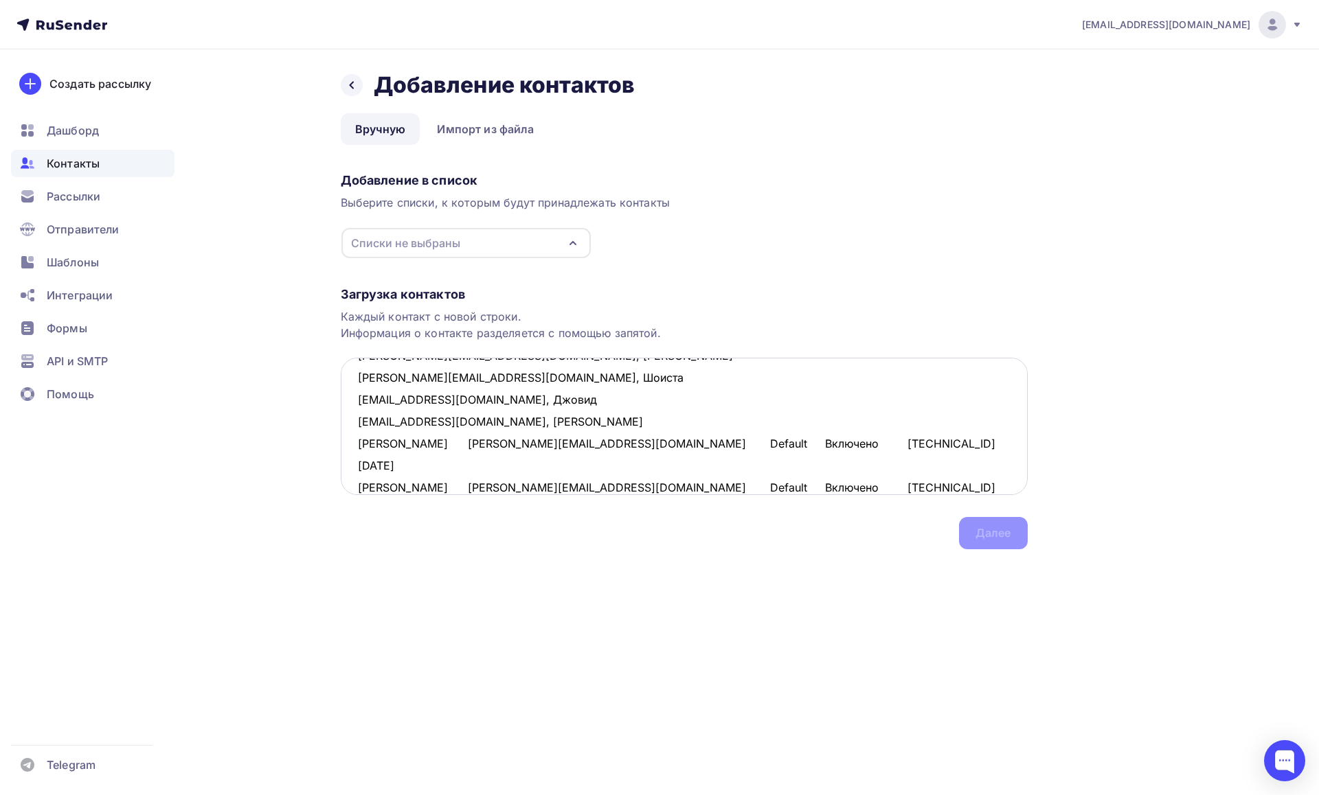
drag, startPoint x: 614, startPoint y: 444, endPoint x: 456, endPoint y: 440, distance: 158.0
click at [456, 440] on textarea "bunedurazaliev2019@gmail.com, Бунёд irina.aleksandrovna.92@list.ru, Ирина agure…" at bounding box center [684, 426] width 687 height 137
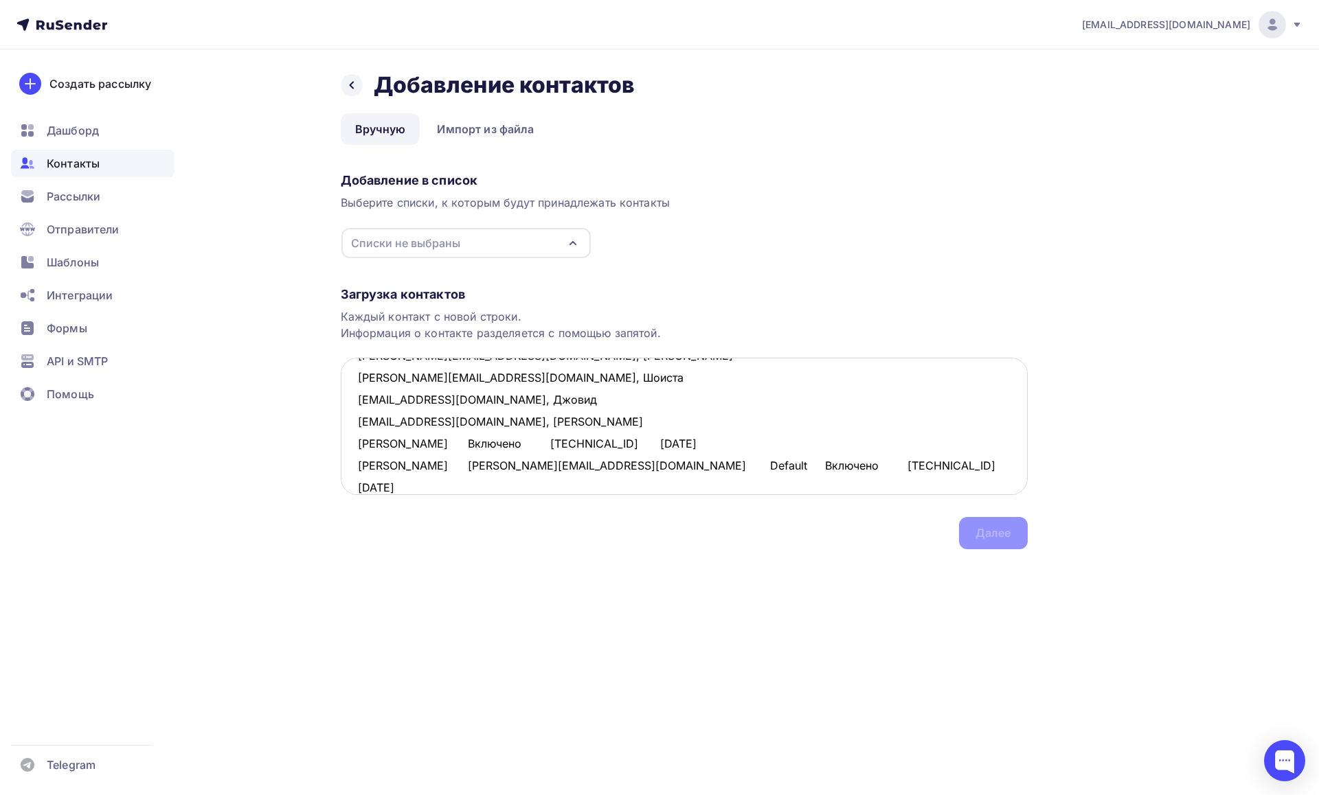
click at [359, 445] on textarea "bunedurazaliev2019@gmail.com, Бунёд irina.aleksandrovna.92@list.ru, Ирина agure…" at bounding box center [684, 426] width 687 height 137
paste textarea "irina.aleksandrovna.92@list.ru"
drag, startPoint x: 779, startPoint y: 437, endPoint x: 558, endPoint y: 436, distance: 221.2
click at [558, 436] on textarea "bunedurazaliev2019@gmail.com, Бунёд irina.aleksandrovna.92@list.ru, Ирина agure…" at bounding box center [684, 426] width 687 height 137
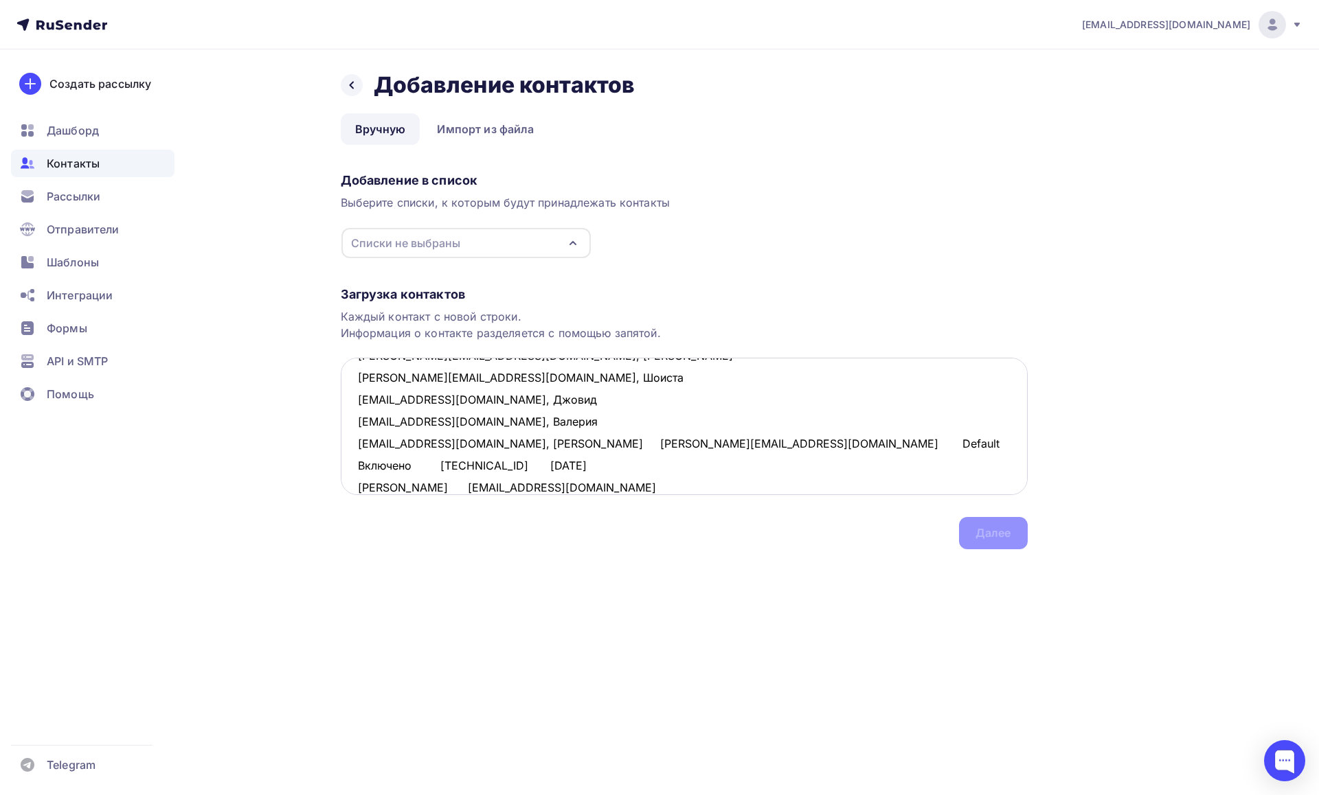
drag, startPoint x: 701, startPoint y: 466, endPoint x: 506, endPoint y: 459, distance: 195.9
click at [506, 458] on textarea "bunedurazaliev2019@gmail.com, Бунёд irina.aleksandrovna.92@list.ru, Ирина agure…" at bounding box center [684, 426] width 687 height 137
click at [356, 466] on textarea "bunedurazaliev2019@gmail.com, Бунёд irina.aleksandrovna.92@list.ru, Ирина agure…" at bounding box center [684, 426] width 687 height 137
paste textarea "otabekovamardonabegim@gmail.com"
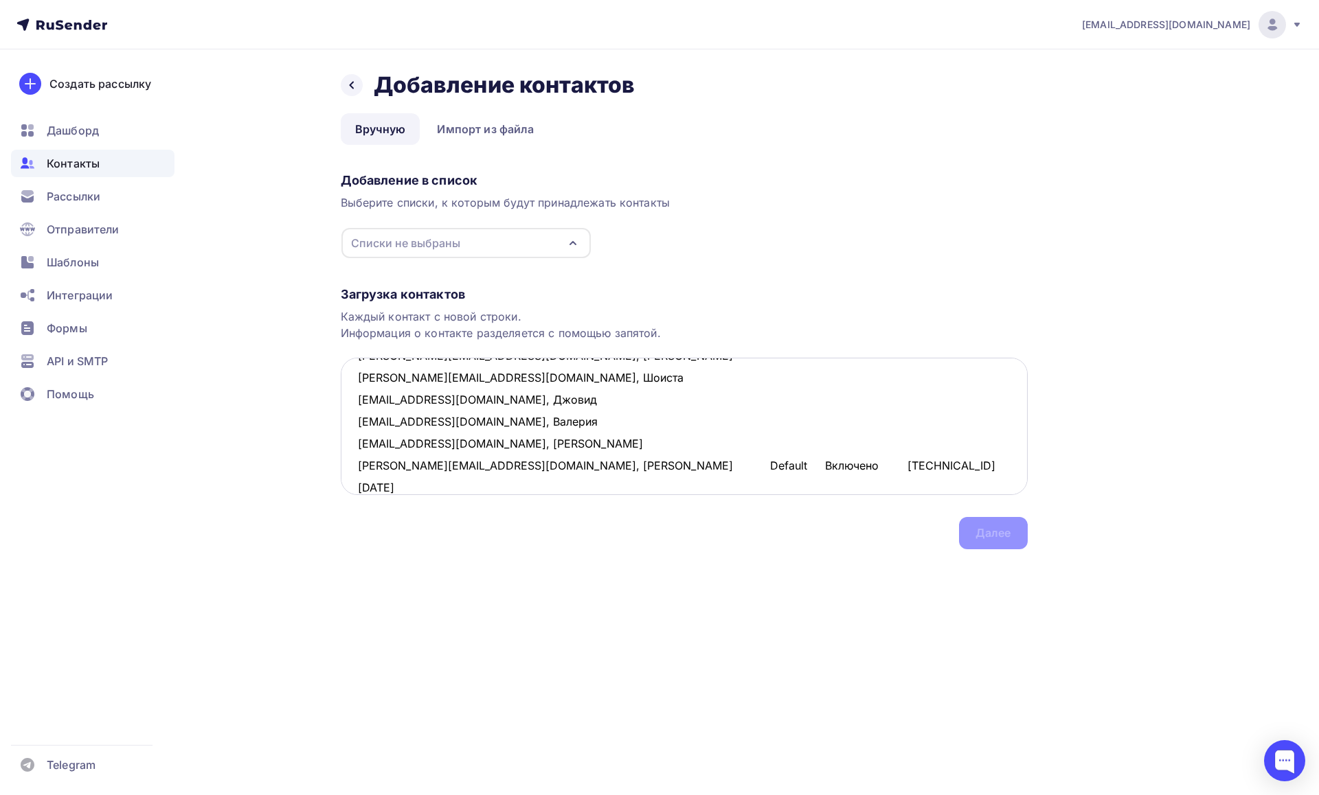
drag, startPoint x: 864, startPoint y: 468, endPoint x: 609, endPoint y: 475, distance: 255.6
click at [609, 475] on textarea "bunedurazaliev2019@gmail.com, Бунёд irina.aleksandrovna.92@list.ru, Ирина agure…" at bounding box center [684, 426] width 687 height 137
drag, startPoint x: 607, startPoint y: 492, endPoint x: 482, endPoint y: 485, distance: 125.9
click at [482, 485] on textarea "bunedurazaliev2019@gmail.com, Бунёд irina.aleksandrovna.92@list.ru, Ирина agure…" at bounding box center [684, 426] width 687 height 137
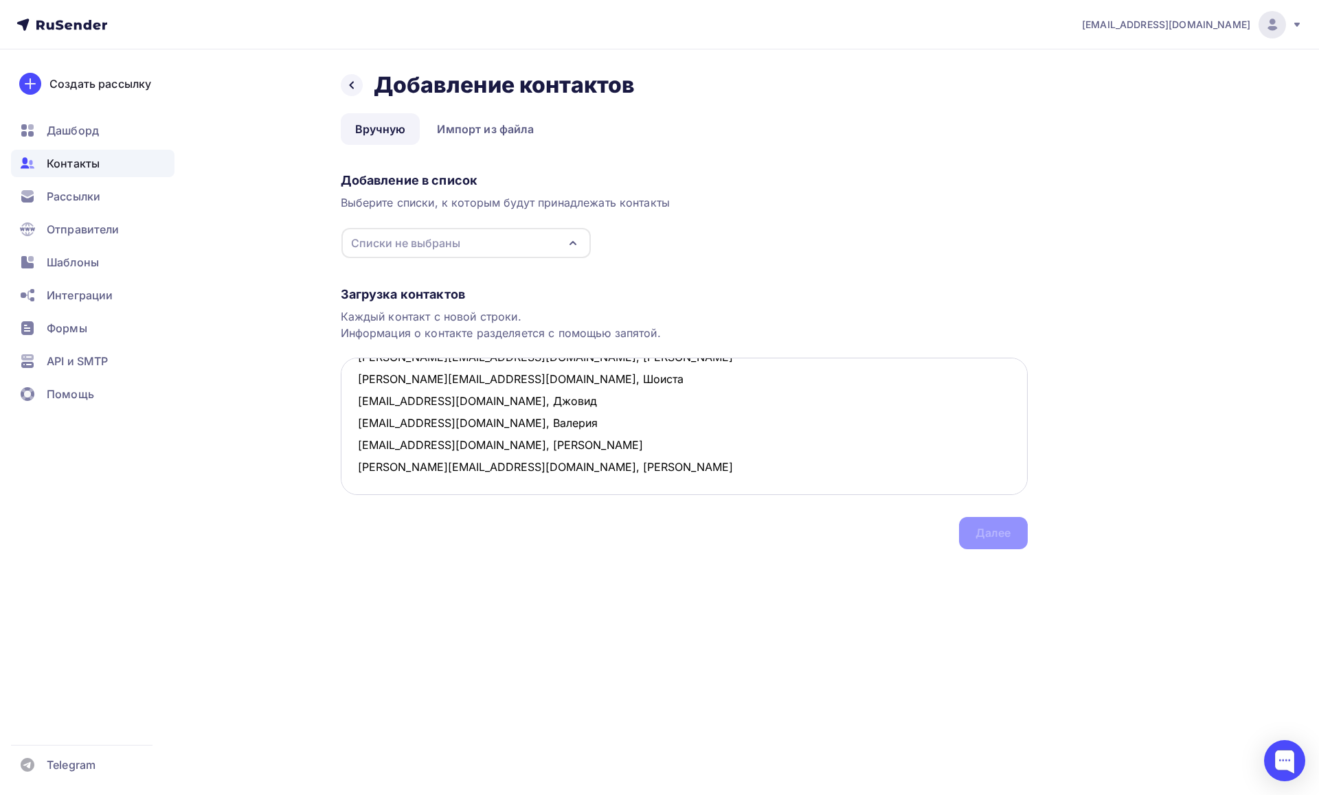
click at [357, 474] on textarea "bunedurazaliev2019@gmail.com, Бунёд irina.aleksandrovna.92@list.ru, Ирина agure…" at bounding box center [684, 426] width 687 height 137
paste textarea "tolkacheva.mari@list.ru"
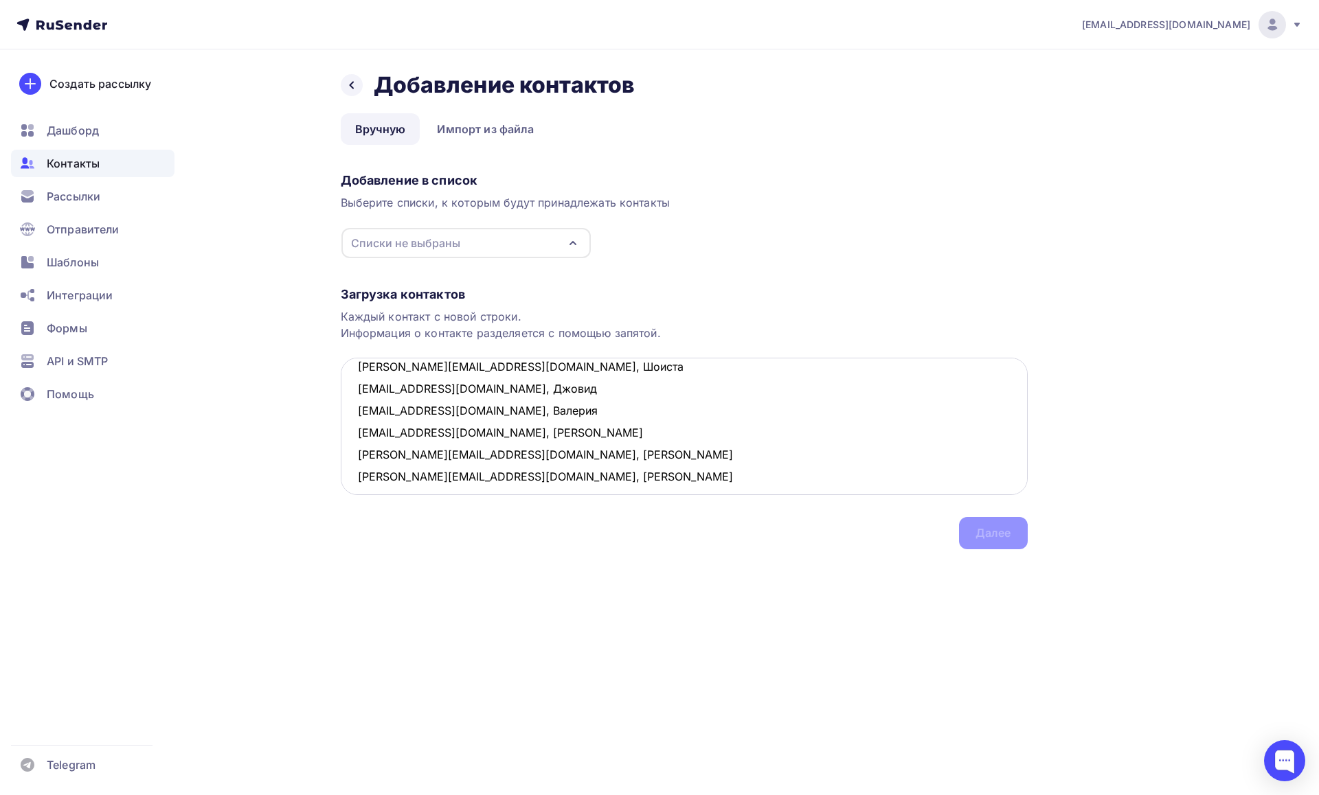
click at [567, 474] on textarea "bunedurazaliev2019@gmail.com, Бунёд irina.aleksandrovna.92@list.ru, Ирина agure…" at bounding box center [684, 426] width 687 height 137
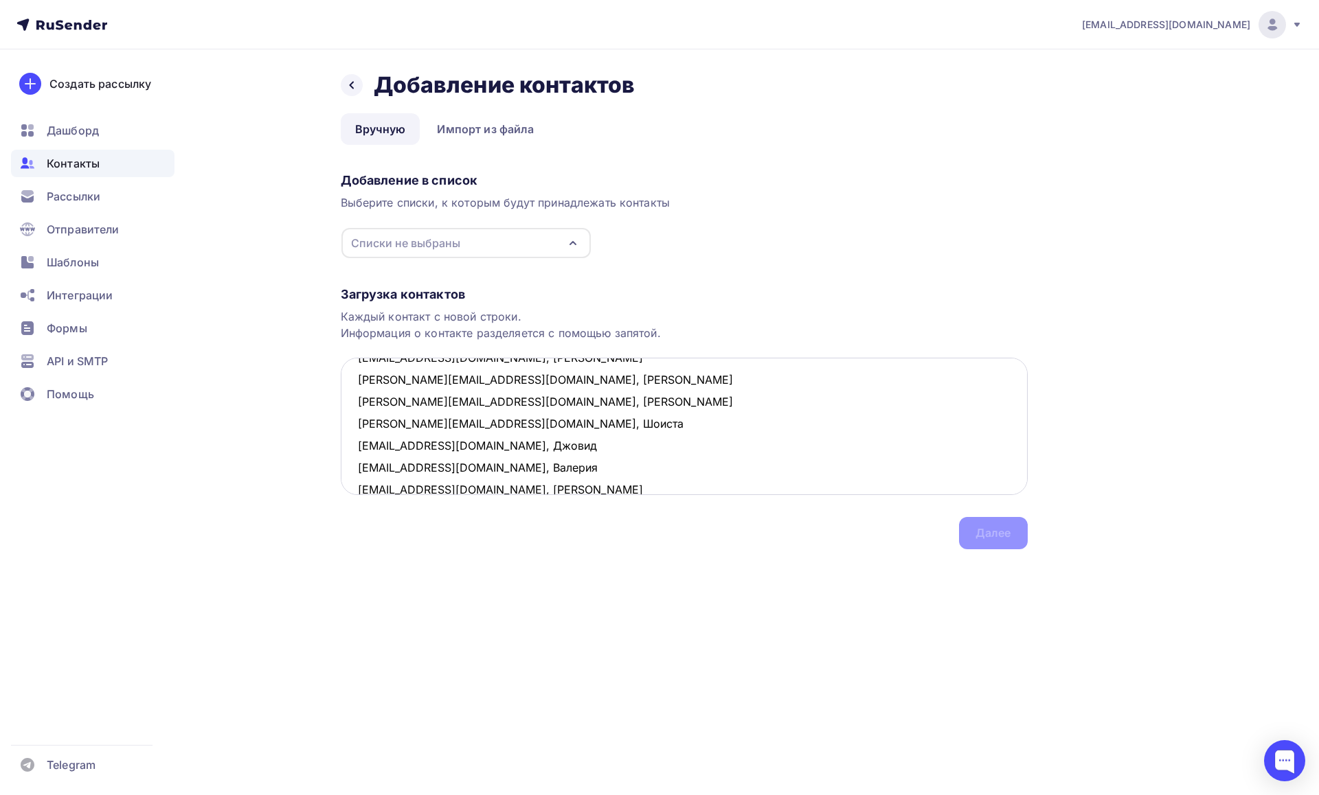
scroll to position [0, 0]
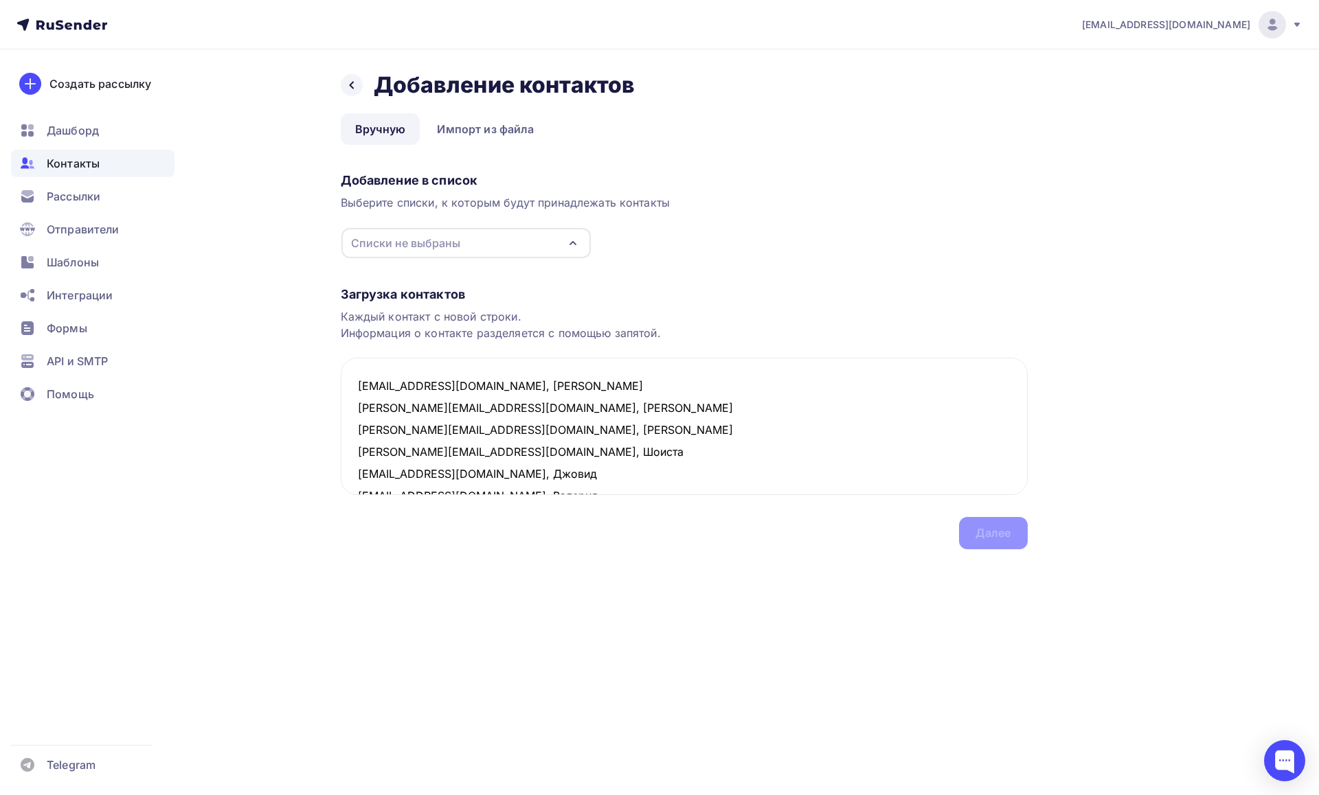
click at [498, 240] on div "Списки не выбраны" at bounding box center [465, 243] width 249 height 30
type textarea "bunedurazaliev2019@gmail.com, Бунёд irina.aleksandrovna.92@list.ru, Ирина agure…"
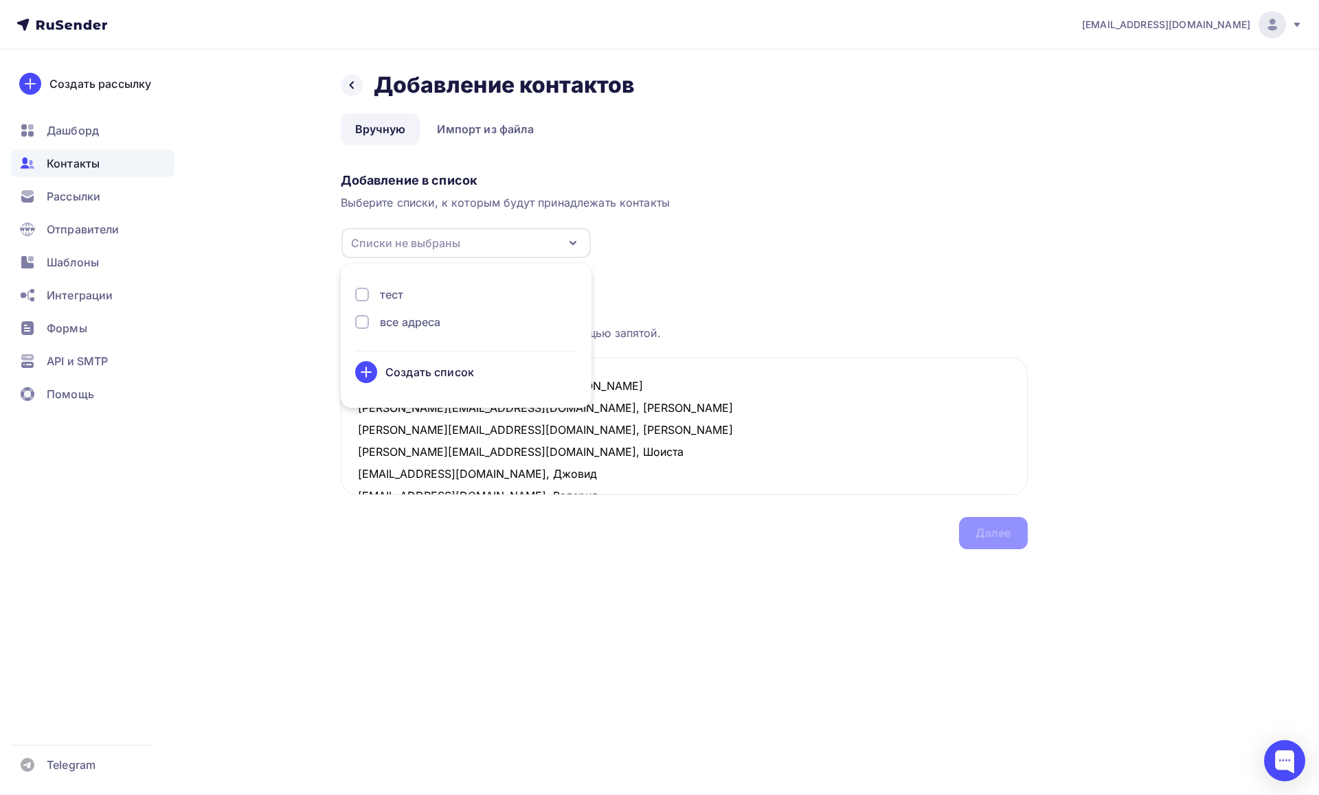
click at [361, 320] on div at bounding box center [362, 322] width 14 height 14
click at [694, 287] on div "Загрузка контактов" at bounding box center [684, 294] width 687 height 16
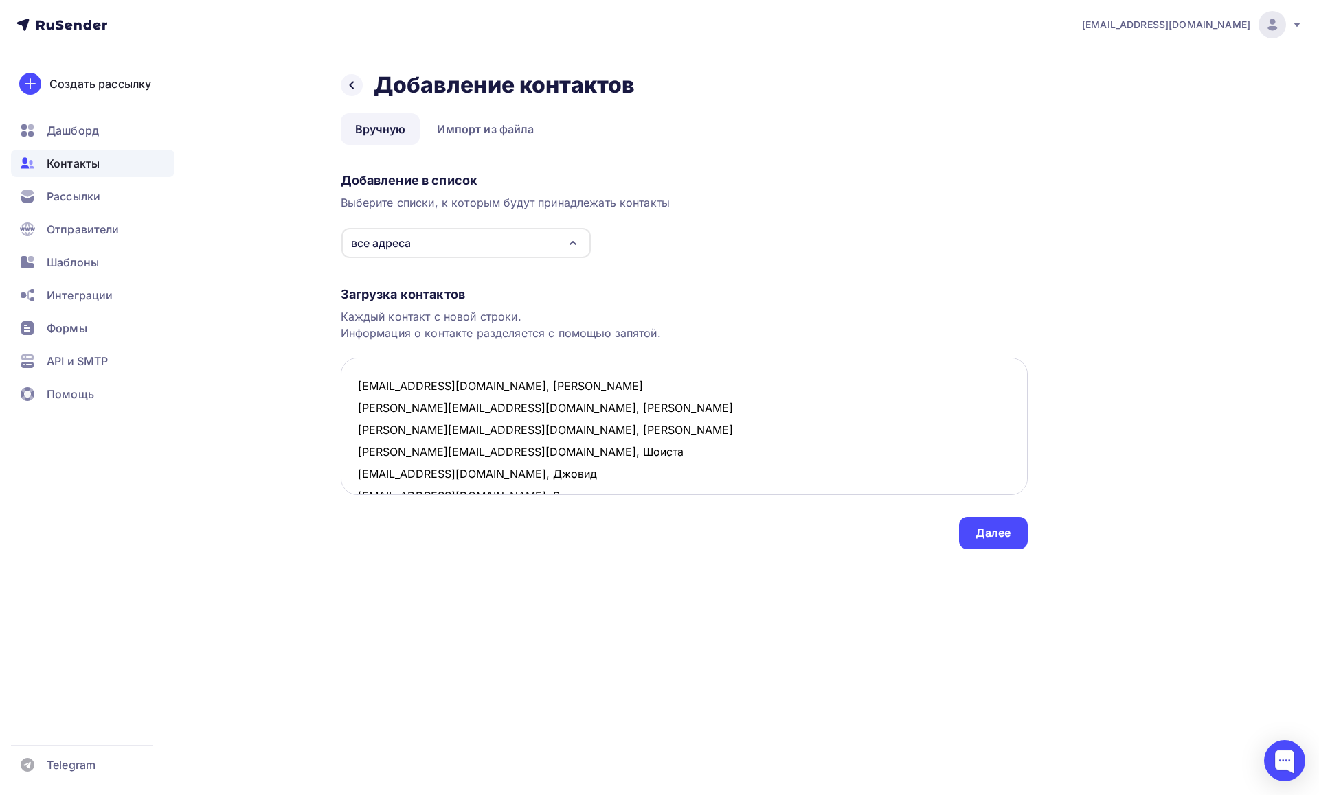
scroll to position [95, 0]
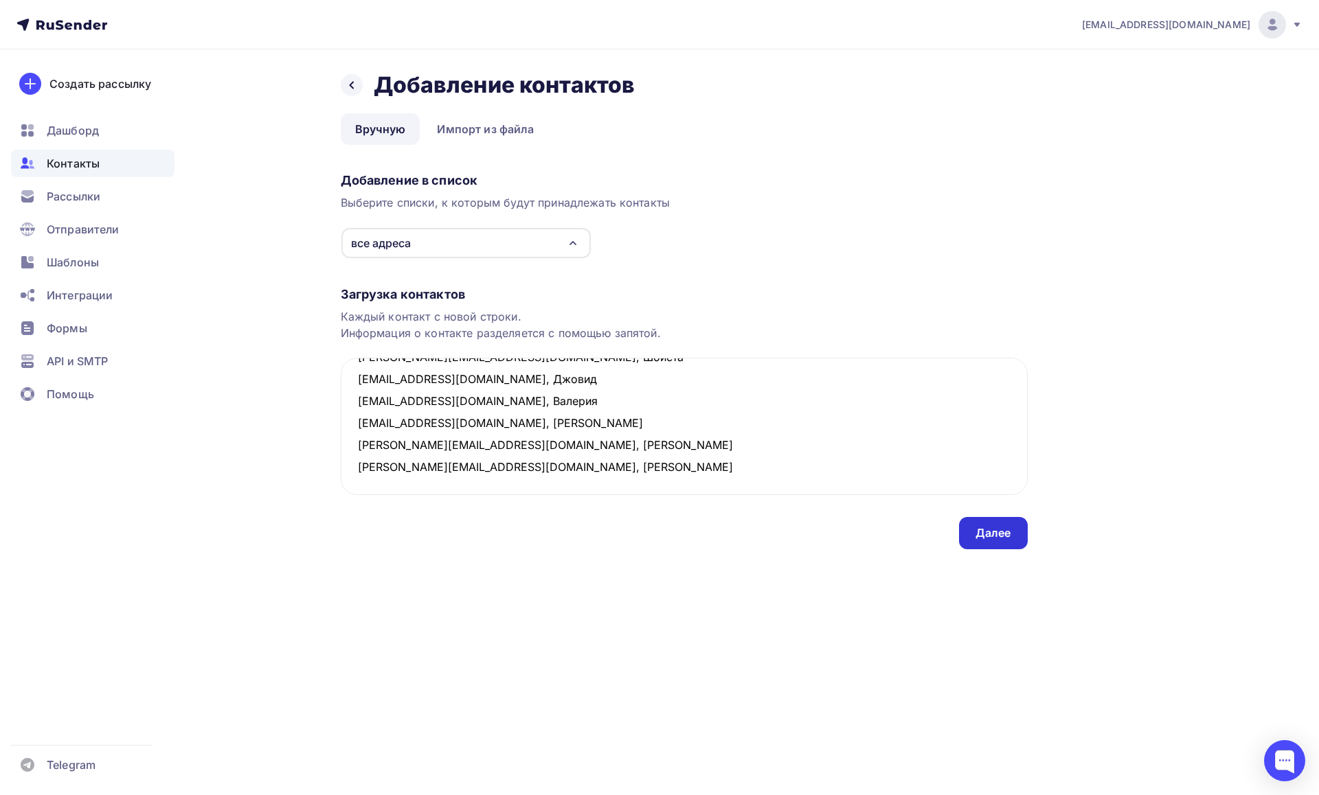
click at [986, 539] on div "Далее" at bounding box center [993, 533] width 36 height 16
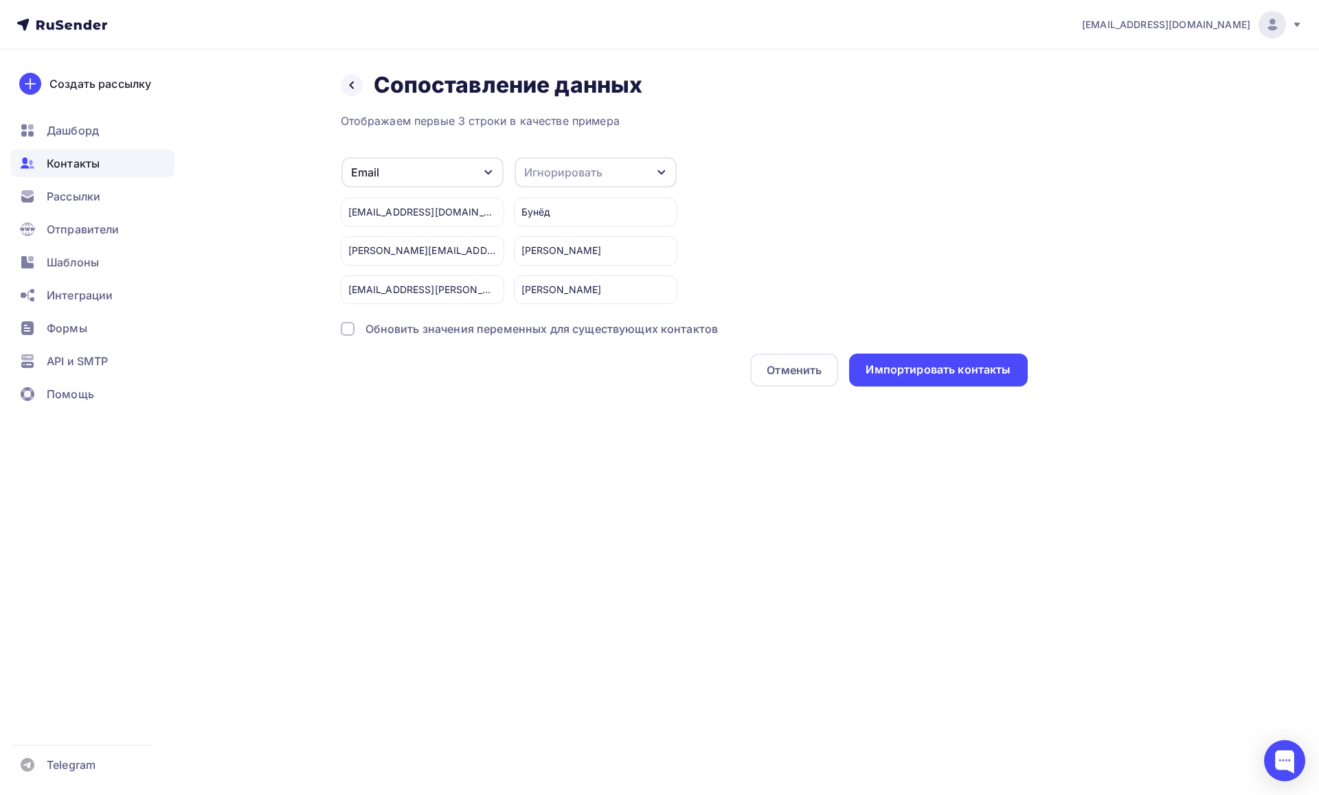
click at [591, 174] on div "Игнорировать" at bounding box center [563, 172] width 78 height 16
click at [551, 250] on div "Имя" at bounding box center [570, 255] width 80 height 16
click at [903, 367] on div "Импортировать контакты" at bounding box center [937, 370] width 145 height 16
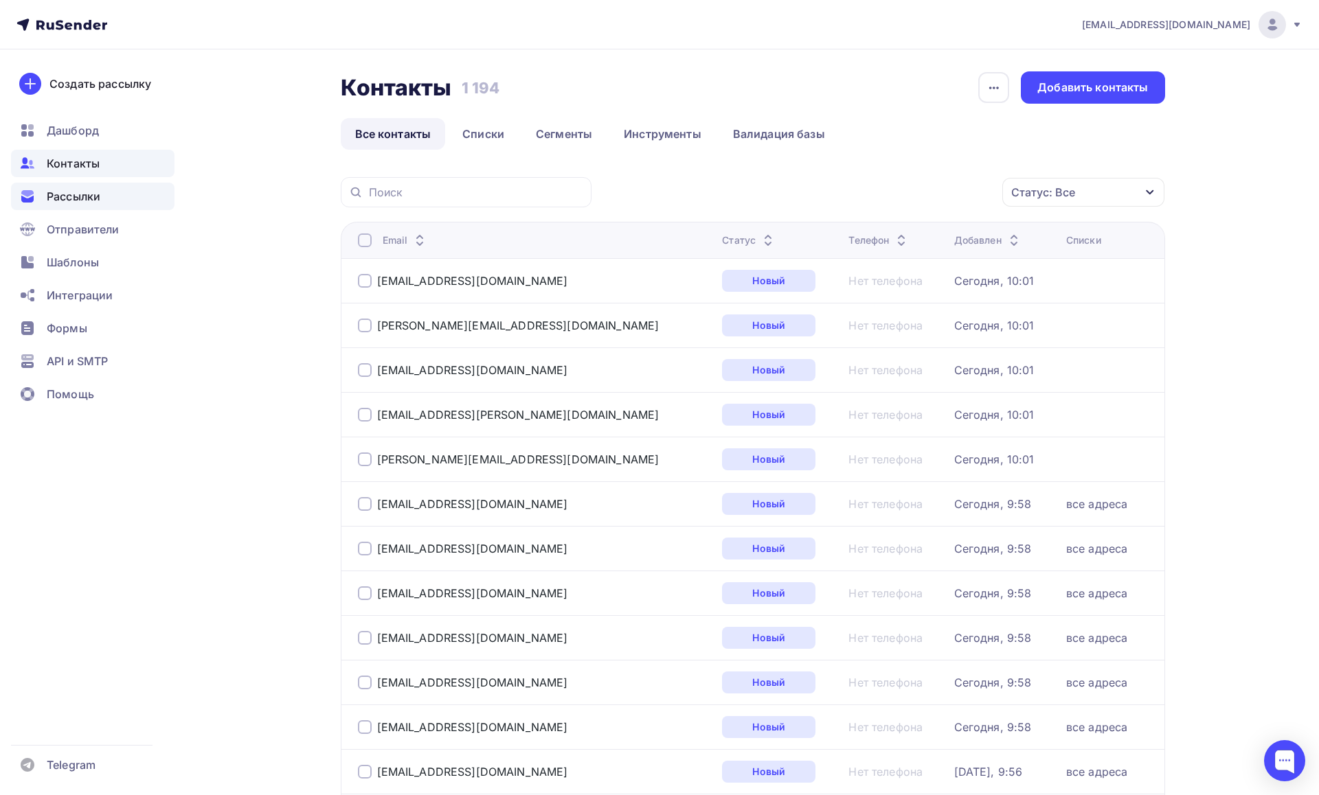
click at [91, 196] on span "Рассылки" at bounding box center [74, 196] width 54 height 16
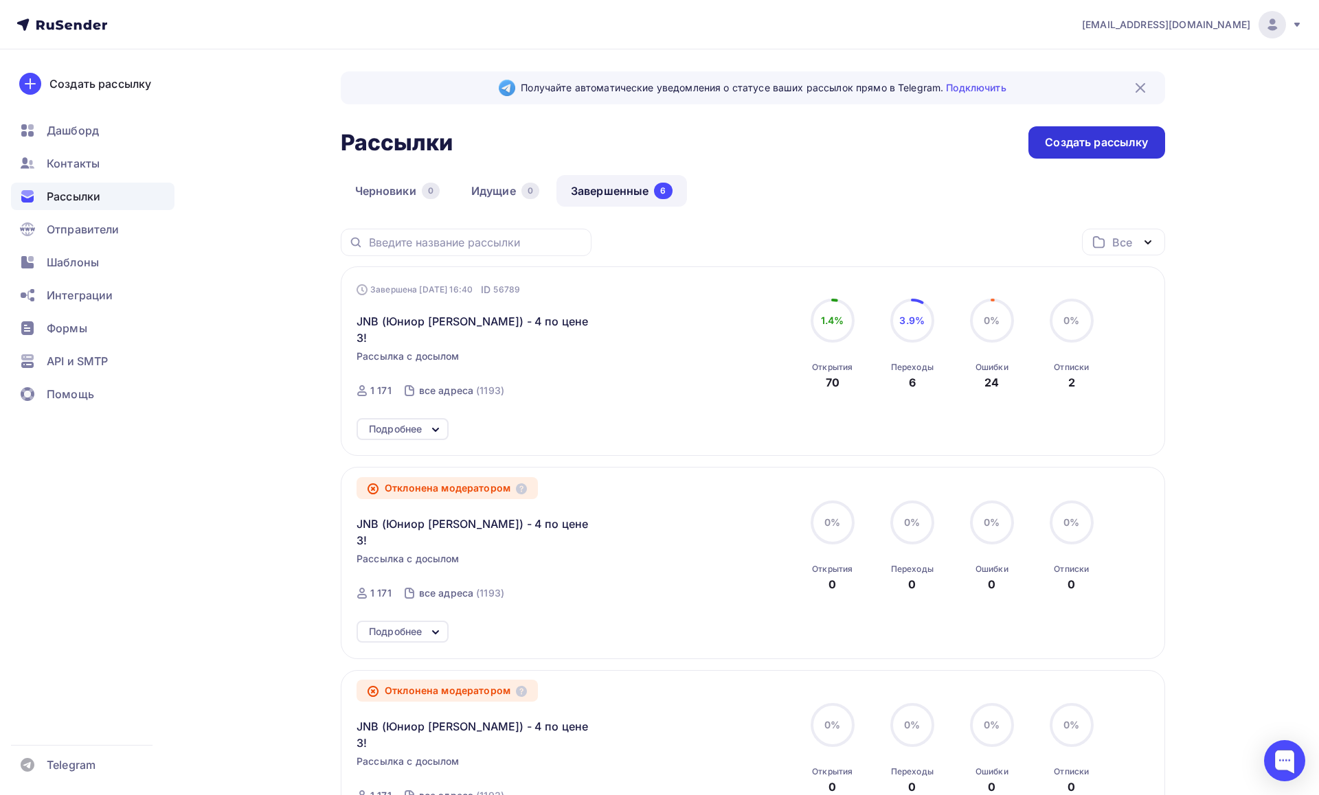
click at [1051, 142] on div "Создать рассылку" at bounding box center [1096, 143] width 103 height 16
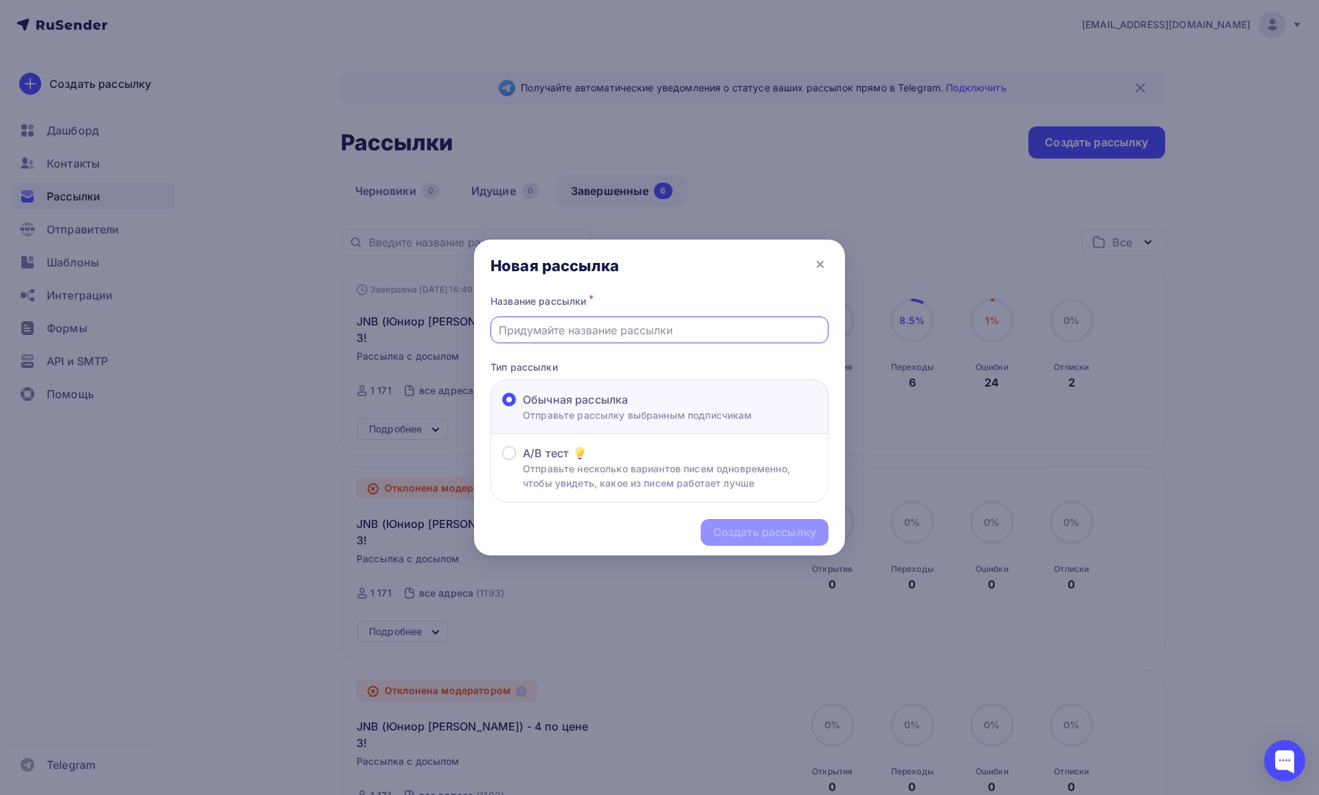
click at [557, 335] on input "text" at bounding box center [660, 330] width 322 height 16
type input "I"
paste input "Опора, которая всегда с тобой"
drag, startPoint x: 529, startPoint y: 326, endPoint x: 529, endPoint y: 334, distance: 7.6
click at [529, 329] on input "Os -Опора, которая всегда с тобой" at bounding box center [660, 330] width 322 height 16
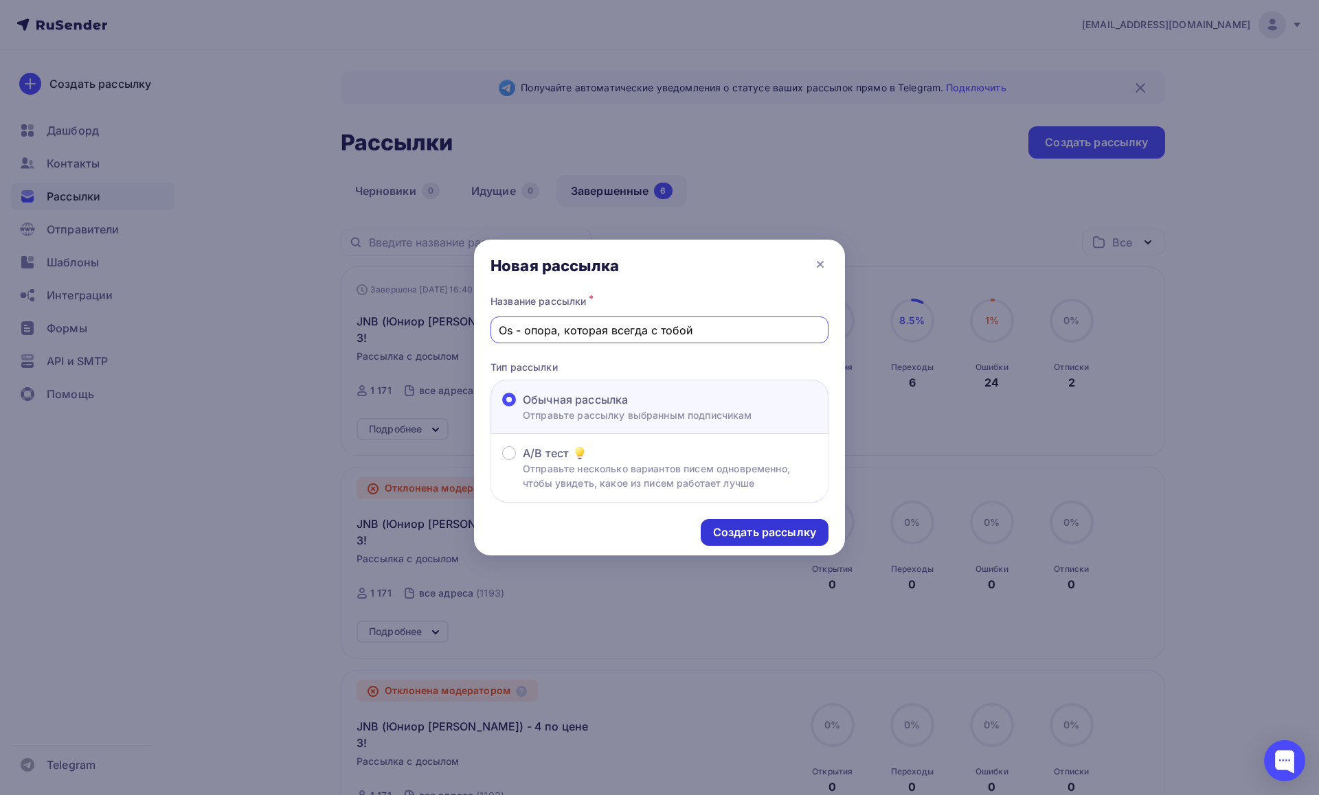
type input "Os - опора, которая всегда с тобой"
click at [735, 531] on div "Создать рассылку" at bounding box center [764, 533] width 103 height 16
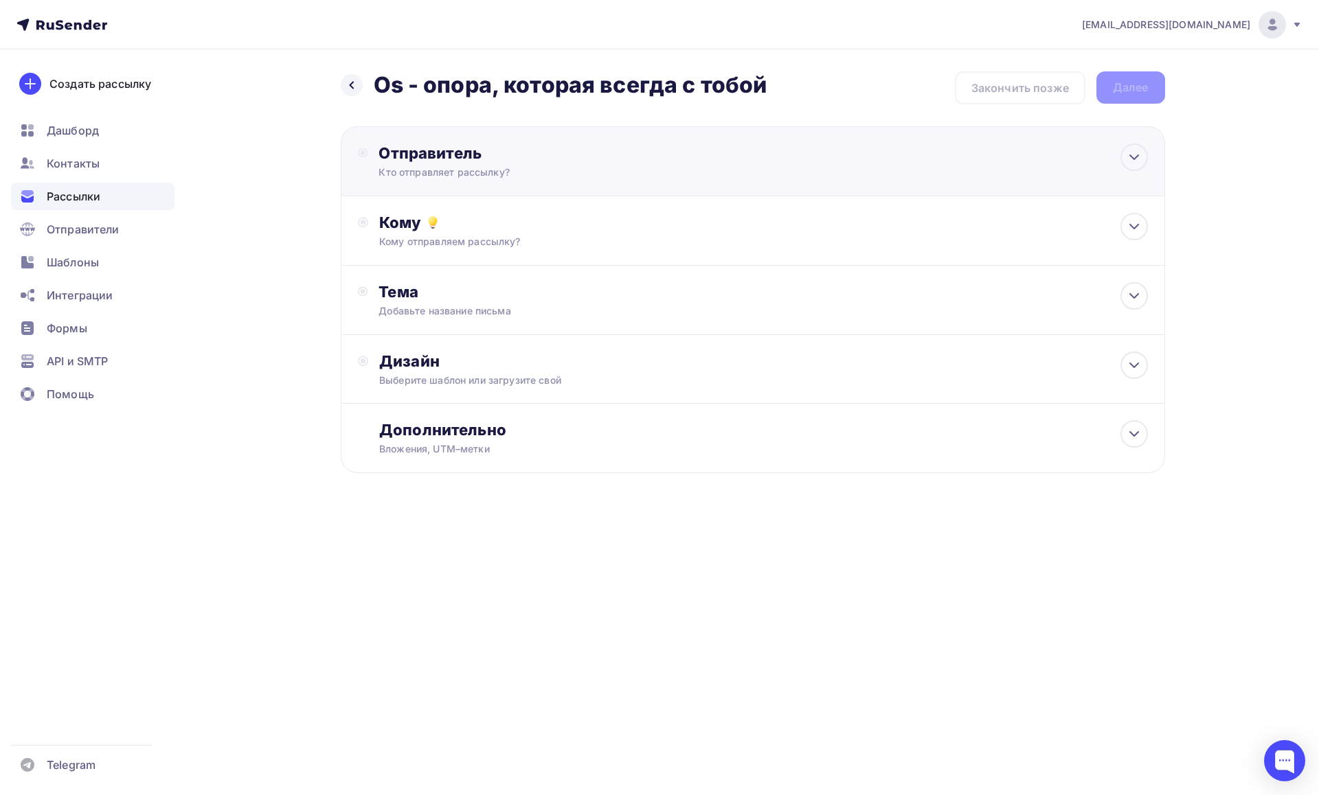
click at [493, 157] on div "Отправитель" at bounding box center [526, 153] width 297 height 19
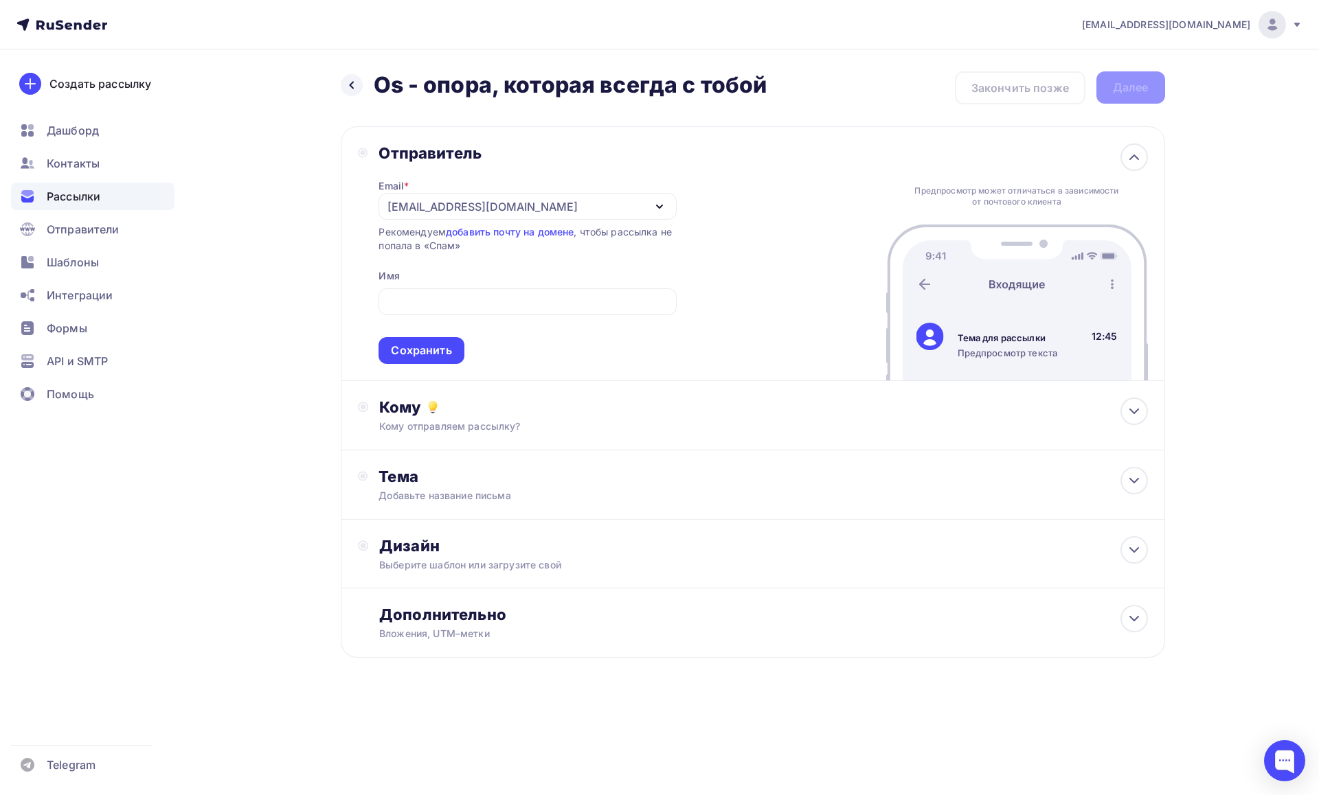
click at [525, 192] on div "Email * piragof@gmail.com mail@visionforlife.net piragof@gmail.com Добавить отп…" at bounding box center [526, 263] width 297 height 201
click at [523, 199] on div "[EMAIL_ADDRESS][DOMAIN_NAME]" at bounding box center [526, 206] width 297 height 27
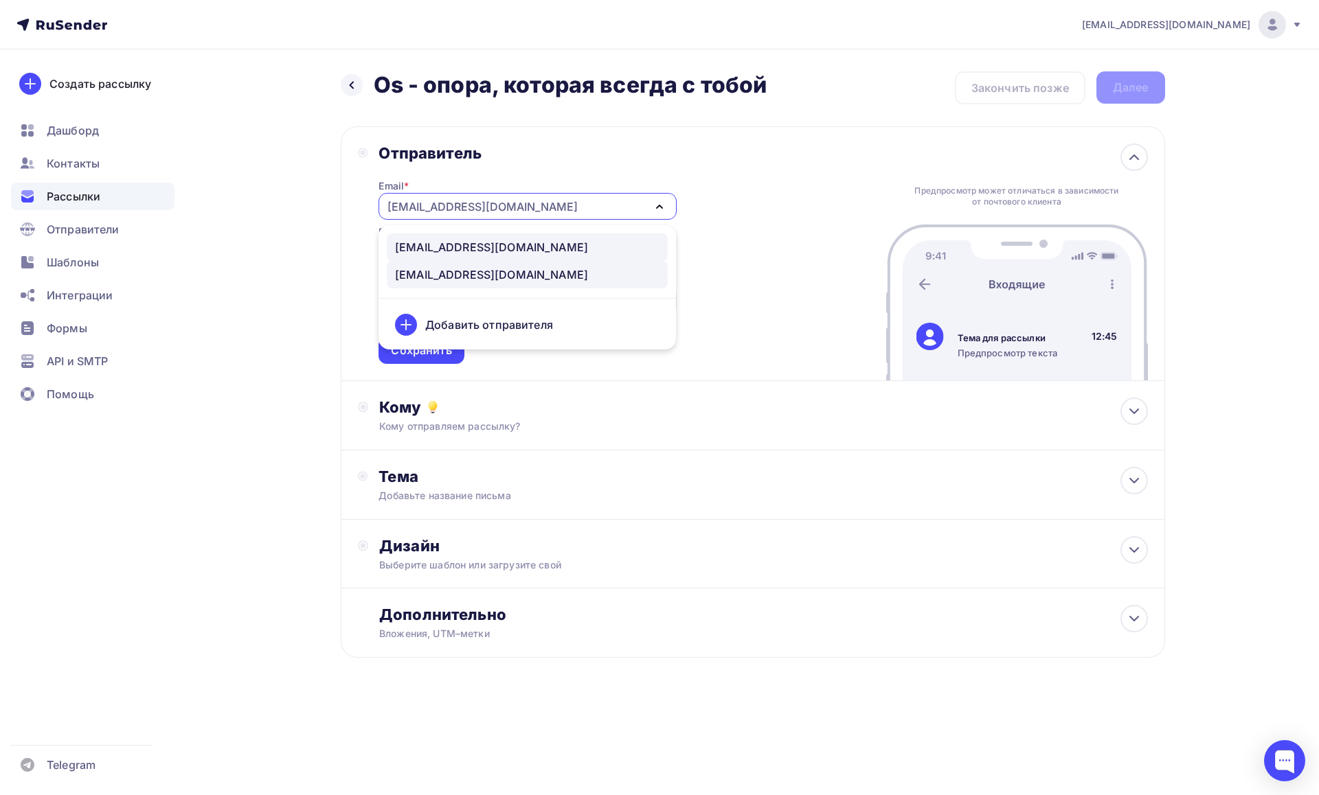
click at [488, 245] on div "mail@visionforlife.net" at bounding box center [491, 247] width 193 height 16
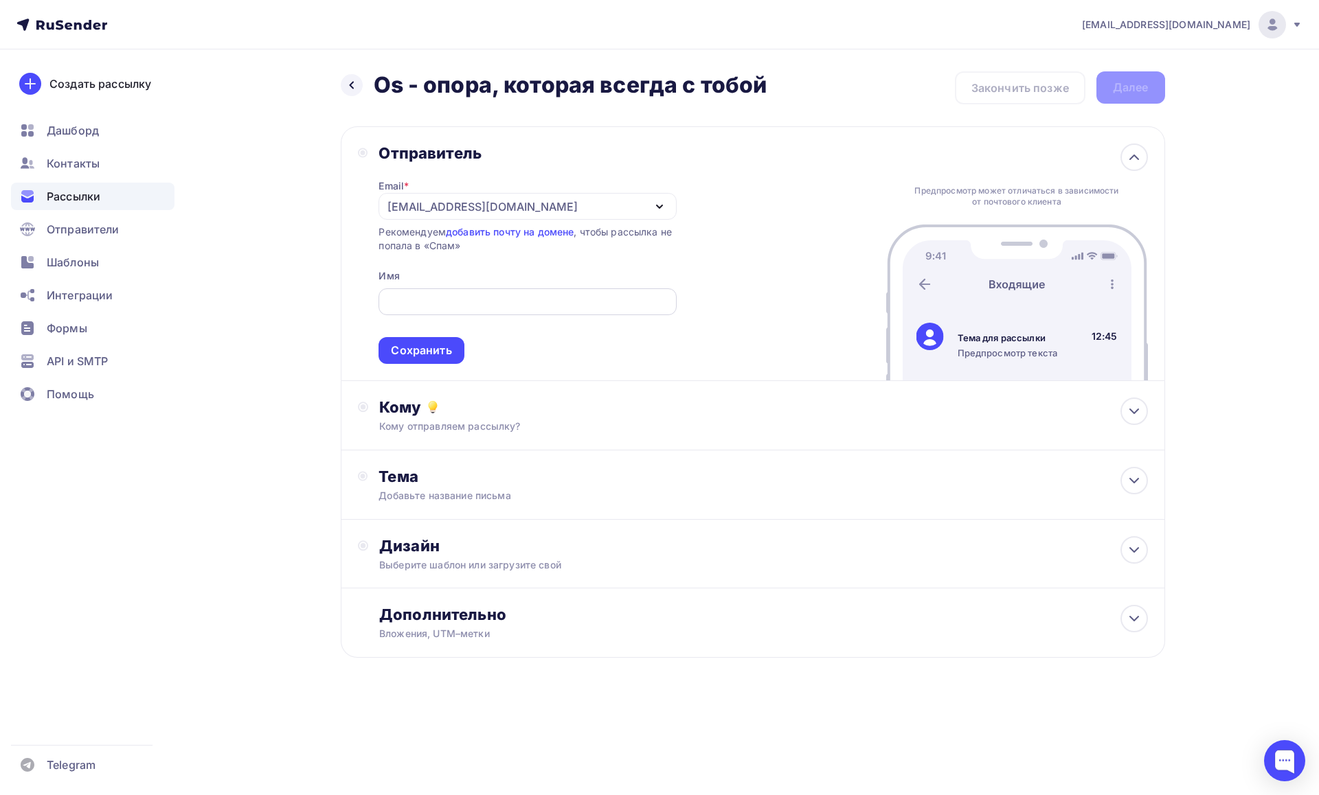
click at [470, 297] on input "text" at bounding box center [528, 302] width 282 height 16
type input "K"
type input "Людмила, visionforlife.net"
drag, startPoint x: 399, startPoint y: 345, endPoint x: 391, endPoint y: 341, distance: 8.9
click at [399, 345] on div "Сохранить" at bounding box center [421, 351] width 60 height 16
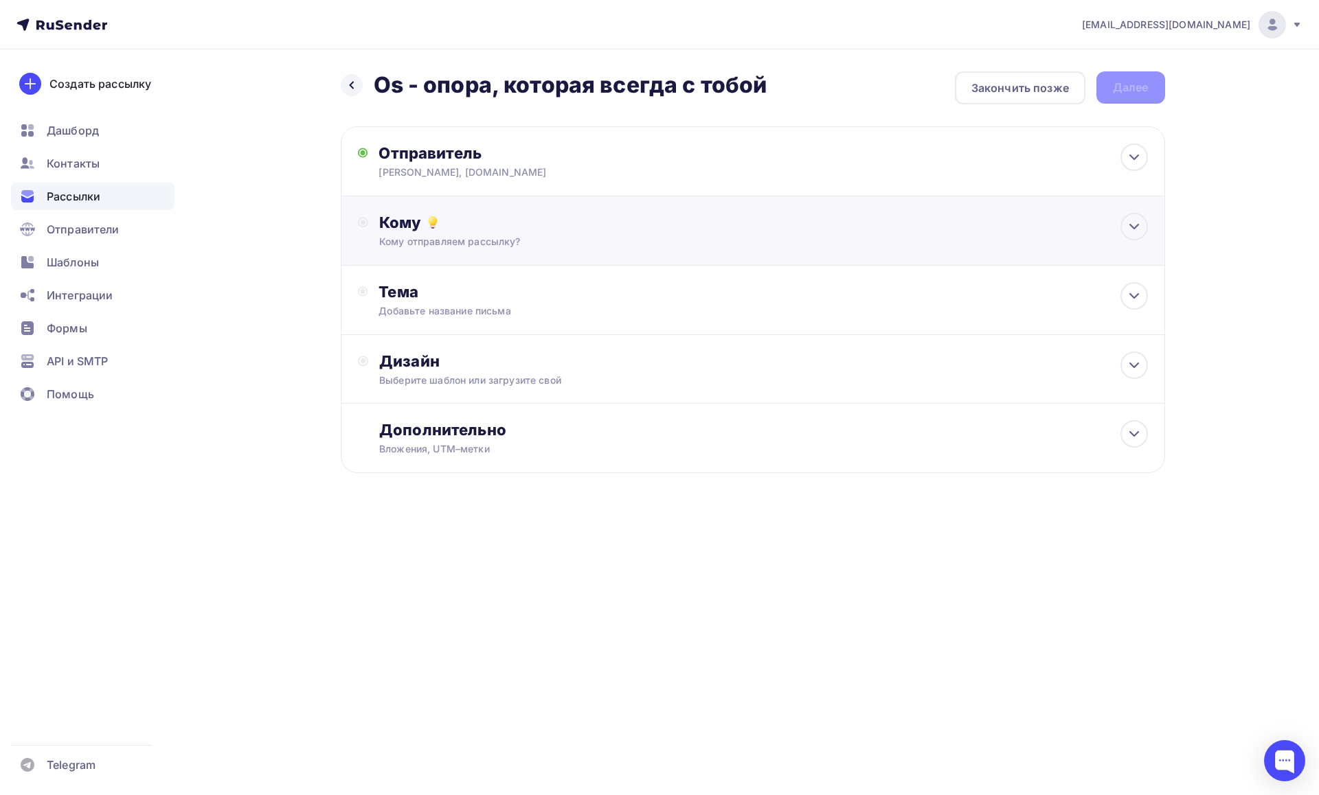
click at [508, 224] on div "Кому" at bounding box center [763, 222] width 768 height 19
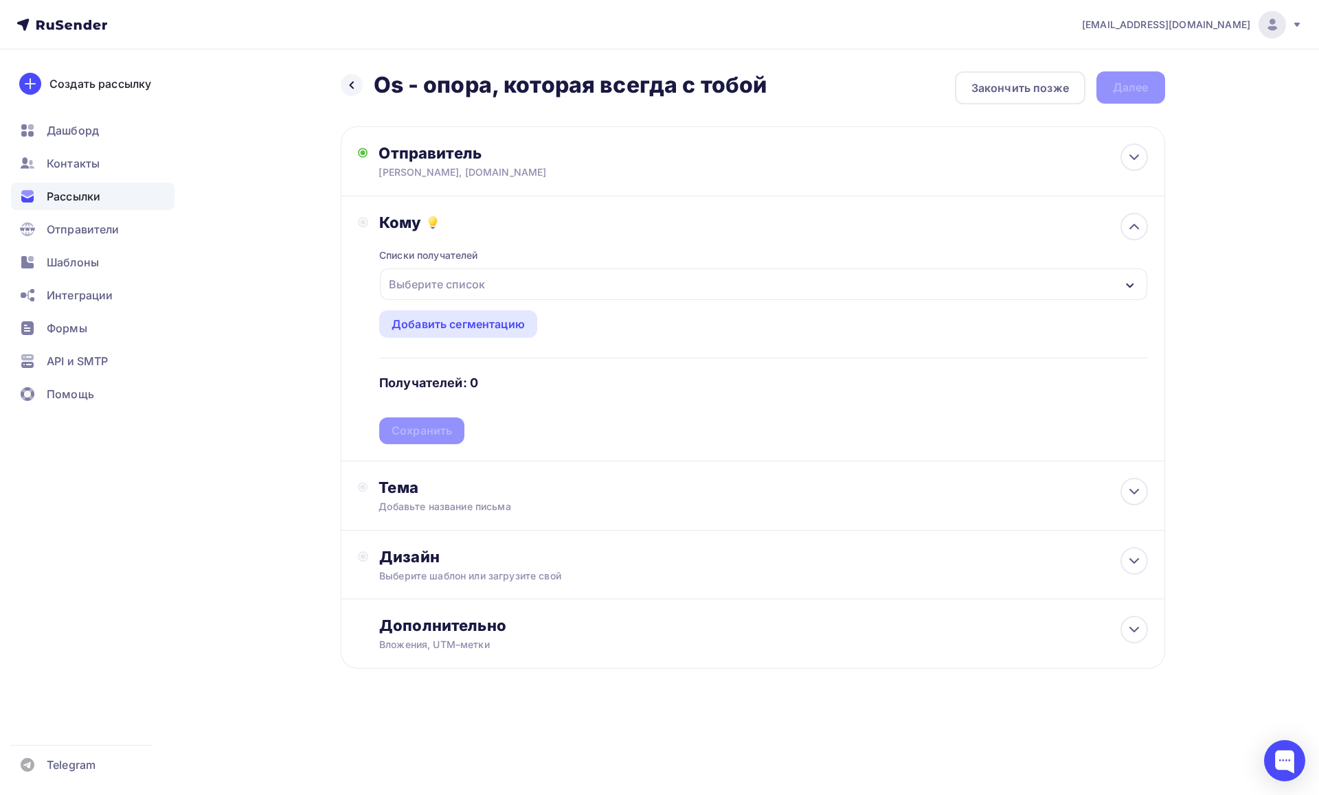
click at [489, 273] on div "Выберите список" at bounding box center [436, 284] width 107 height 25
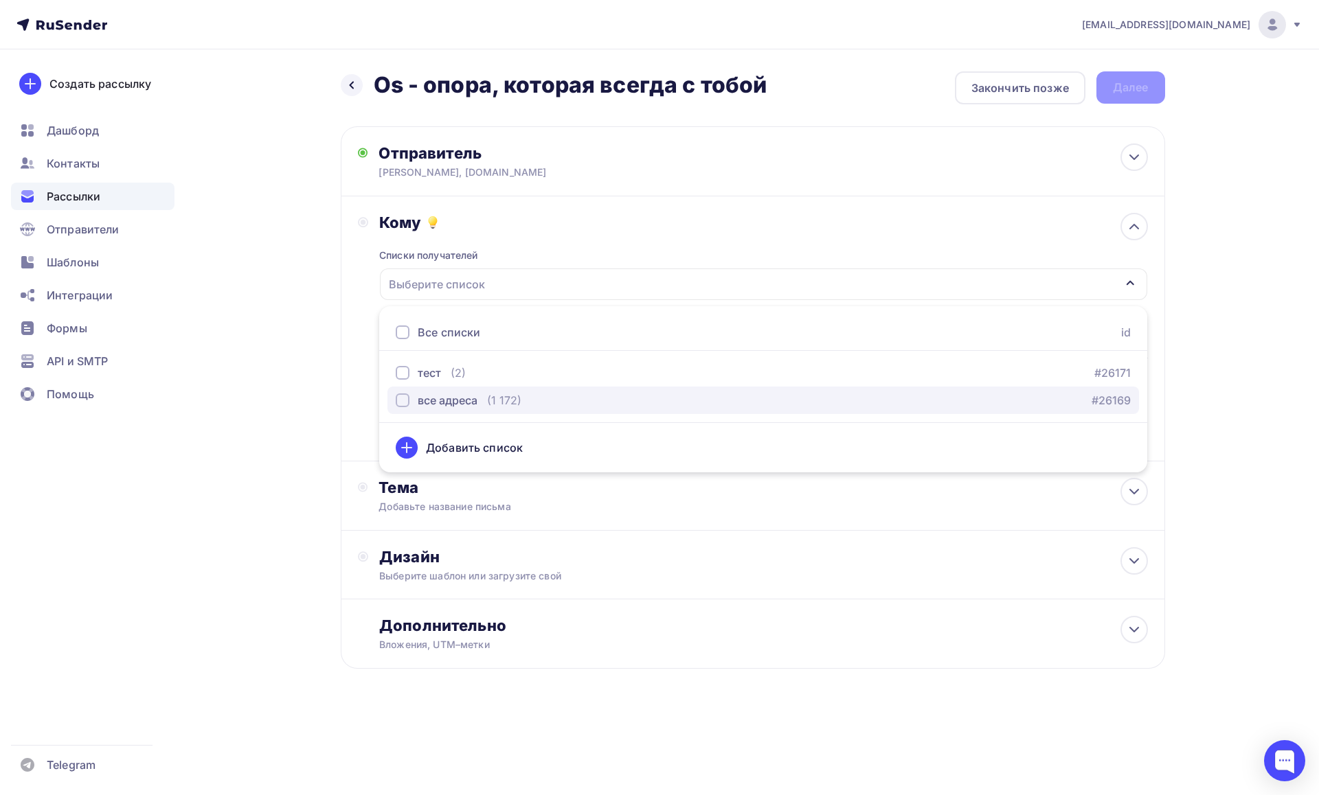
click at [405, 398] on div "button" at bounding box center [403, 401] width 14 height 14
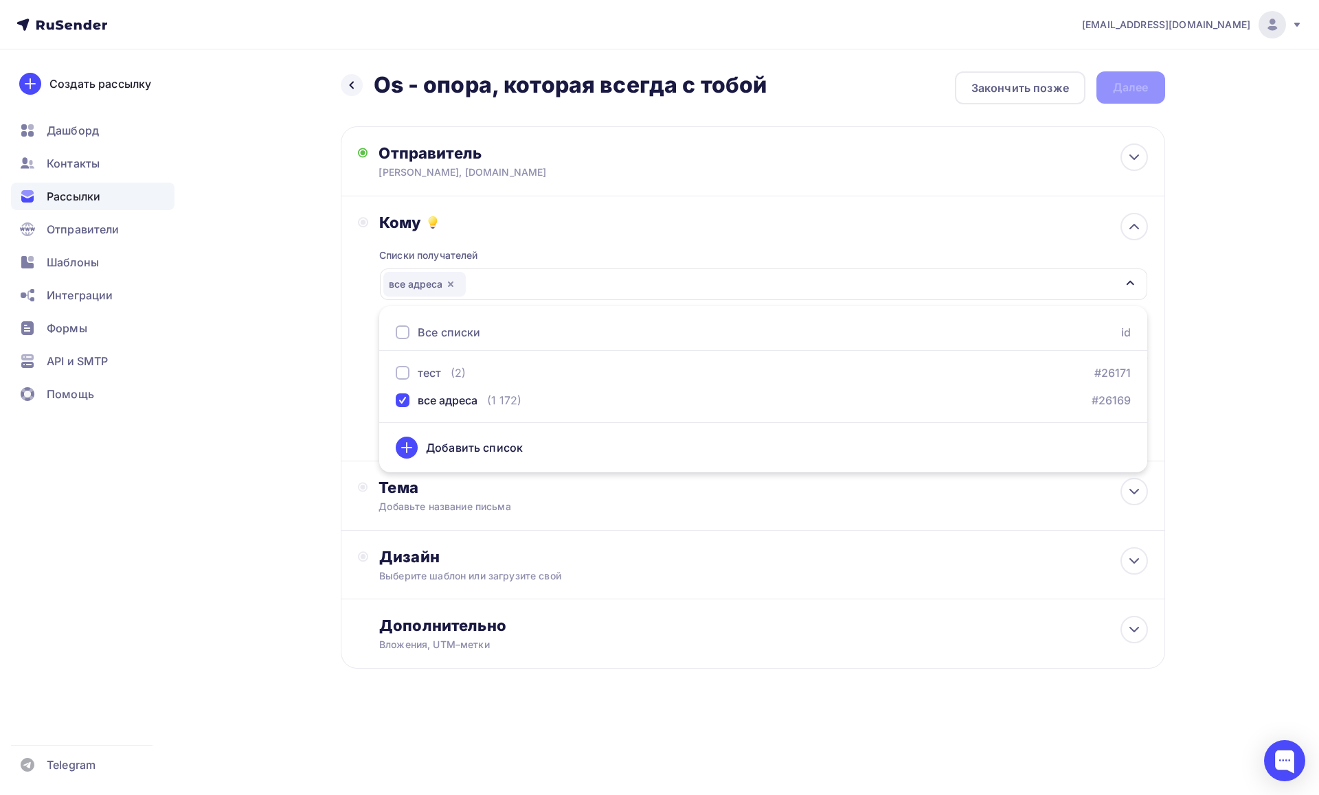
click at [1271, 342] on div "piragof@gmail.com Аккаунт Тарифы Выйти Создать рассылку Дашборд Контакты Рассыл…" at bounding box center [659, 379] width 1319 height 758
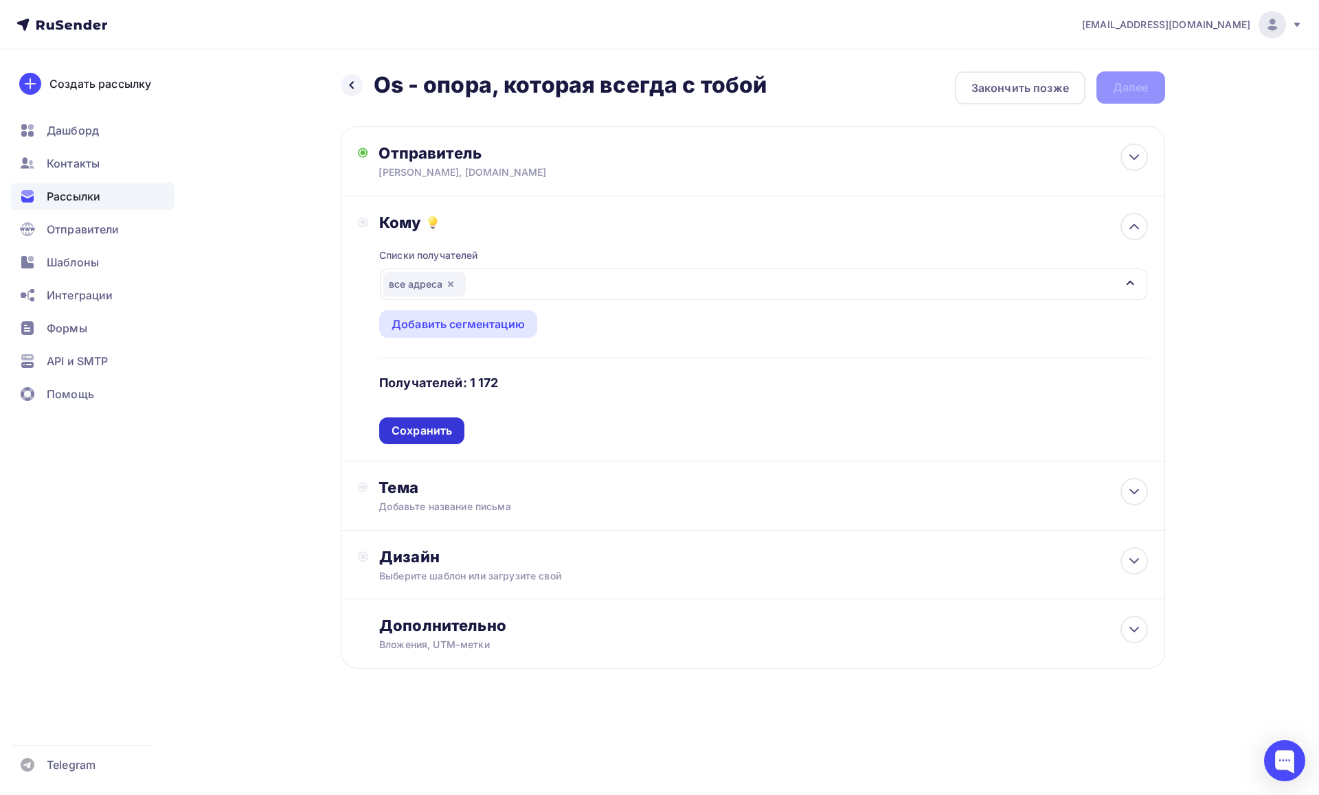
click at [440, 433] on div "Сохранить" at bounding box center [422, 431] width 60 height 16
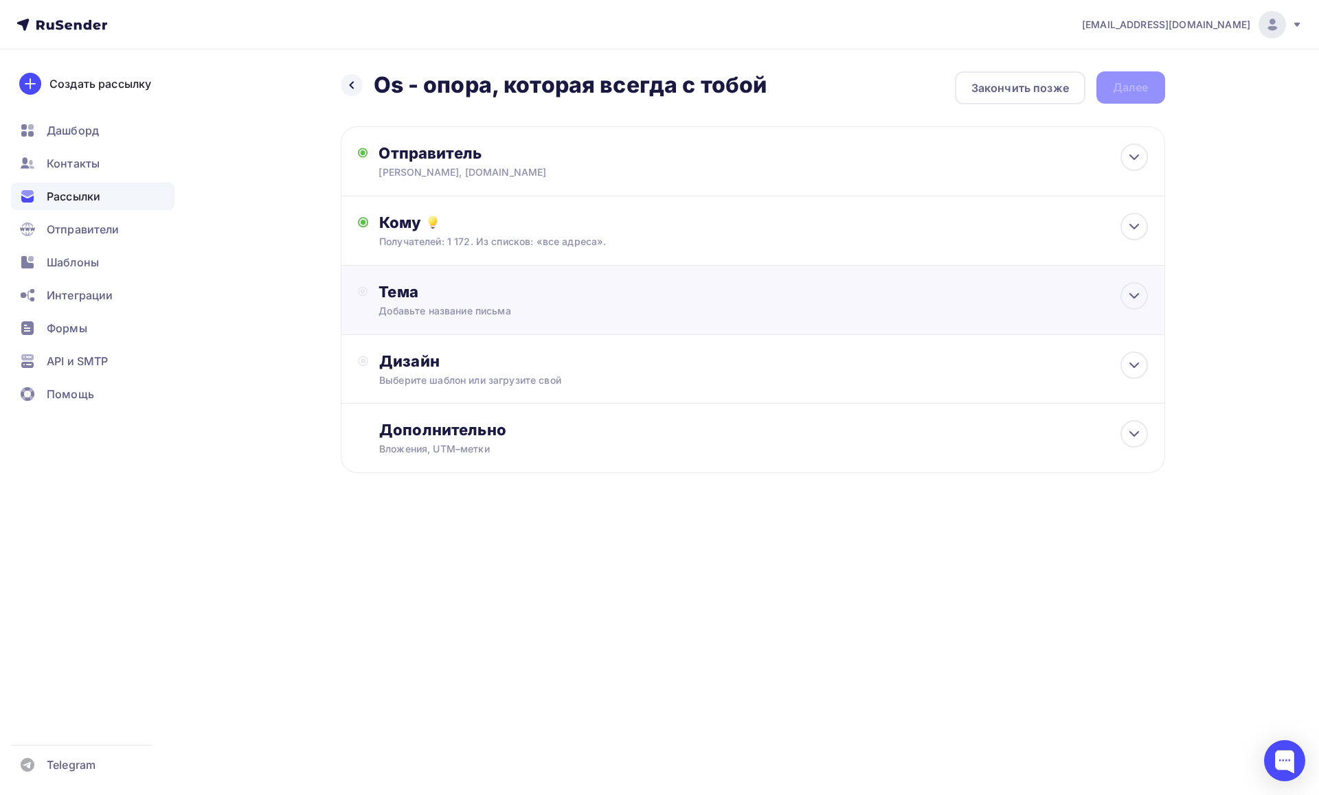
click at [528, 290] on div "Тема" at bounding box center [513, 291] width 271 height 19
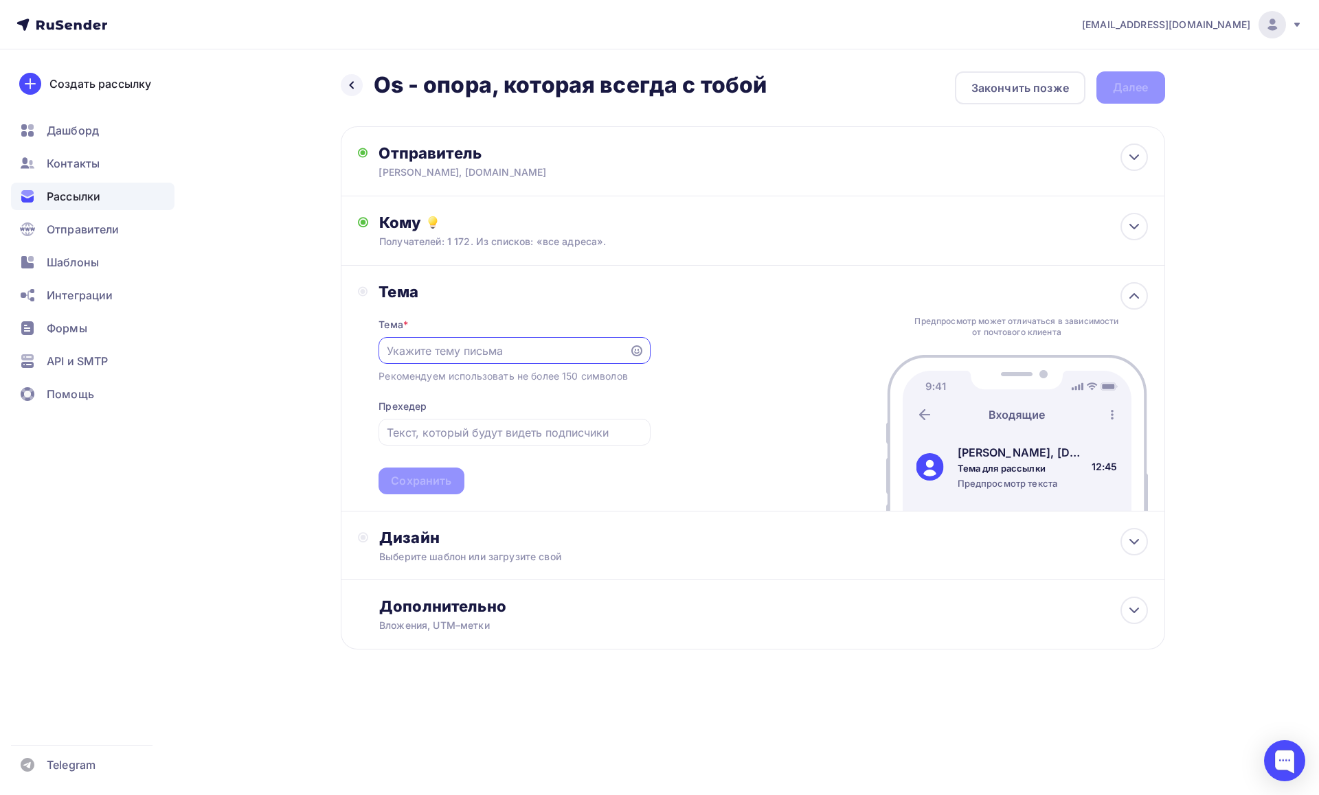
click at [523, 352] on input "text" at bounding box center [504, 351] width 235 height 16
paste input "Опора, которая всегда с тобой"
drag, startPoint x: 395, startPoint y: 352, endPoint x: 367, endPoint y: 352, distance: 27.5
click at [367, 352] on div "Тема Тема * Опора, которая всегда с тобой Рекомендуем использовать не более 150…" at bounding box center [504, 388] width 293 height 212
type input "Os - опора, которая всегда с тобой"
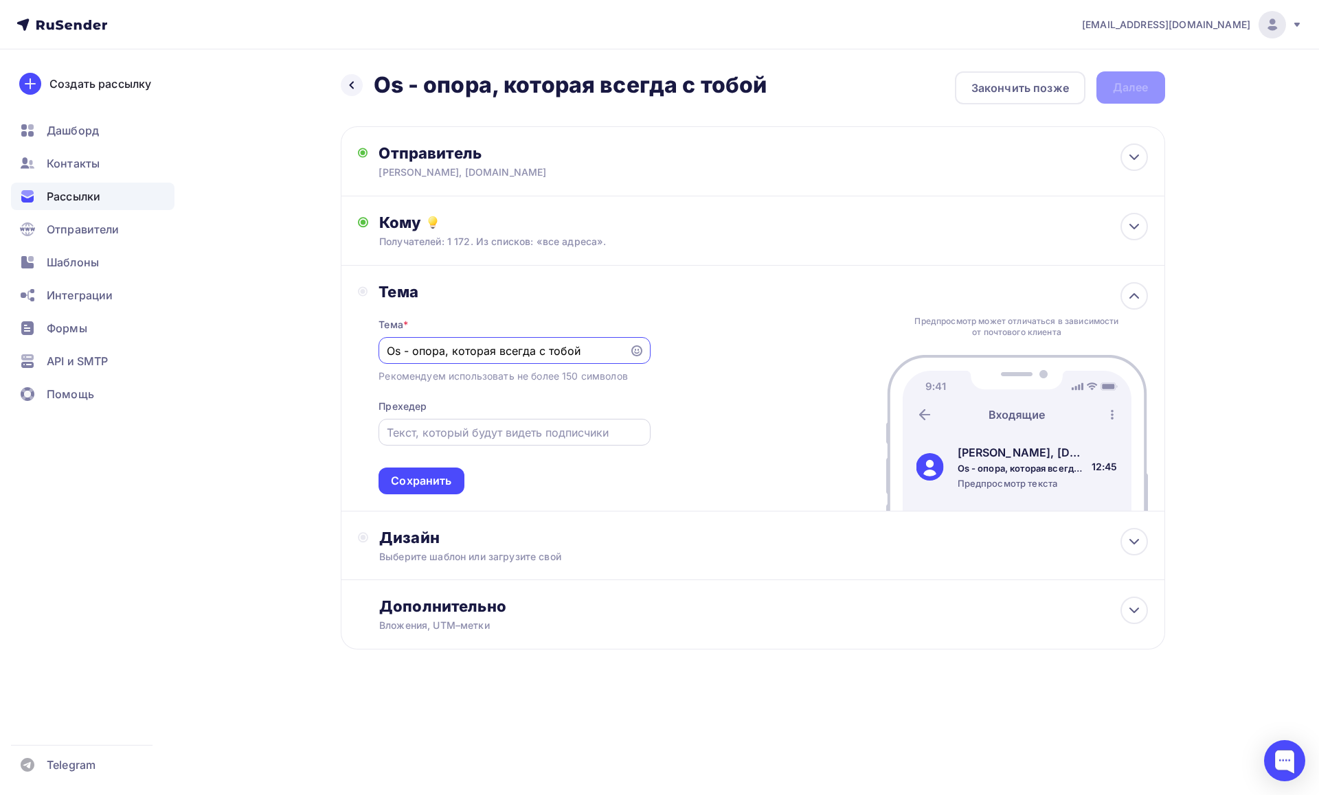
click at [405, 429] on input "text" at bounding box center [515, 432] width 256 height 16
paste input "Лёгкость в каждом шаге — с OS Project V"
type input "Лёгкость в каждом шаге — с OS Project V"
click at [431, 488] on div "Сохранить" at bounding box center [421, 481] width 60 height 16
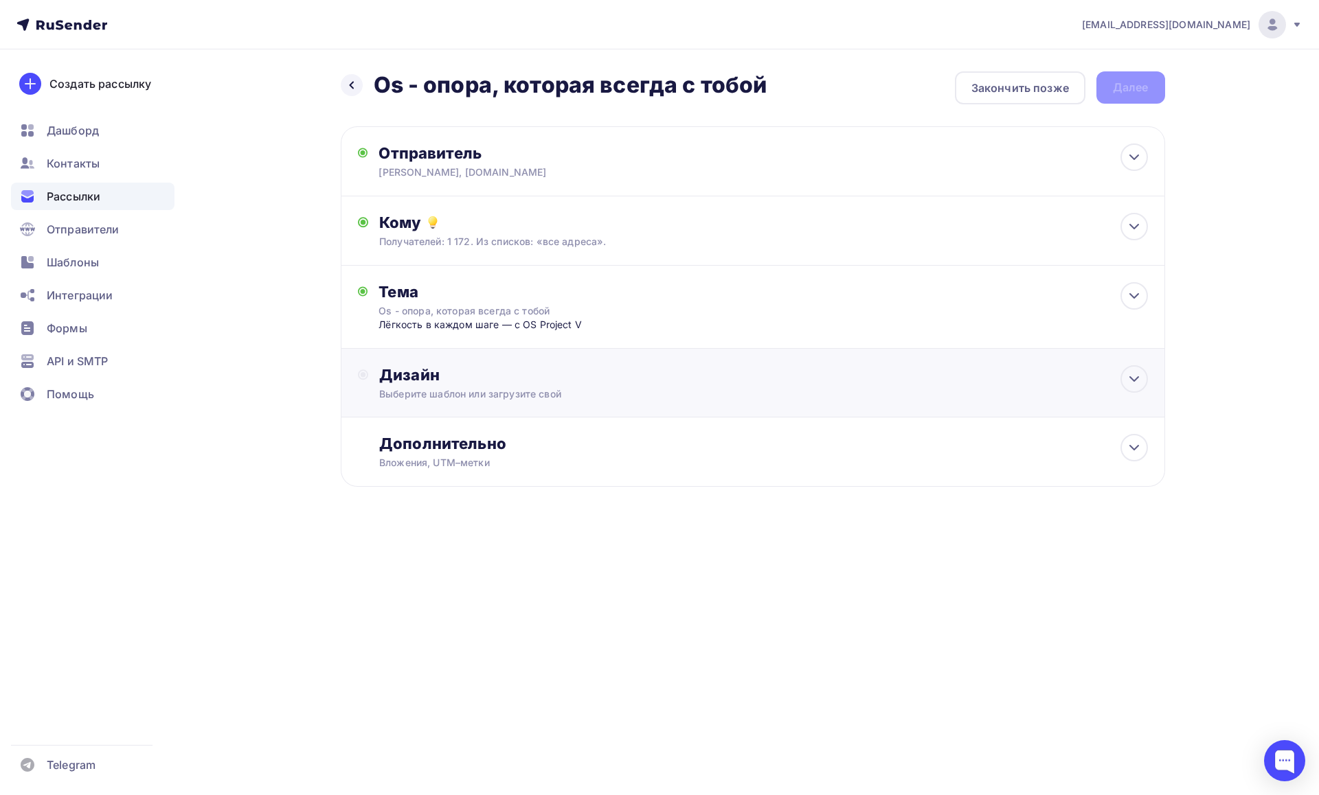
click at [517, 385] on div "Дизайн" at bounding box center [763, 374] width 768 height 19
click at [468, 437] on div "Выбрать шаблон" at bounding box center [439, 431] width 95 height 16
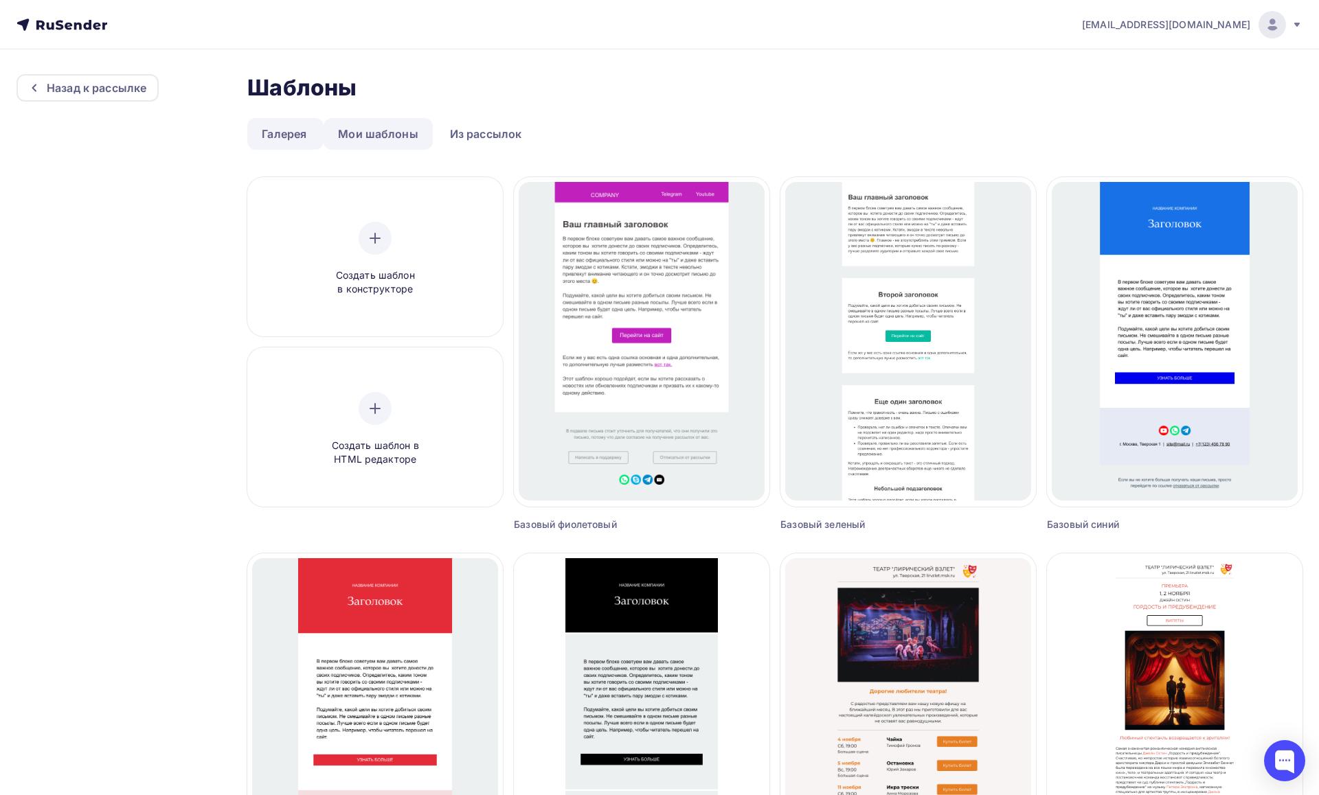
click at [398, 134] on link "Мои шаблоны" at bounding box center [378, 134] width 109 height 32
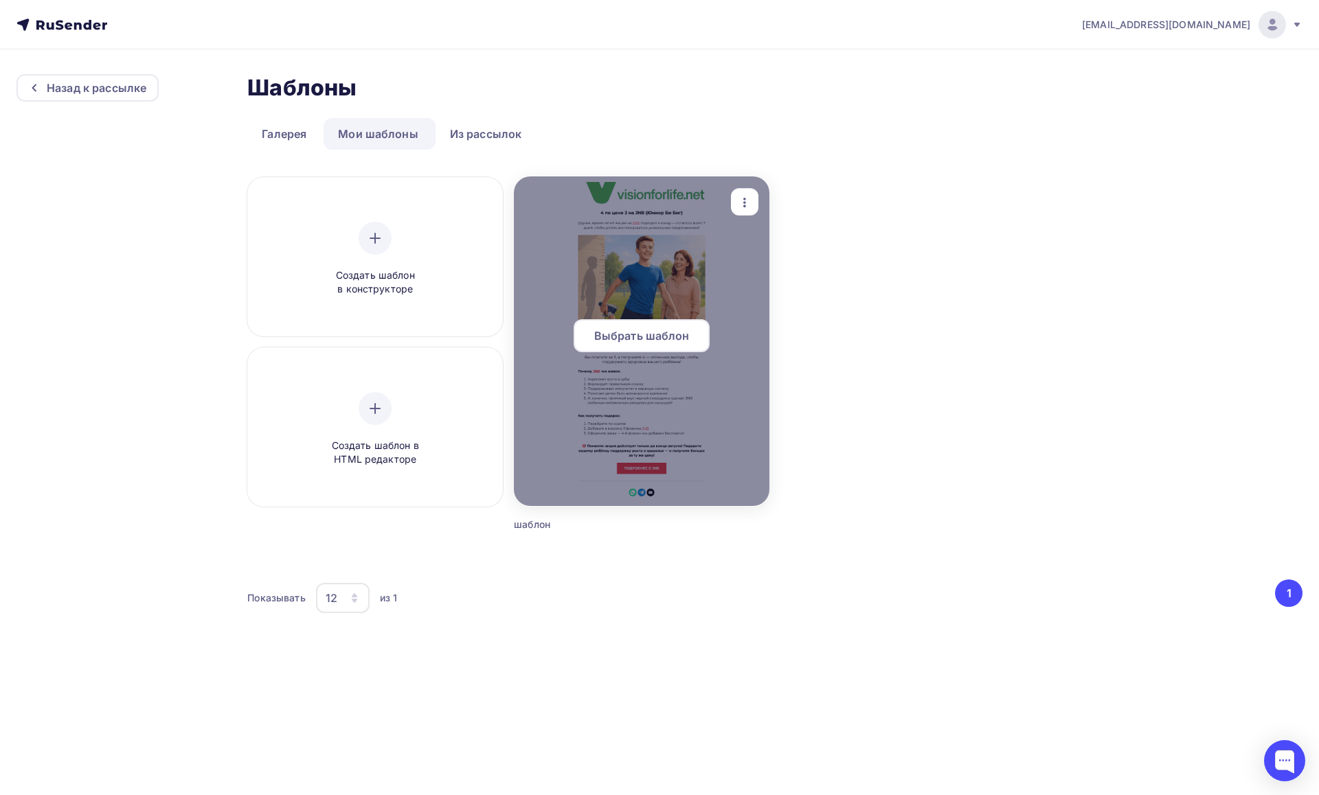
click at [664, 340] on span "Выбрать шаблон" at bounding box center [641, 336] width 95 height 16
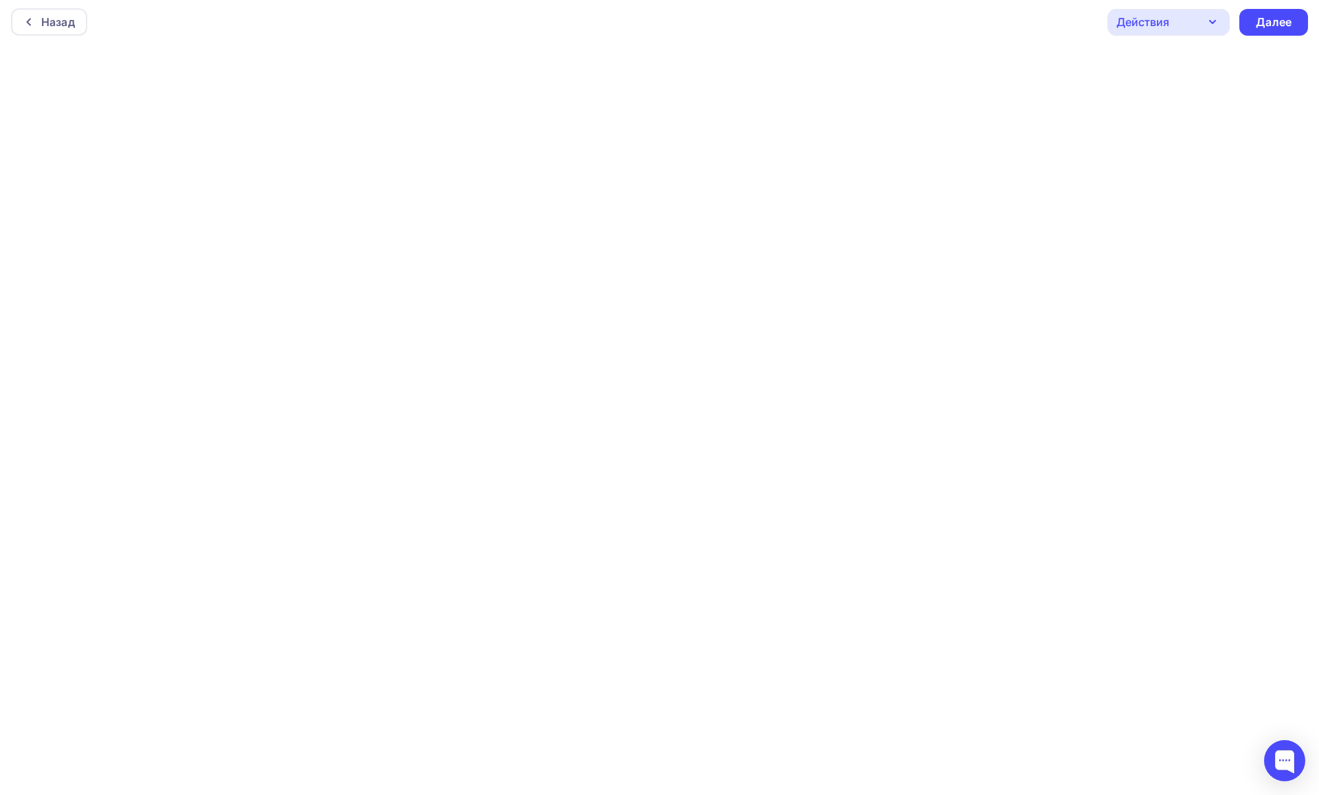
scroll to position [3, 0]
click at [1282, 19] on div "Далее" at bounding box center [1274, 22] width 36 height 16
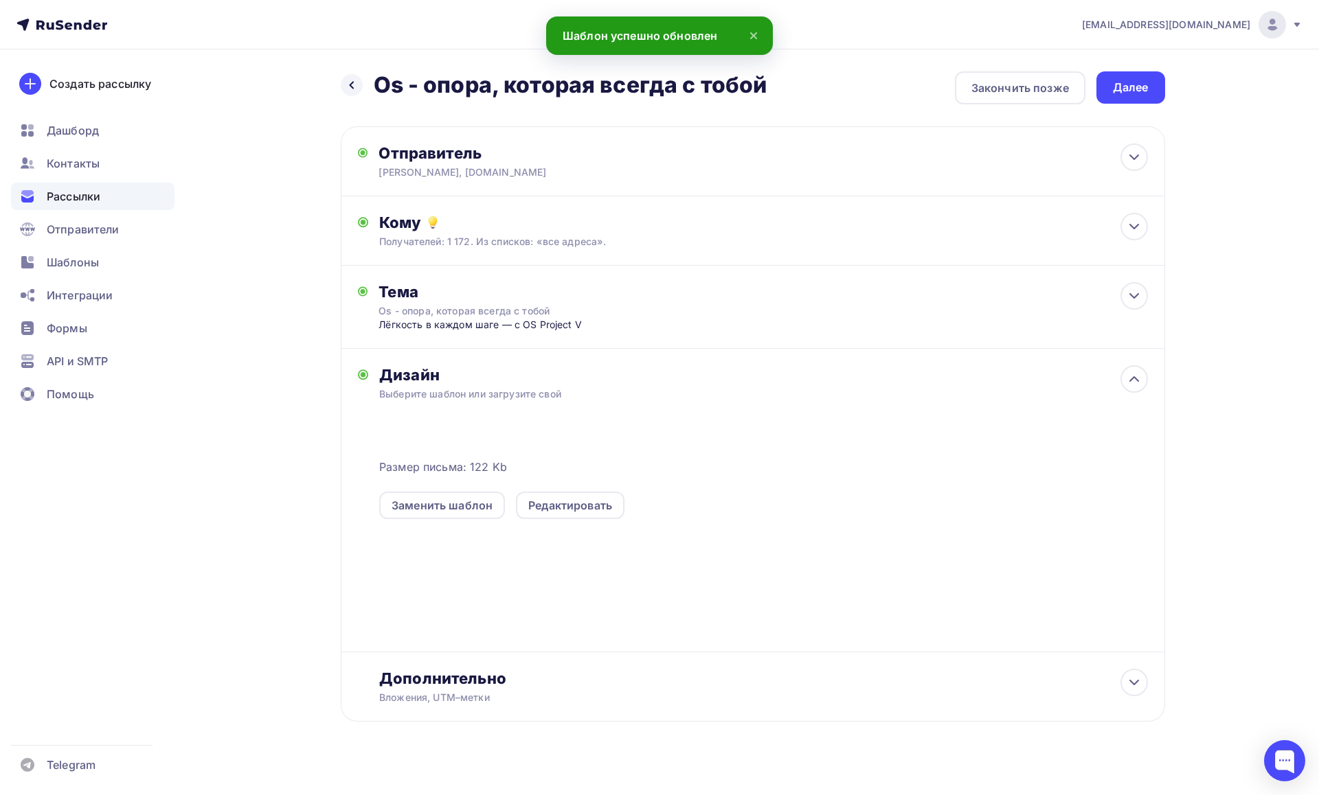
scroll to position [17, 0]
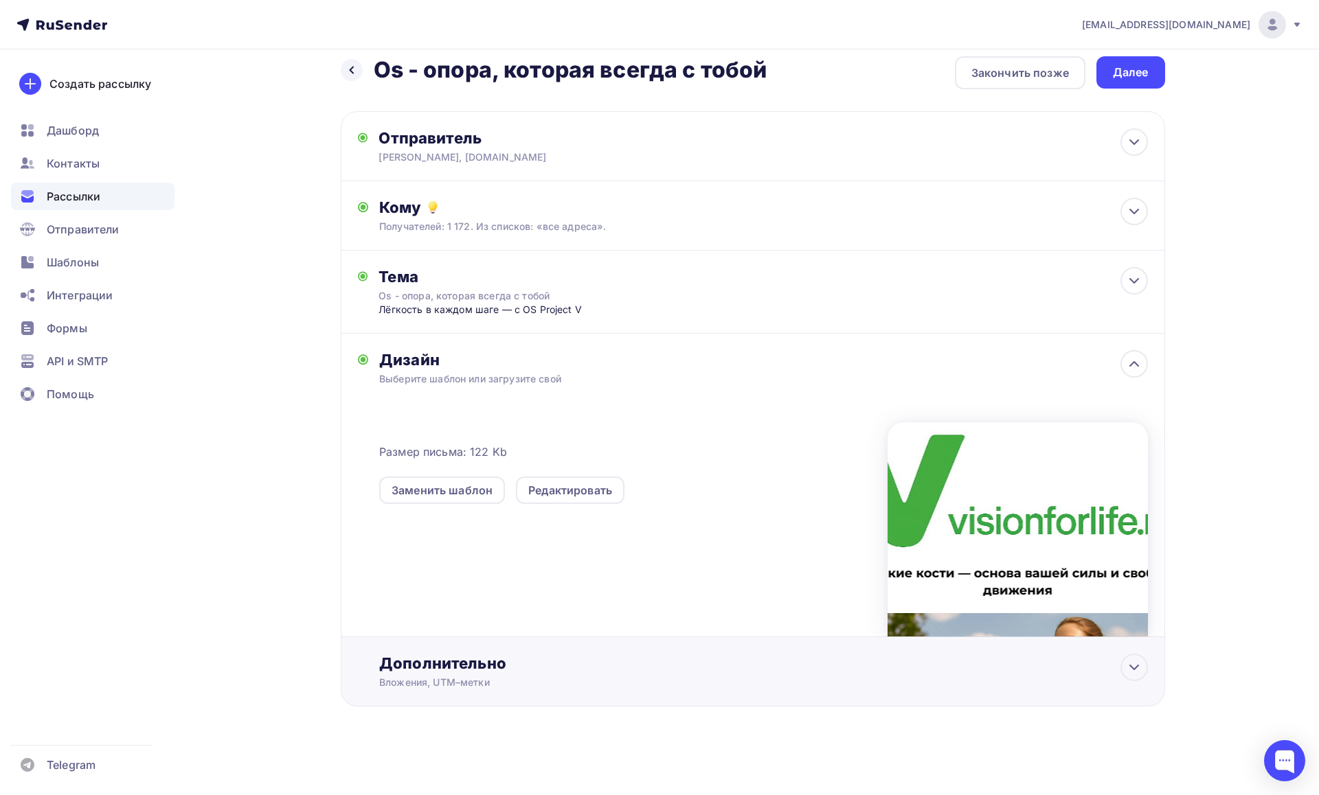
click at [678, 657] on div "Дополнительно" at bounding box center [763, 663] width 768 height 19
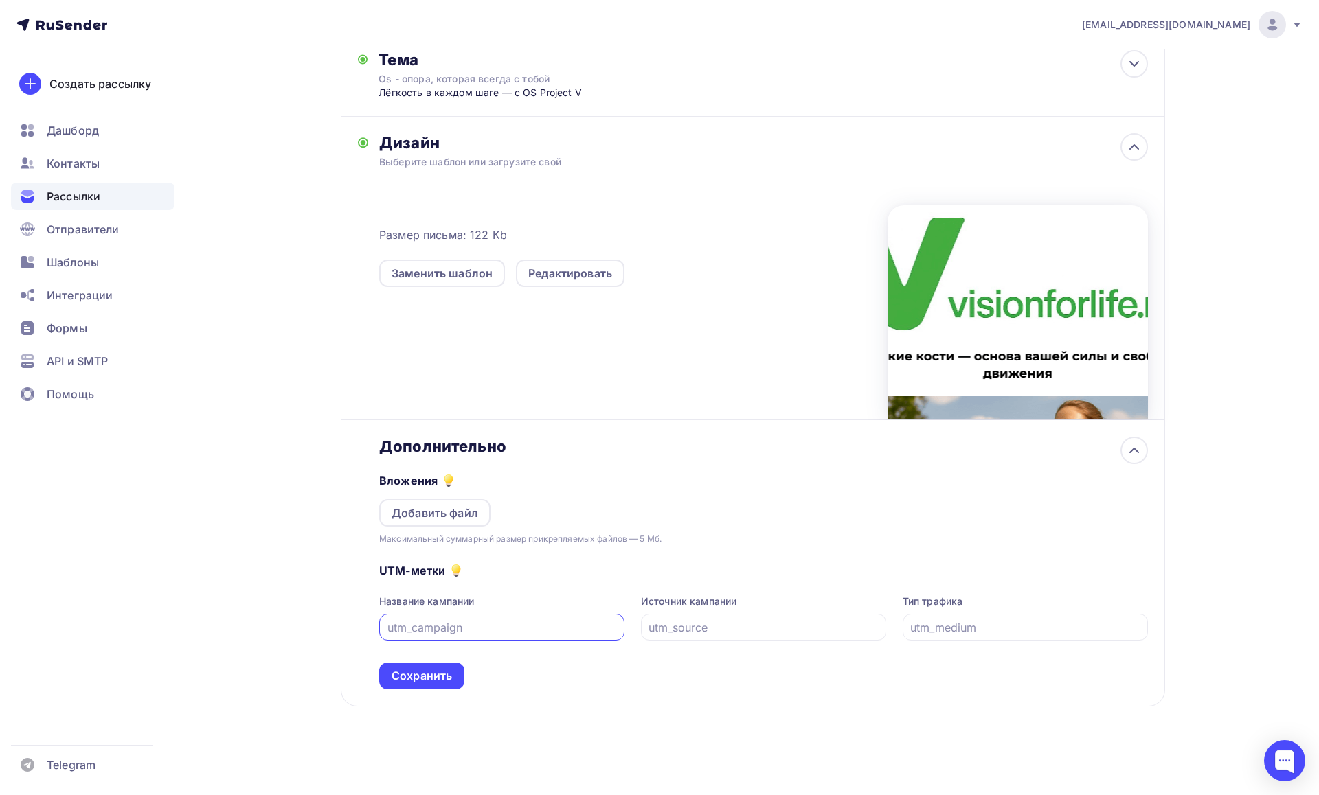
scroll to position [0, 0]
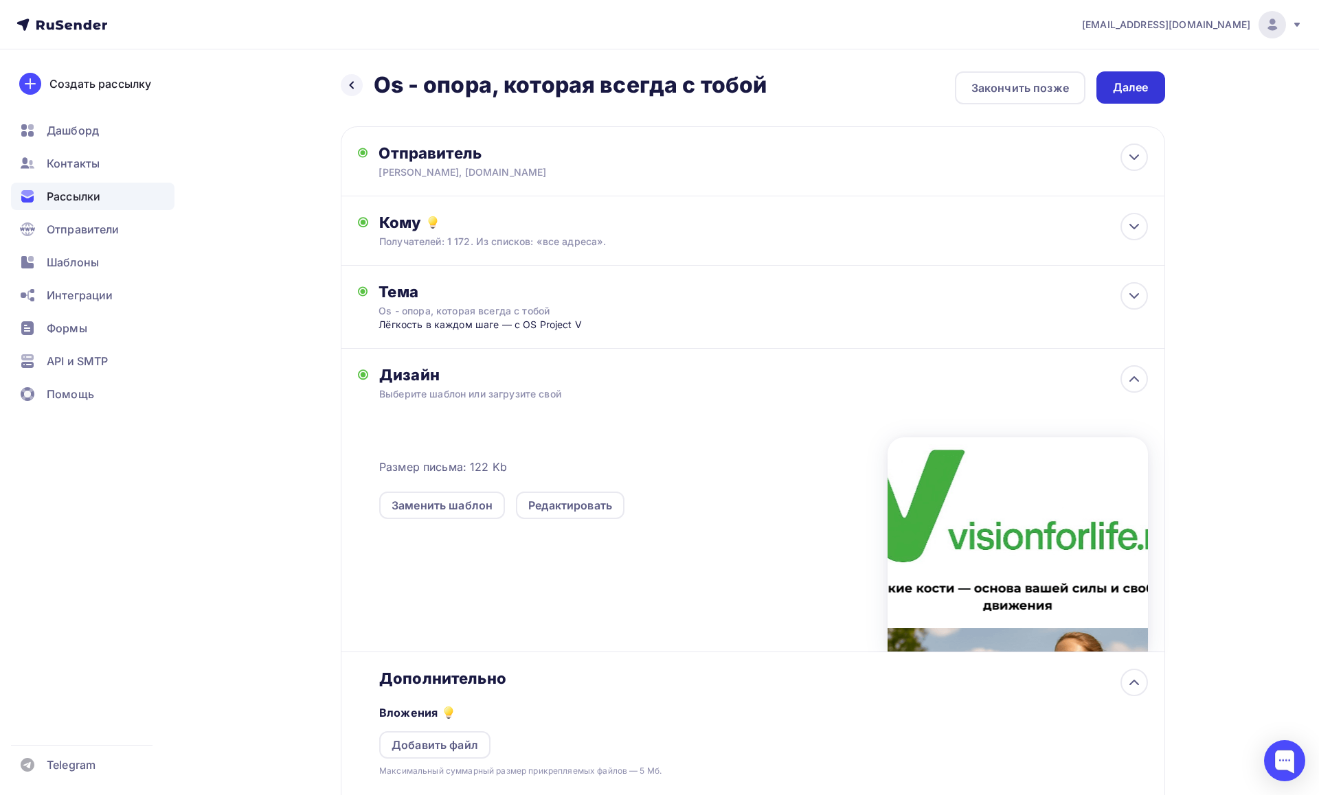
click at [1133, 91] on div "Далее" at bounding box center [1131, 88] width 36 height 16
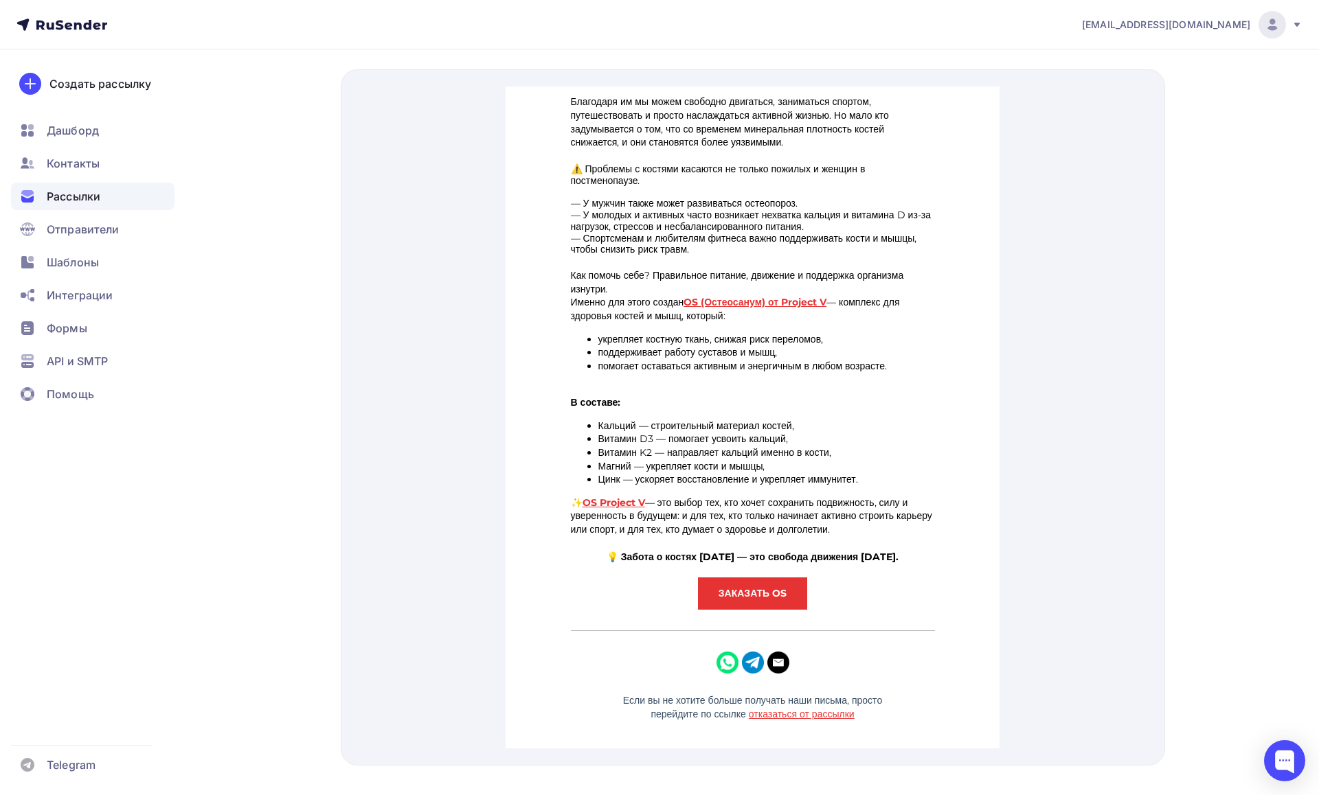
scroll to position [615, 0]
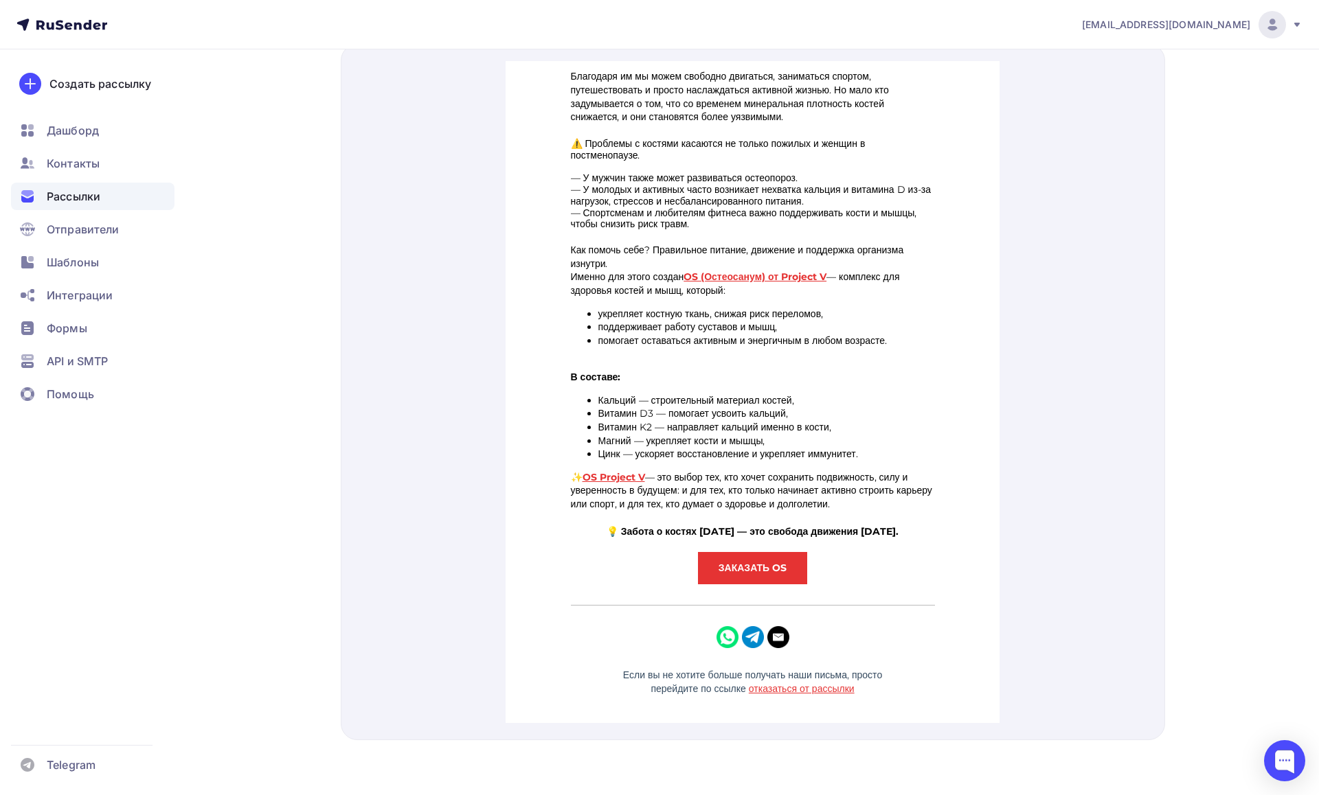
click at [760, 555] on strong "ЗАКАЗАТЬ OS" at bounding box center [752, 551] width 68 height 12
click at [743, 254] on link "OS (Остеосанум) от Project V" at bounding box center [754, 260] width 143 height 12
click at [608, 455] on link "OS Project V" at bounding box center [613, 461] width 63 height 12
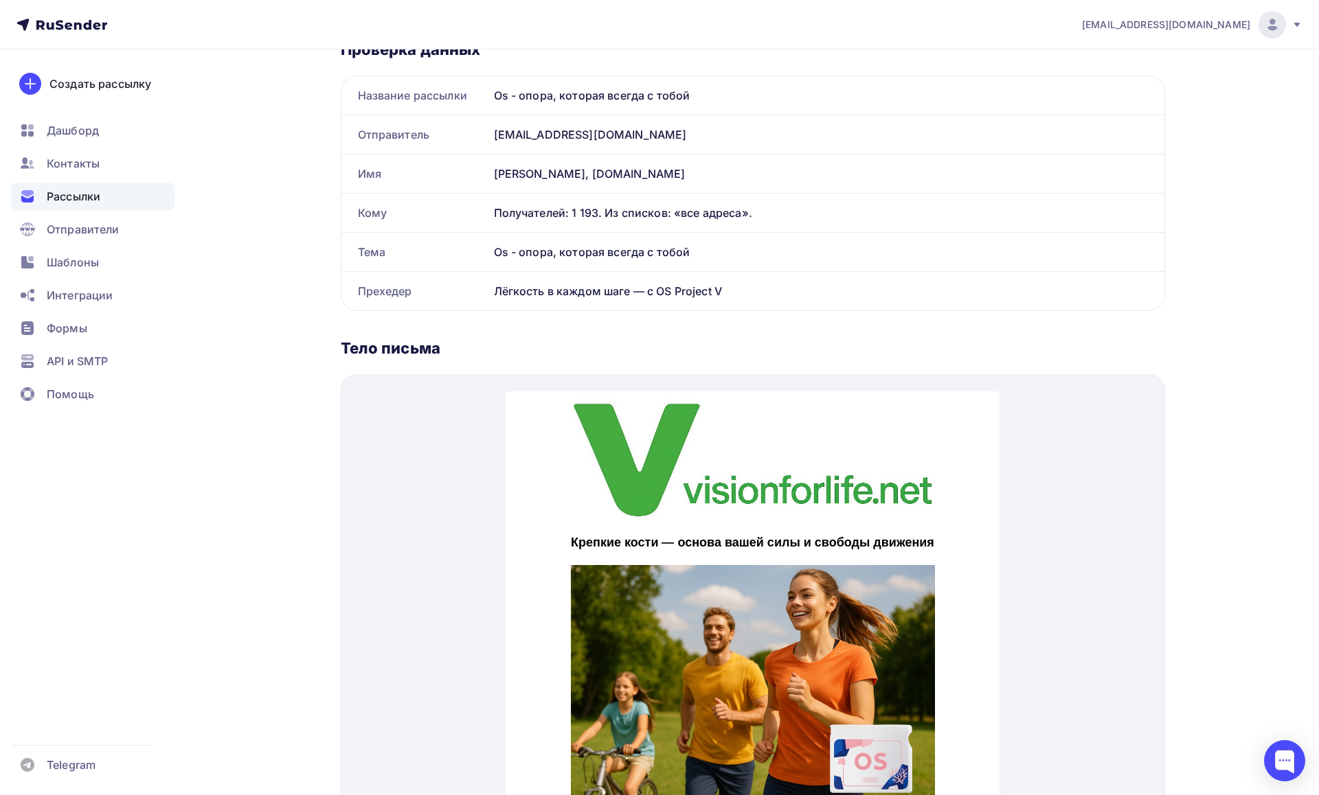
scroll to position [0, 0]
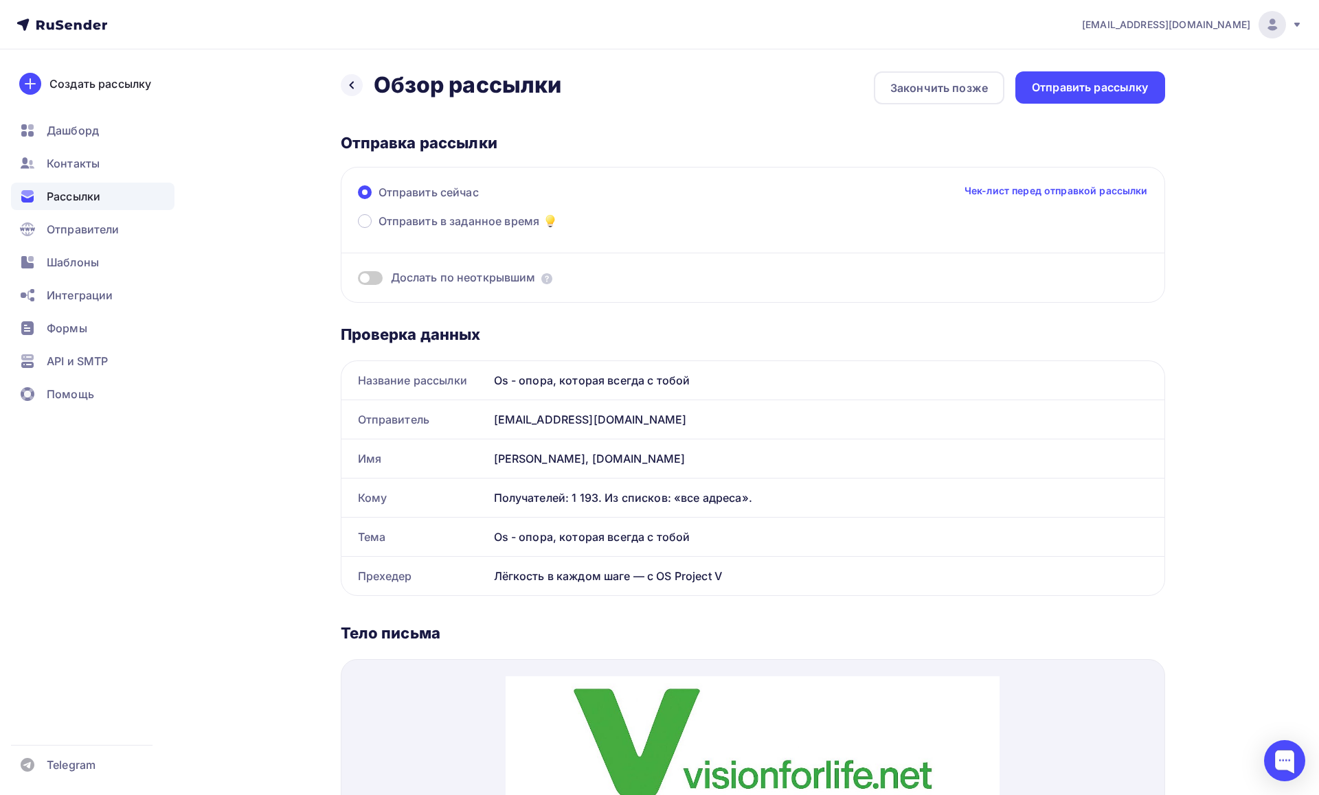
click at [365, 277] on span at bounding box center [370, 278] width 25 height 14
click at [358, 280] on input "checkbox" at bounding box center [358, 280] width 0 height 0
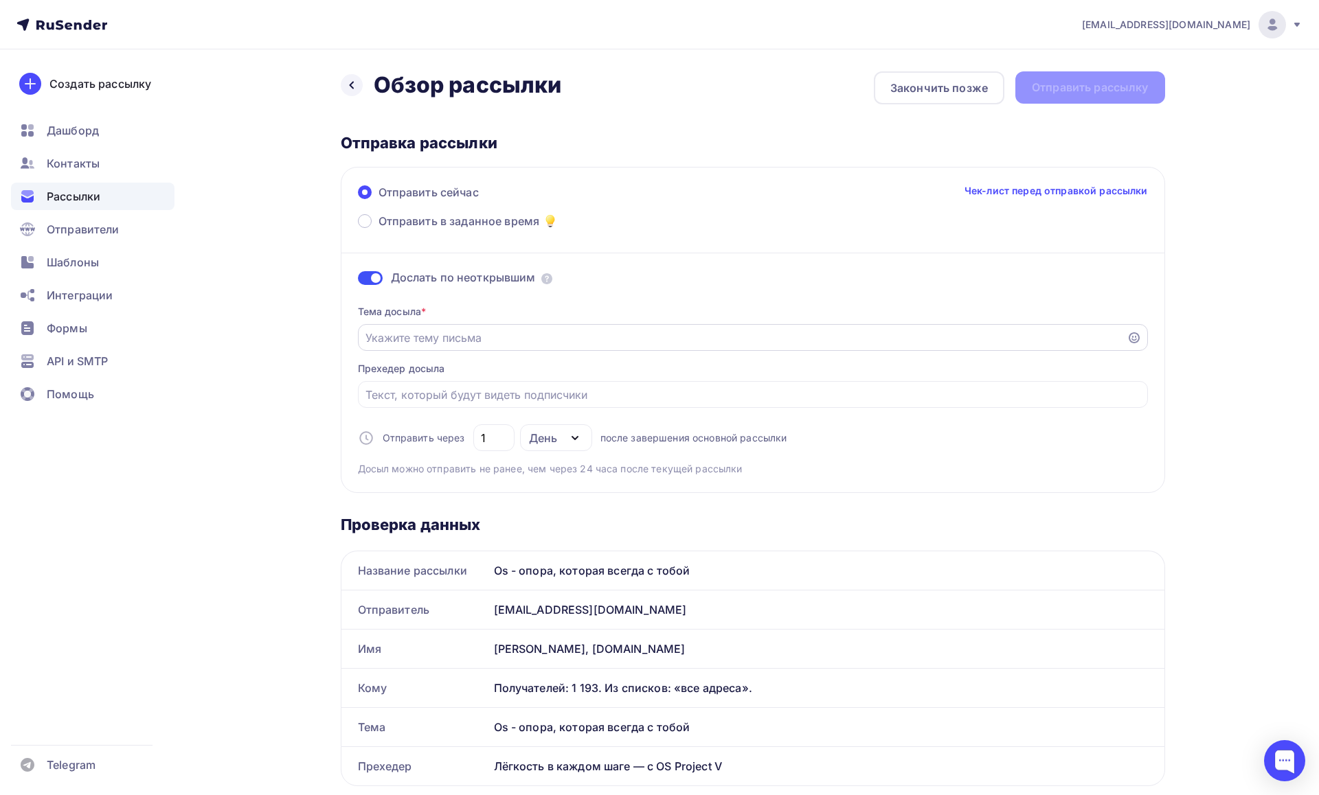
click at [512, 342] on input "Отправить в заданное время" at bounding box center [742, 338] width 754 height 16
click at [488, 342] on input "Отправить в заданное время" at bounding box center [742, 338] width 754 height 16
paste input "Лёгкость в каждом шаге — с OS Project V"
type input "Лёгкость в каждом шаге — с OS Project V"
click at [463, 397] on input "Отправить в заданное время" at bounding box center [752, 395] width 774 height 16
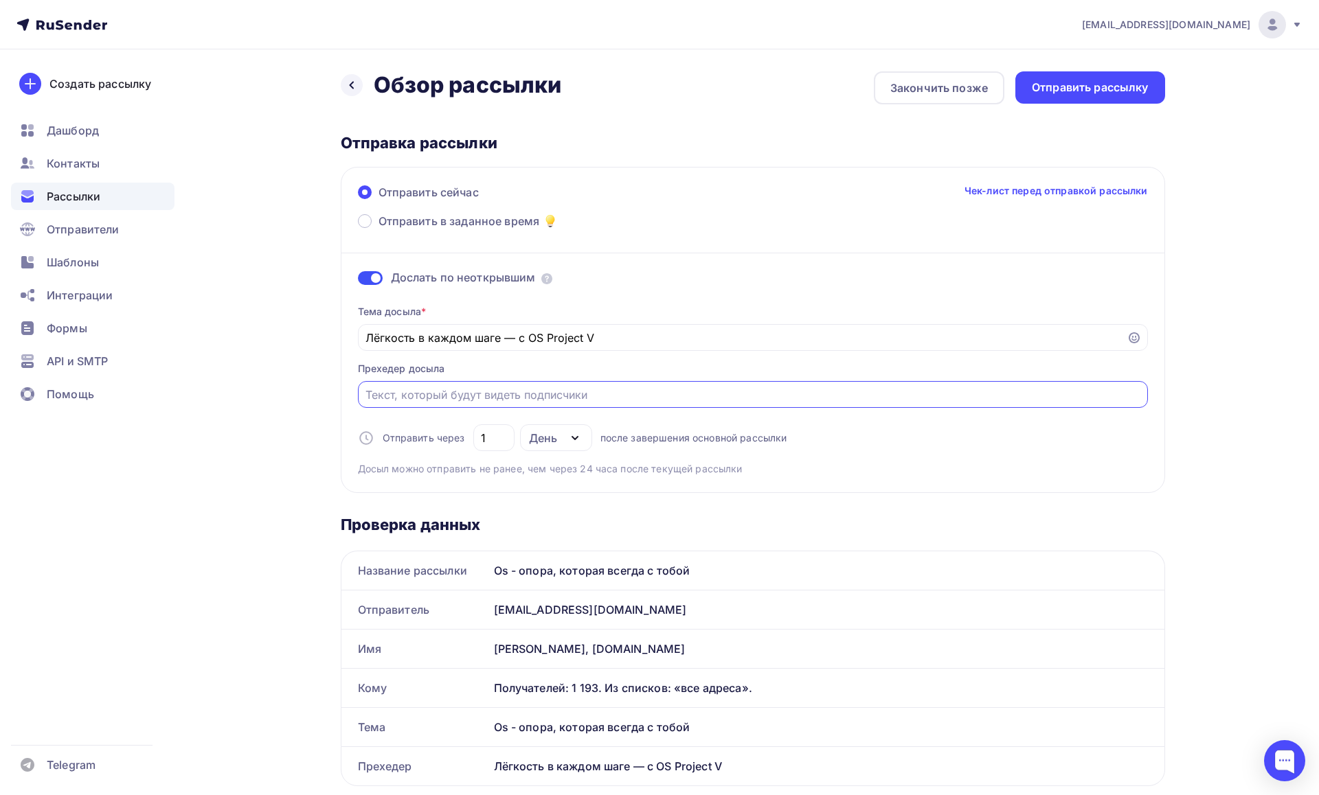
paste input "Лёгкость в каждом шаге — с OS Project V"
type input "Лёгкость в каждом шаге — с OS Project V"
click at [1250, 449] on div "piragof@gmail.com Аккаунт Тарифы Выйти Создать рассылку Дашборд Контакты Рассыл…" at bounding box center [659, 800] width 1319 height 1601
drag, startPoint x: 1087, startPoint y: 82, endPoint x: 1232, endPoint y: 194, distance: 183.6
click at [1234, 192] on div "piragof@gmail.com Аккаунт Тарифы Выйти Создать рассылку Дашборд Контакты Рассыл…" at bounding box center [659, 800] width 1319 height 1601
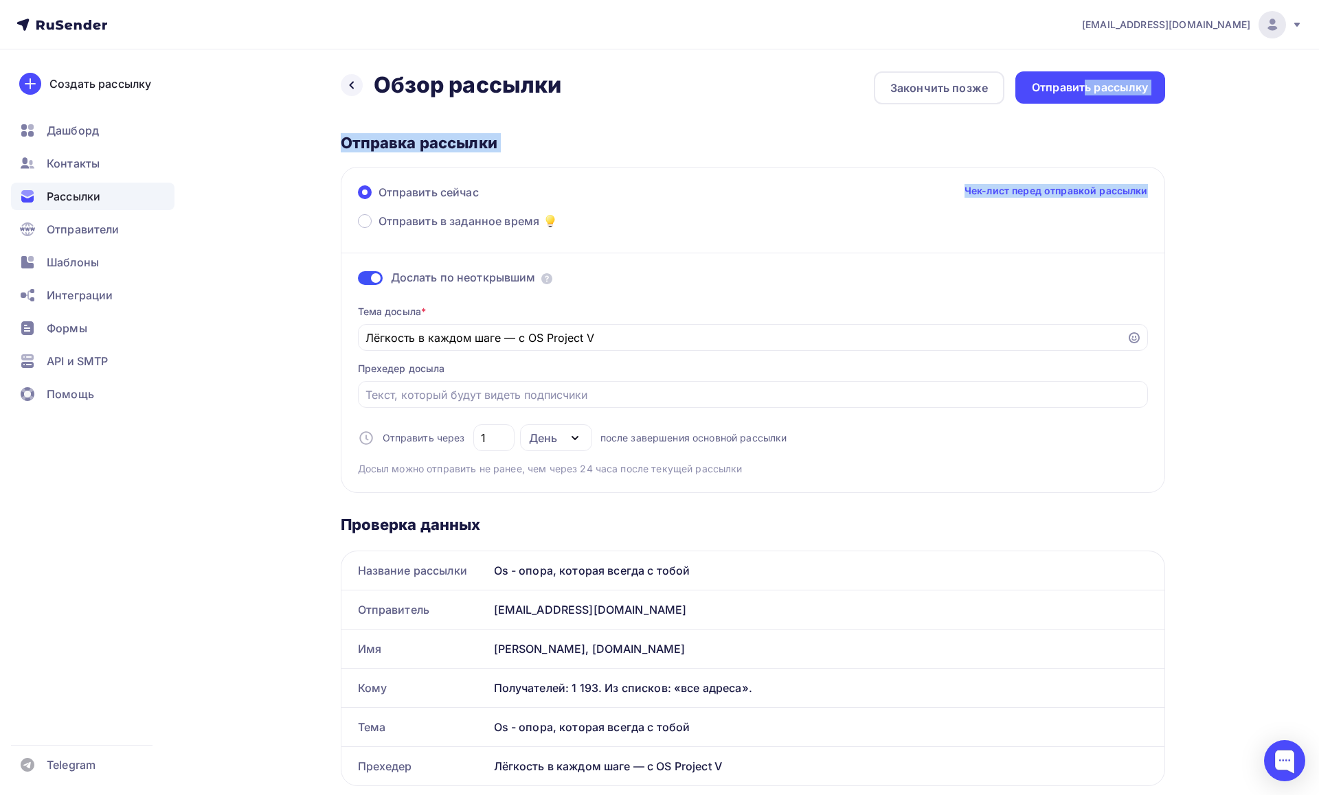
click at [1225, 155] on div "piragof@gmail.com Аккаунт Тарифы Выйти Создать рассылку Дашборд Контакты Рассыл…" at bounding box center [659, 800] width 1319 height 1601
click at [1100, 95] on div "Отправить рассылку" at bounding box center [1090, 88] width 117 height 16
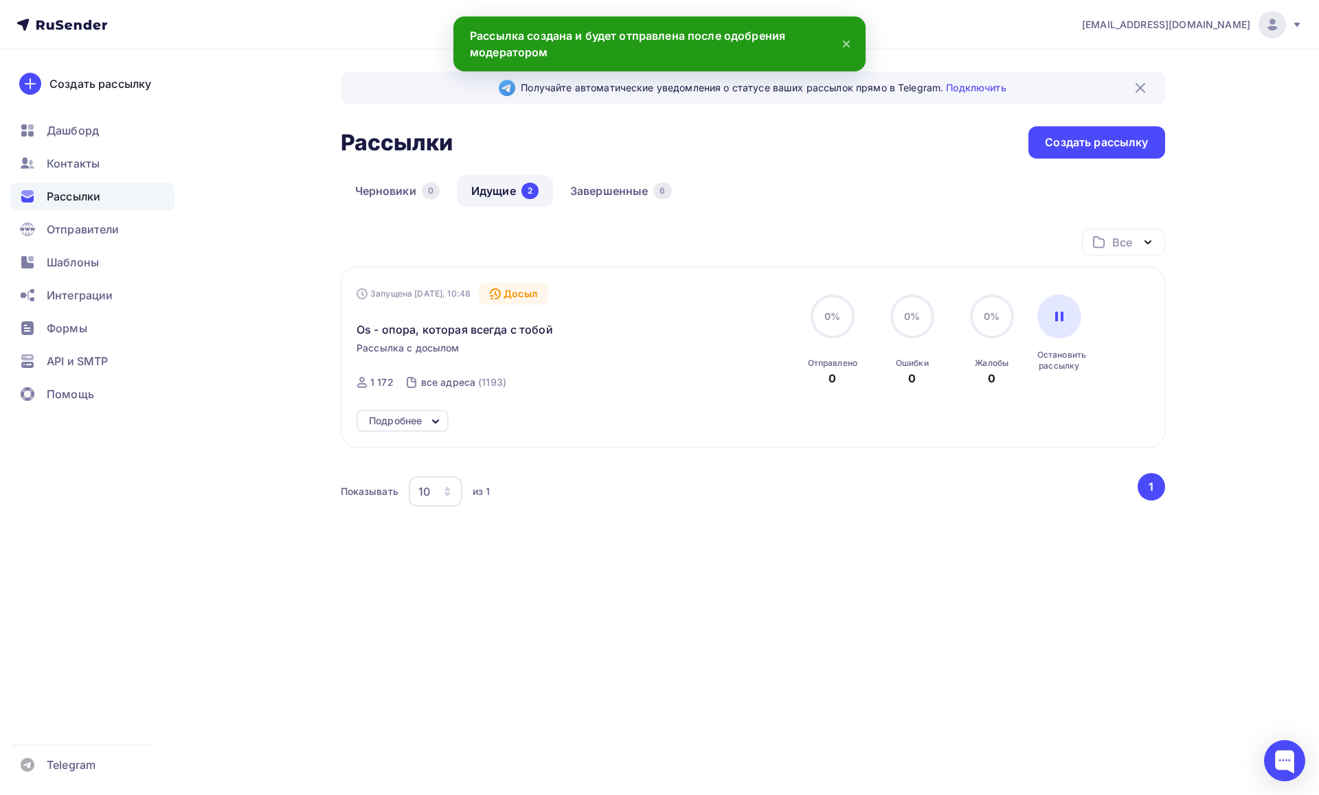
click at [1234, 227] on div "piragof@gmail.com Аккаунт Тарифы Выйти Создать рассылку Дашборд Контакты Рассыл…" at bounding box center [659, 323] width 1319 height 647
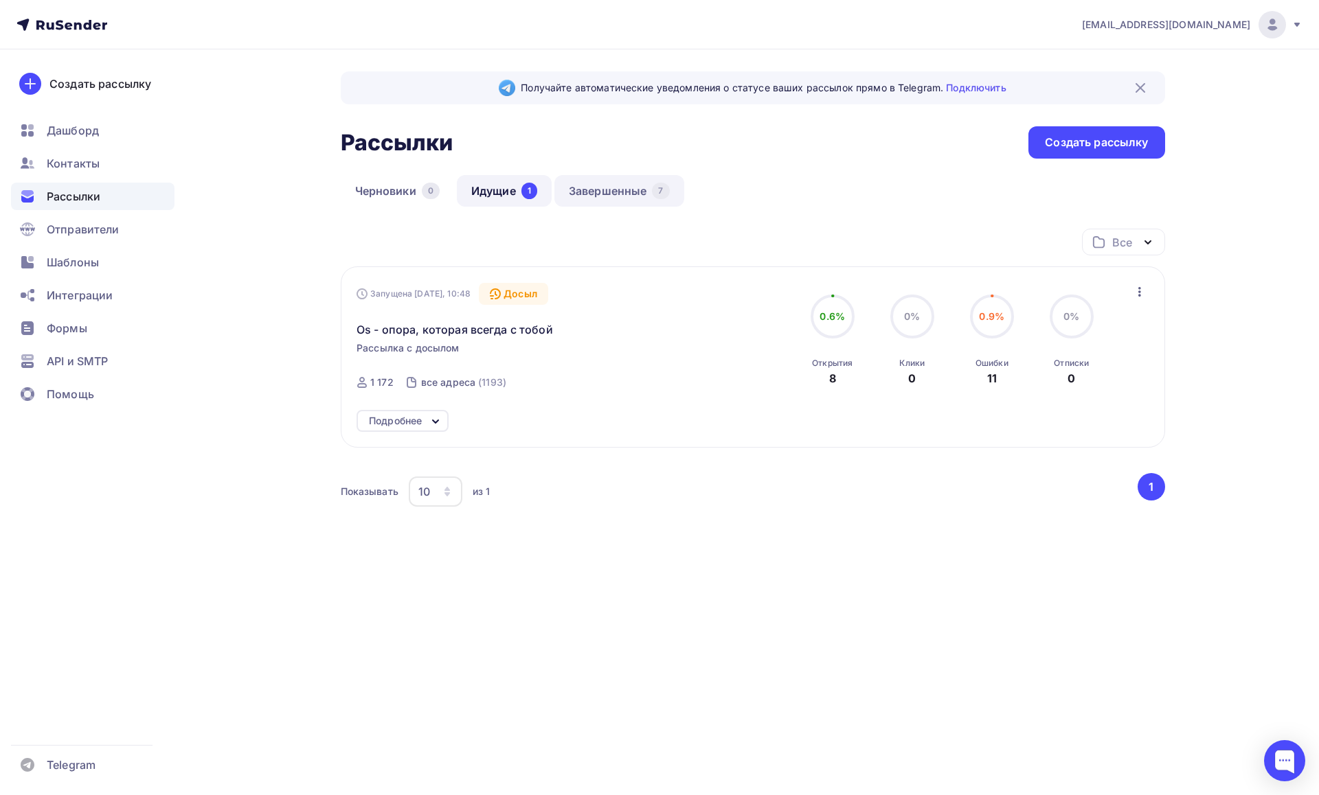
click at [611, 189] on link "Завершенные 7" at bounding box center [619, 191] width 130 height 32
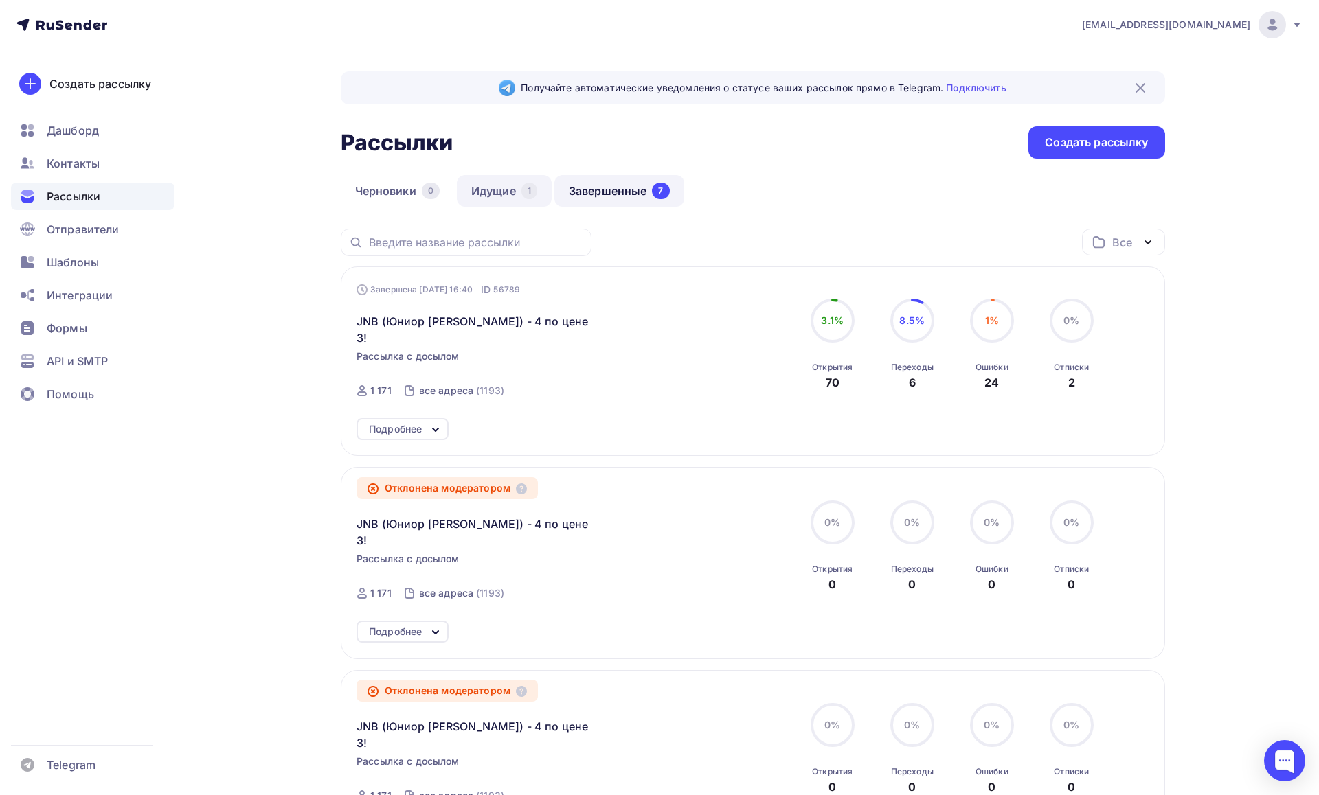
click at [495, 194] on link "Идущие 1" at bounding box center [504, 191] width 95 height 32
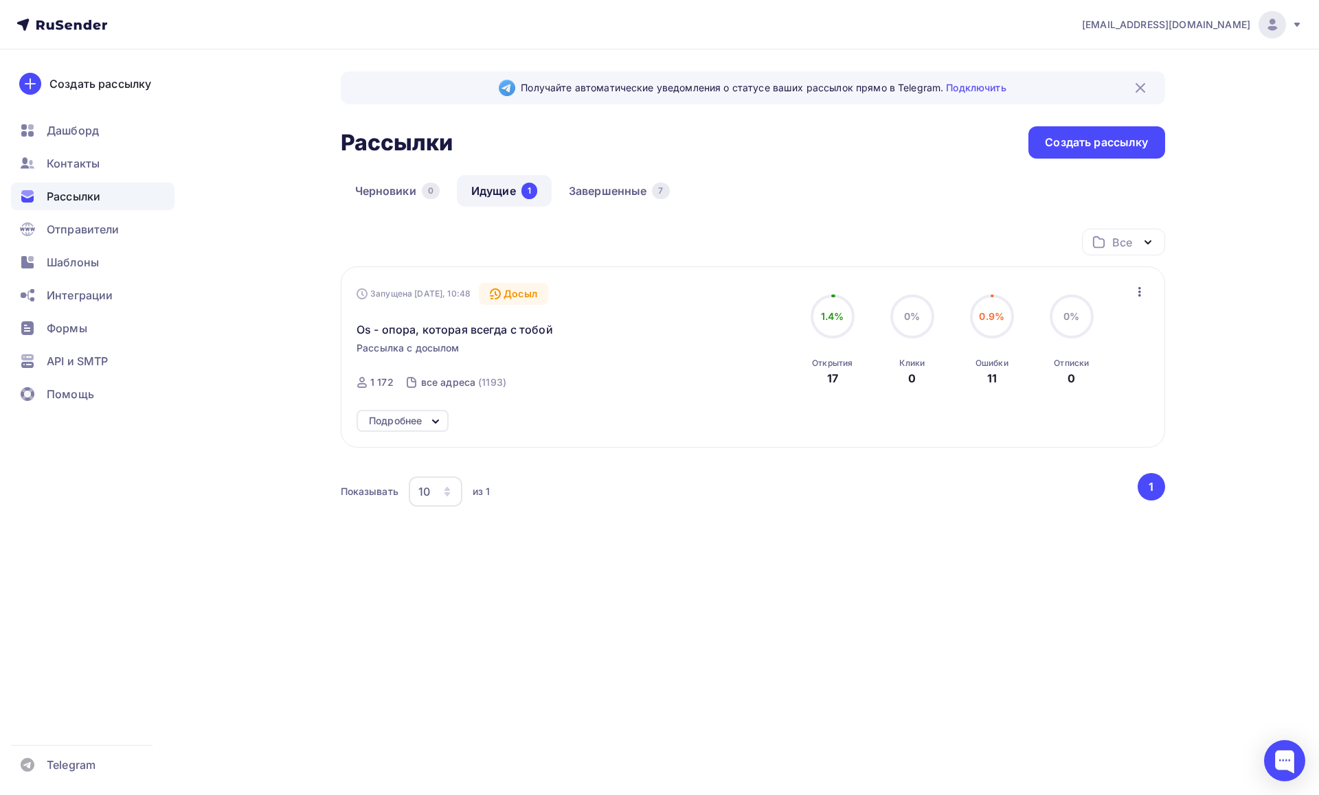
click at [409, 422] on div "Подробнее" at bounding box center [395, 421] width 53 height 16
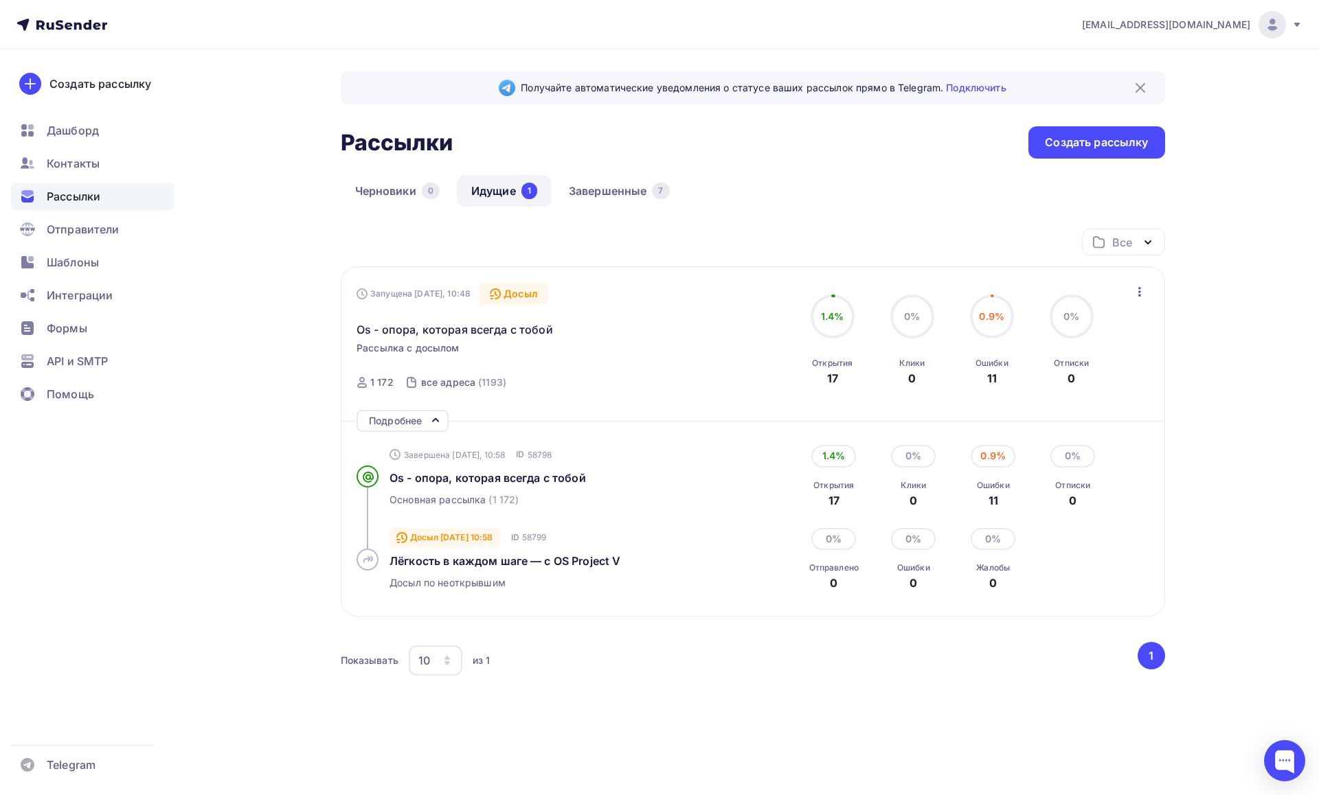
click at [1135, 288] on icon "button" at bounding box center [1139, 292] width 16 height 16
click at [1237, 309] on div "piragof@gmail.com Аккаунт Тарифы Выйти Создать рассылку Дашборд Контакты Рассыл…" at bounding box center [659, 408] width 1319 height 816
click at [1225, 284] on div "piragof@gmail.com Аккаунт Тарифы Выйти Создать рассылку Дашборд Контакты Рассыл…" at bounding box center [659, 408] width 1319 height 816
